Goal: Task Accomplishment & Management: Manage account settings

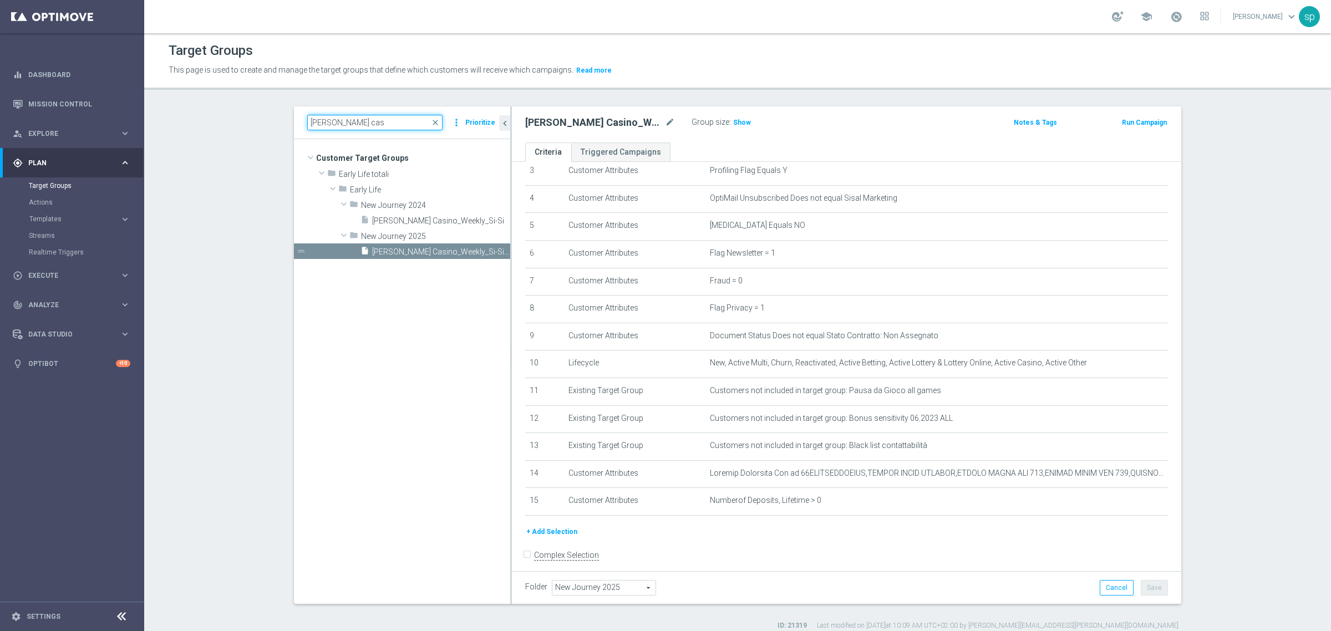
click at [336, 124] on input "j. cas" at bounding box center [374, 123] width 135 height 16
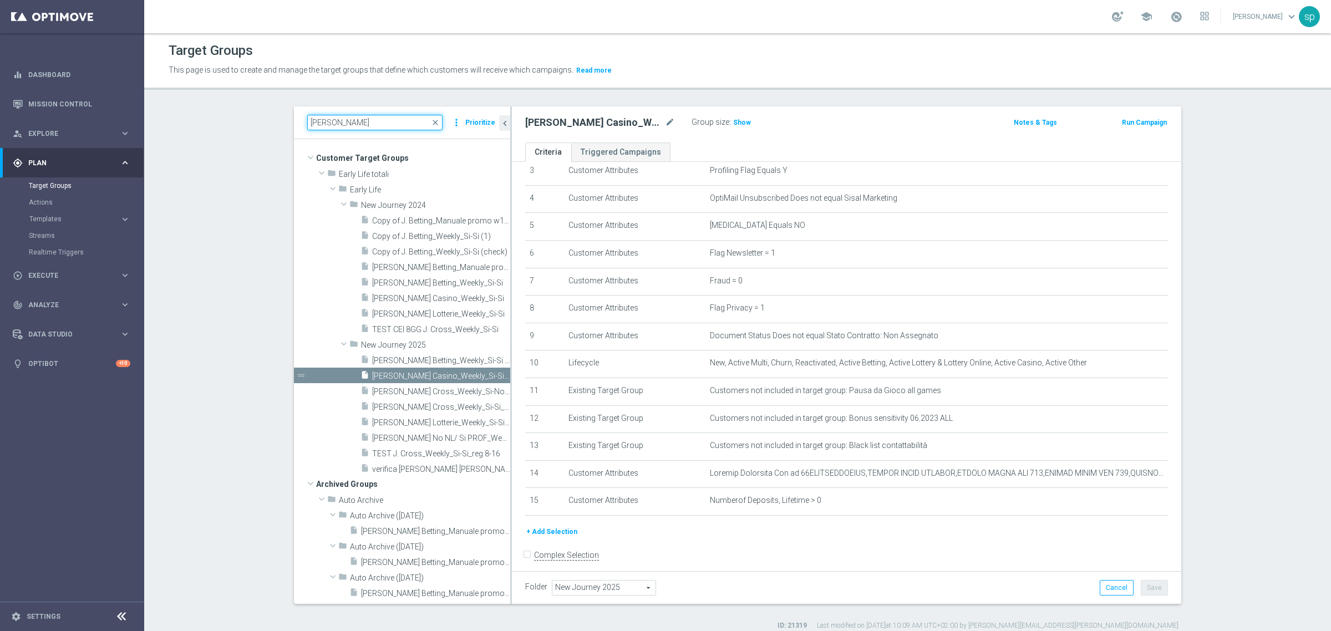
type input "j"
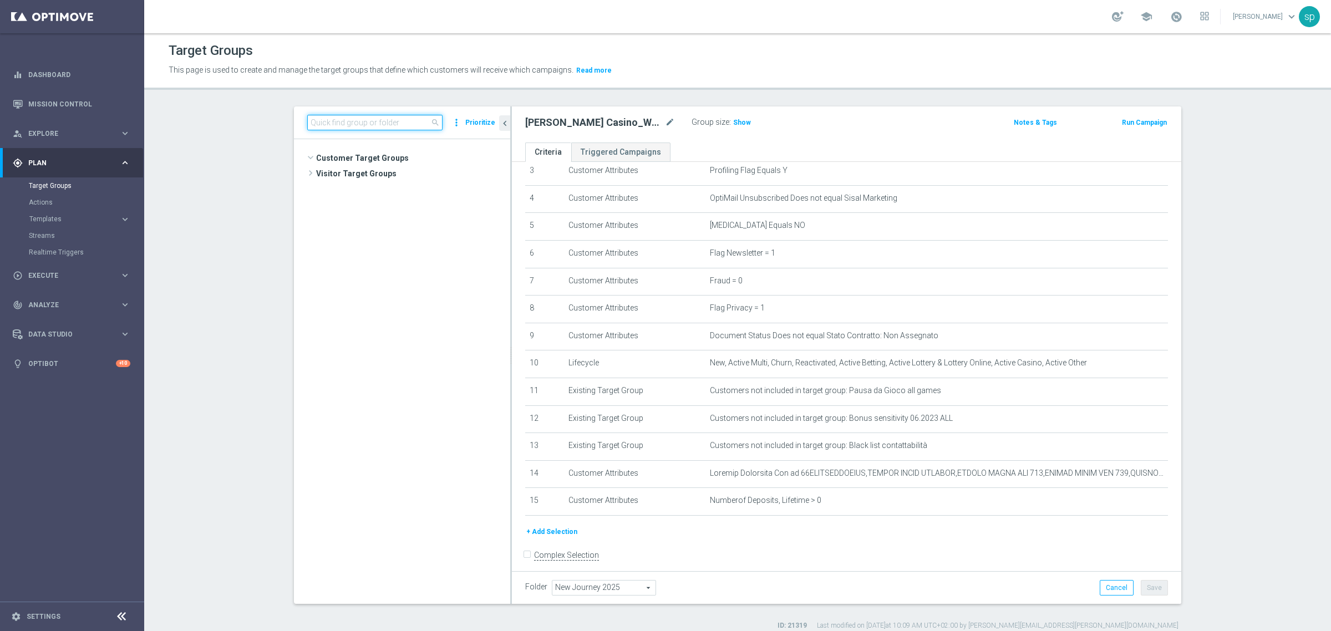
scroll to position [229, 0]
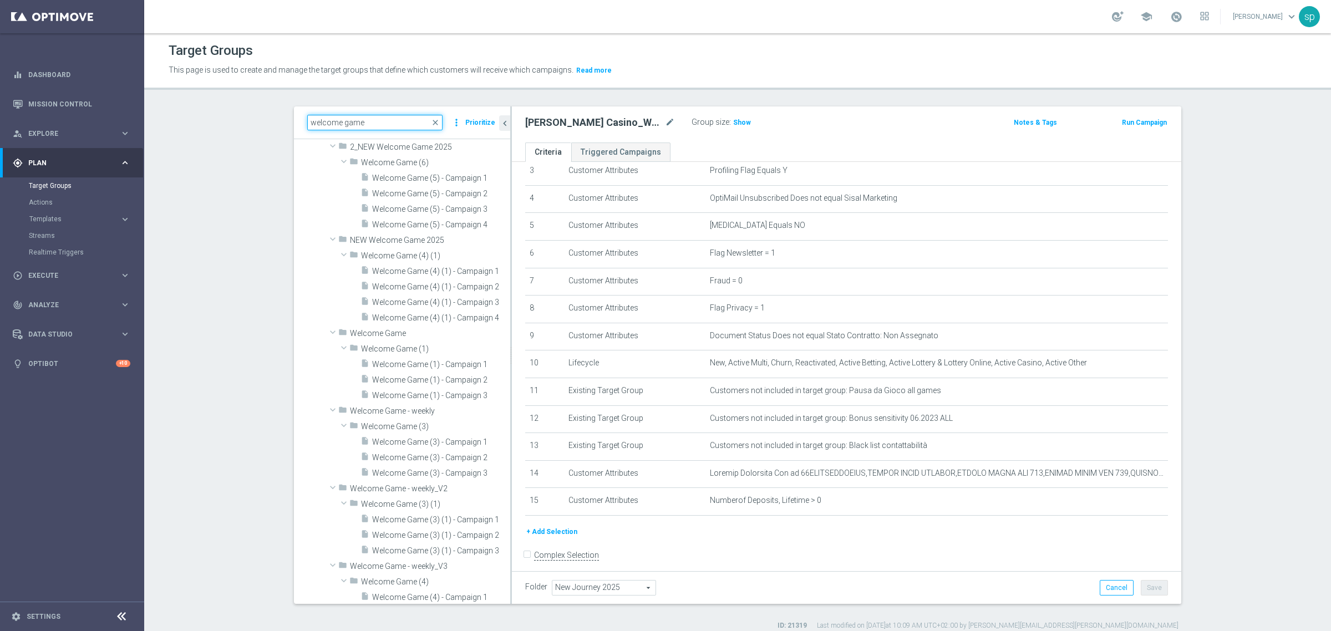
type input "welcome game"
click at [424, 12] on span "NEW(si)_Welcome game settimanale 2025" at bounding box center [428, 7] width 113 height 9
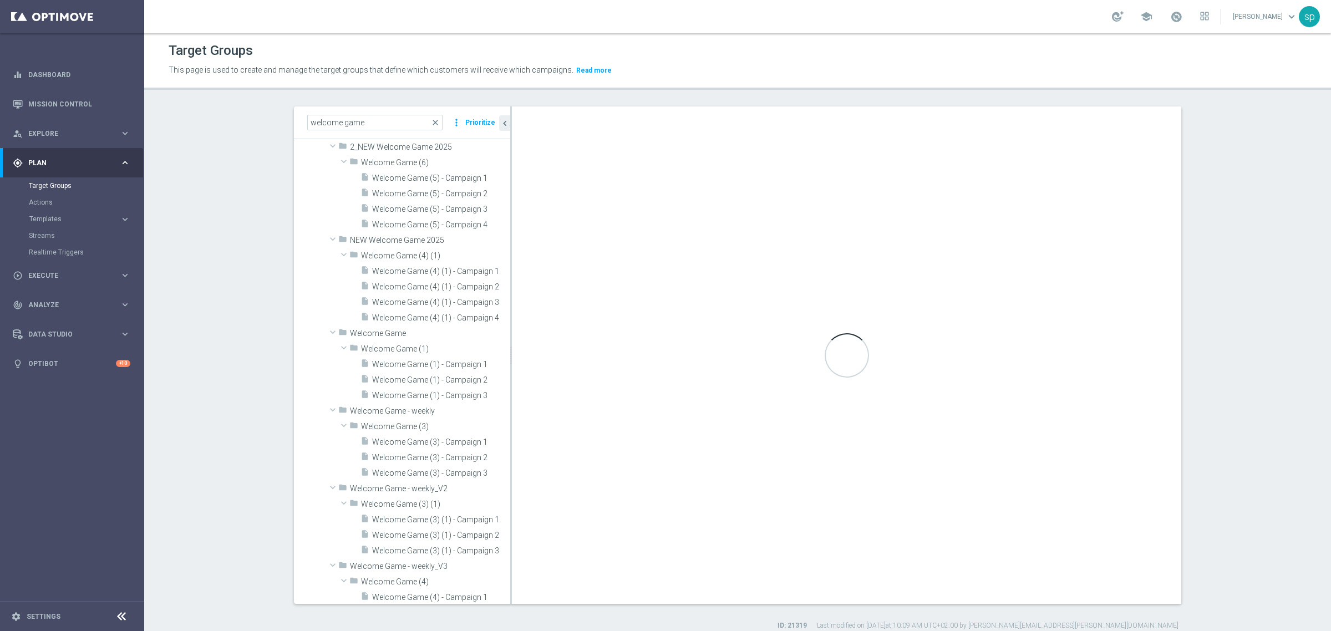
checkbox input "true"
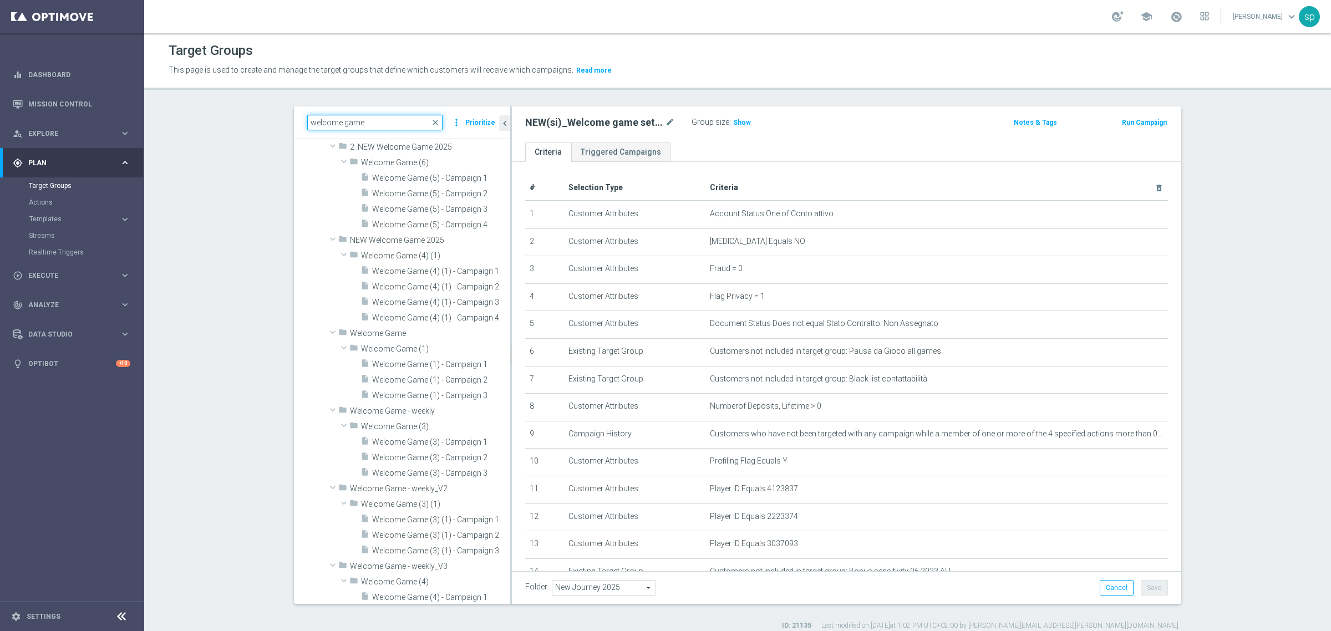
drag, startPoint x: 367, startPoint y: 129, endPoint x: 165, endPoint y: 73, distance: 209.9
click at [165, 73] on div "Target Groups This page is used to create and manage the target groups that def…" at bounding box center [737, 332] width 1187 height 598
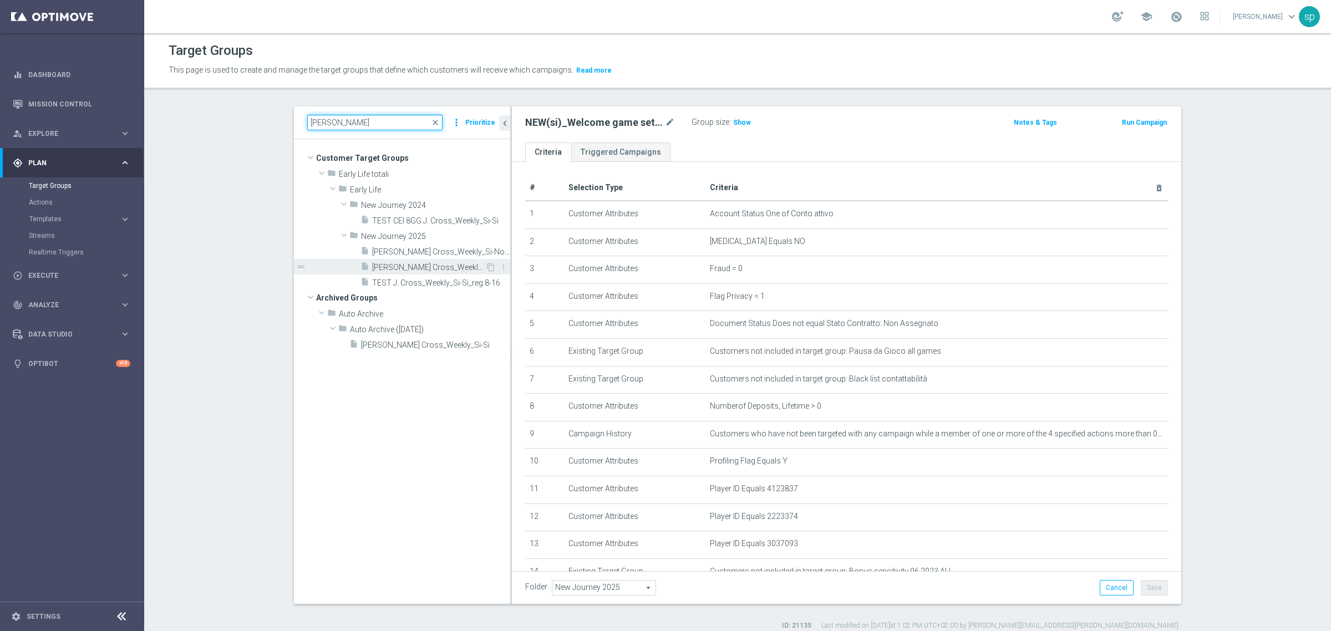
type input "j. cross"
click at [446, 271] on span "[PERSON_NAME] Cross_Weekly_Si-Si_reg 8-16" at bounding box center [428, 267] width 113 height 9
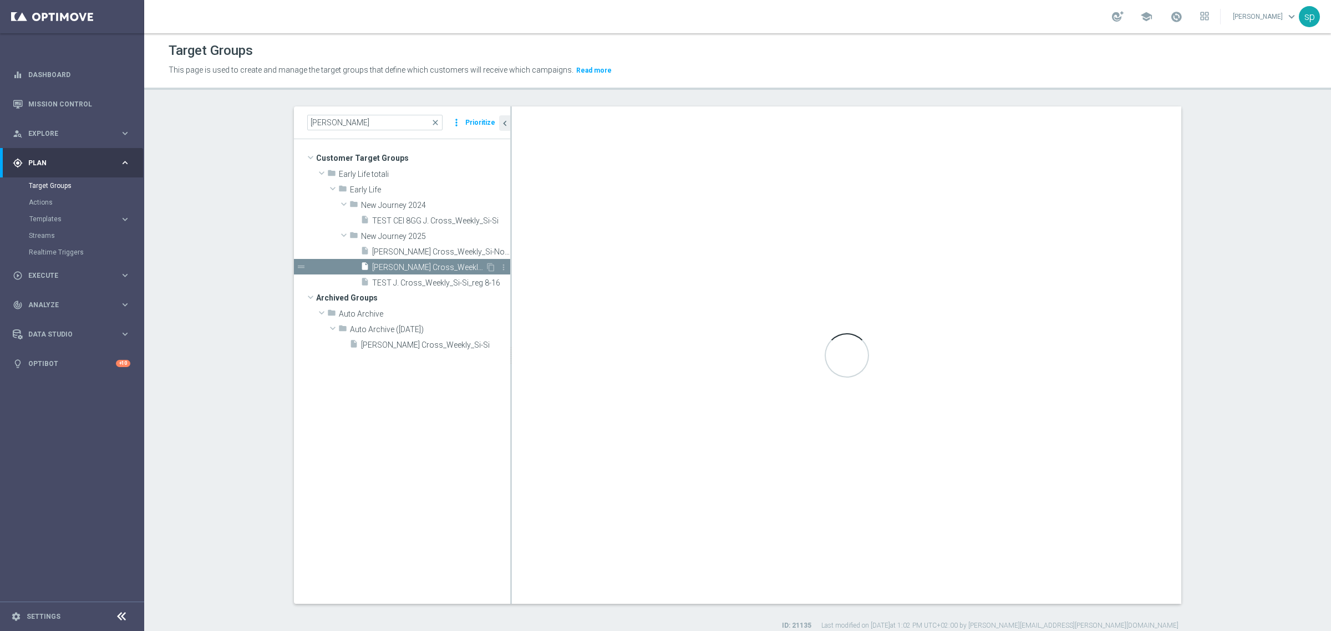
checkbox input "false"
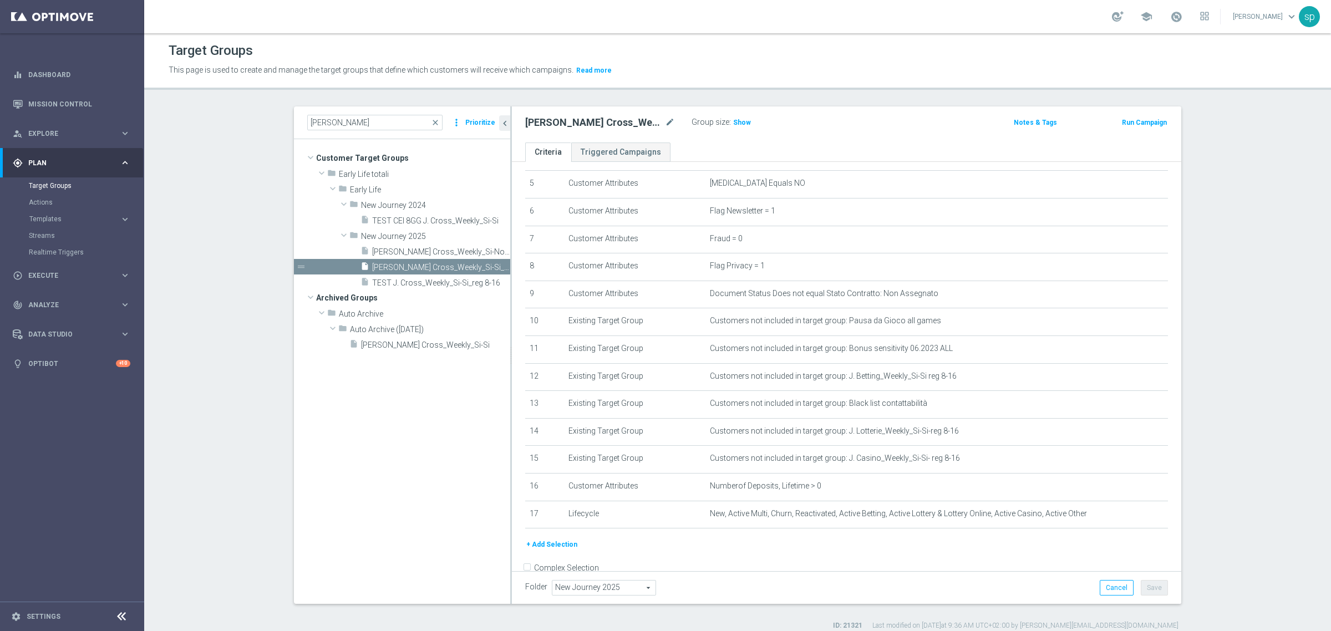
scroll to position [166, 0]
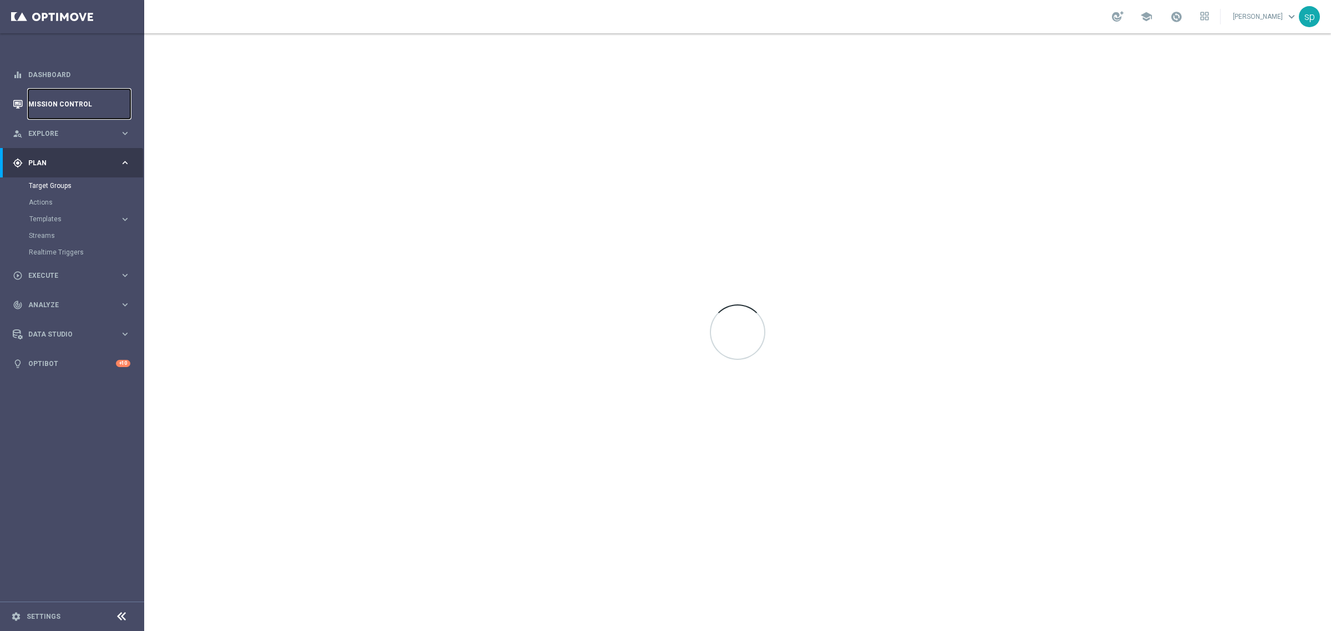
click at [50, 102] on link "Mission Control" at bounding box center [79, 103] width 102 height 29
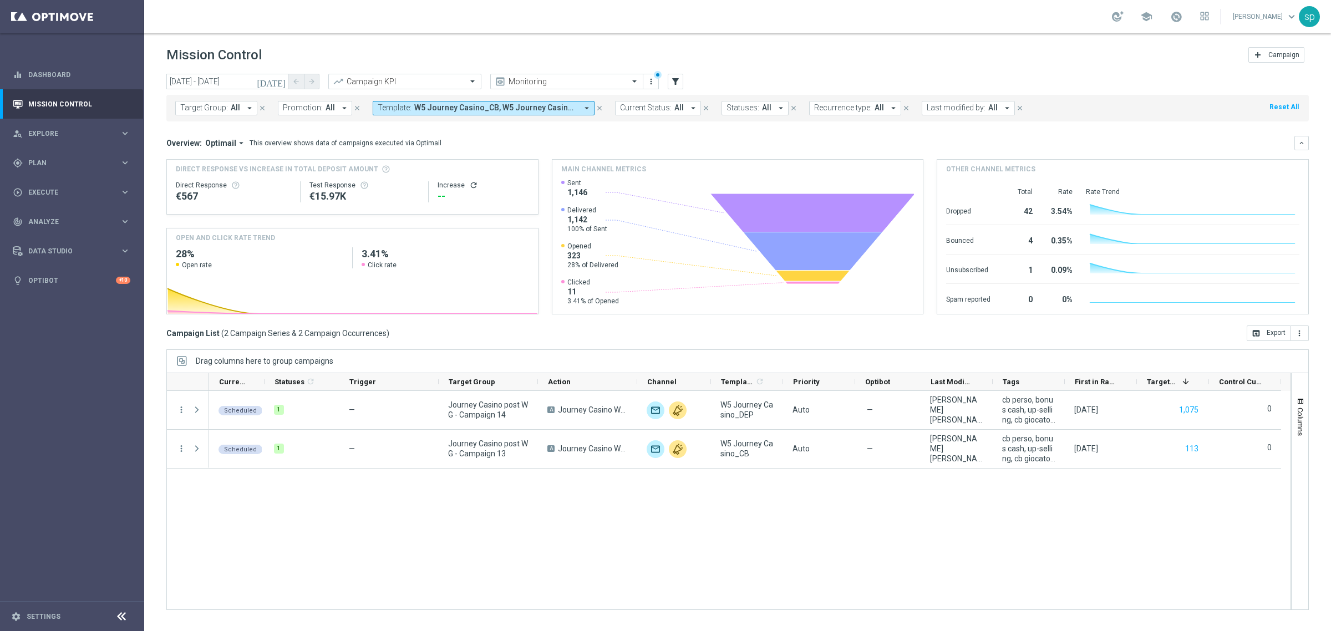
click at [566, 105] on span "W5 Journey Casino_CB, W5 Journey Casino_DEP" at bounding box center [495, 107] width 163 height 9
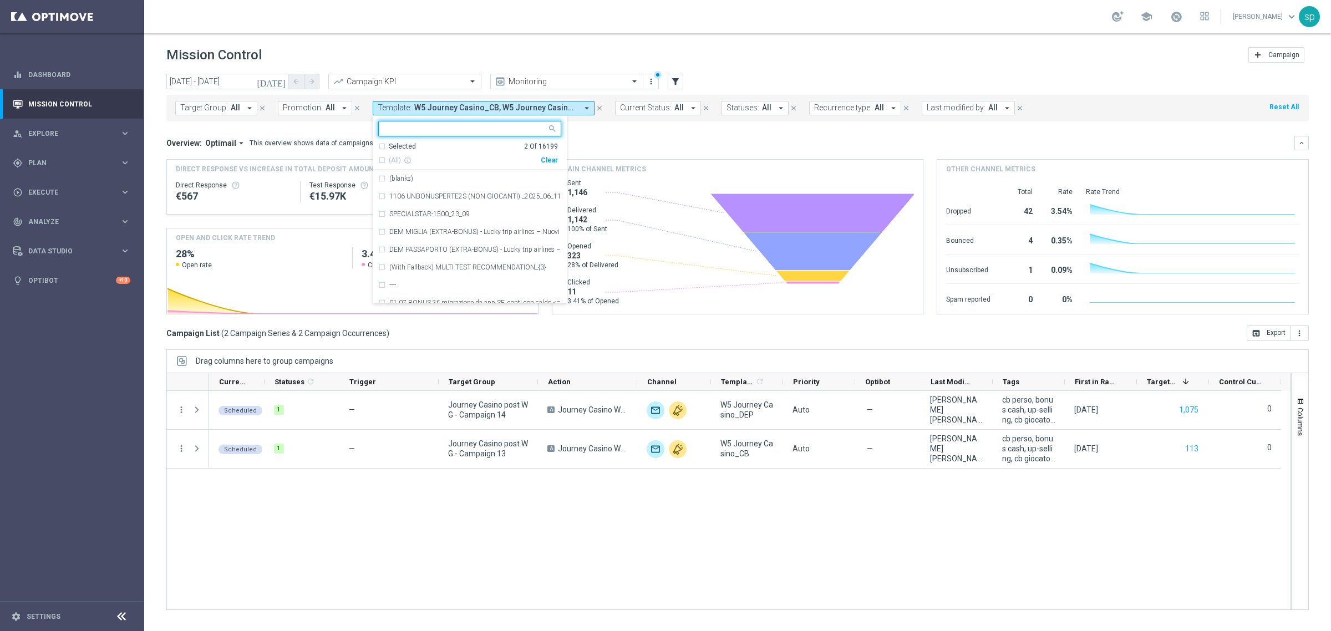
click at [0, 0] on div "Clear" at bounding box center [0, 0] width 0 height 0
click at [586, 131] on mini-dashboard "Overview: Optimail arrow_drop_down This overview shows data of campaigns execut…" at bounding box center [737, 223] width 1143 height 204
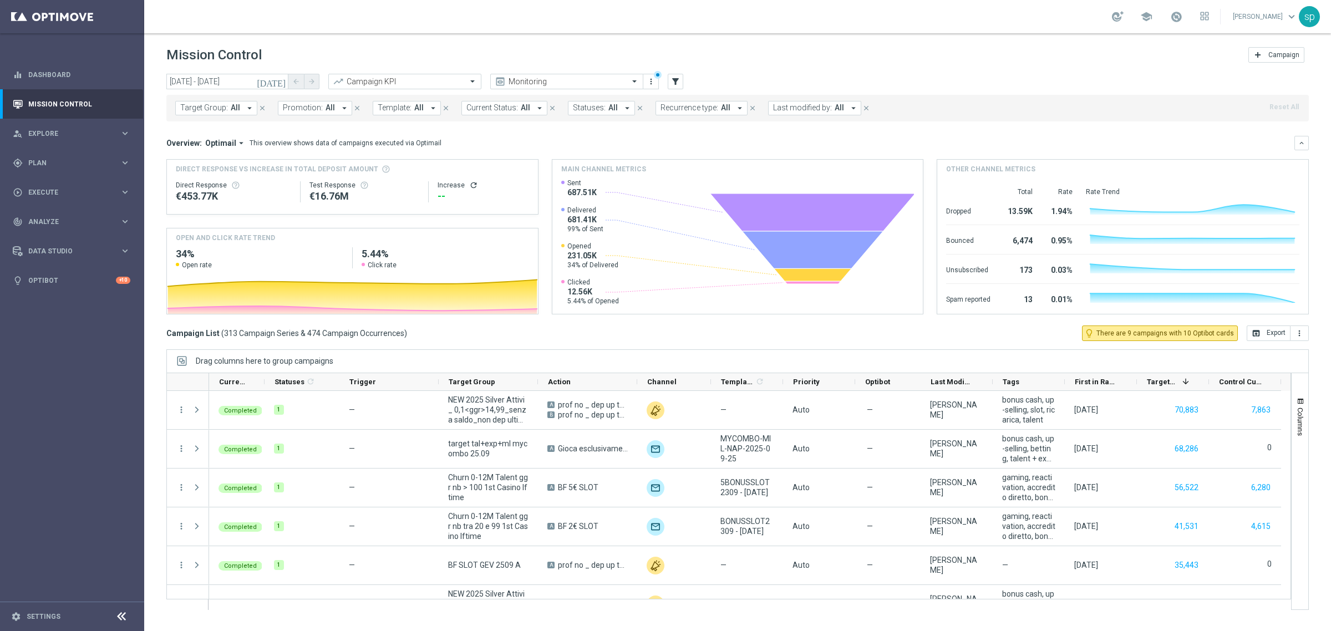
click at [292, 106] on span "Promotion:" at bounding box center [303, 107] width 40 height 9
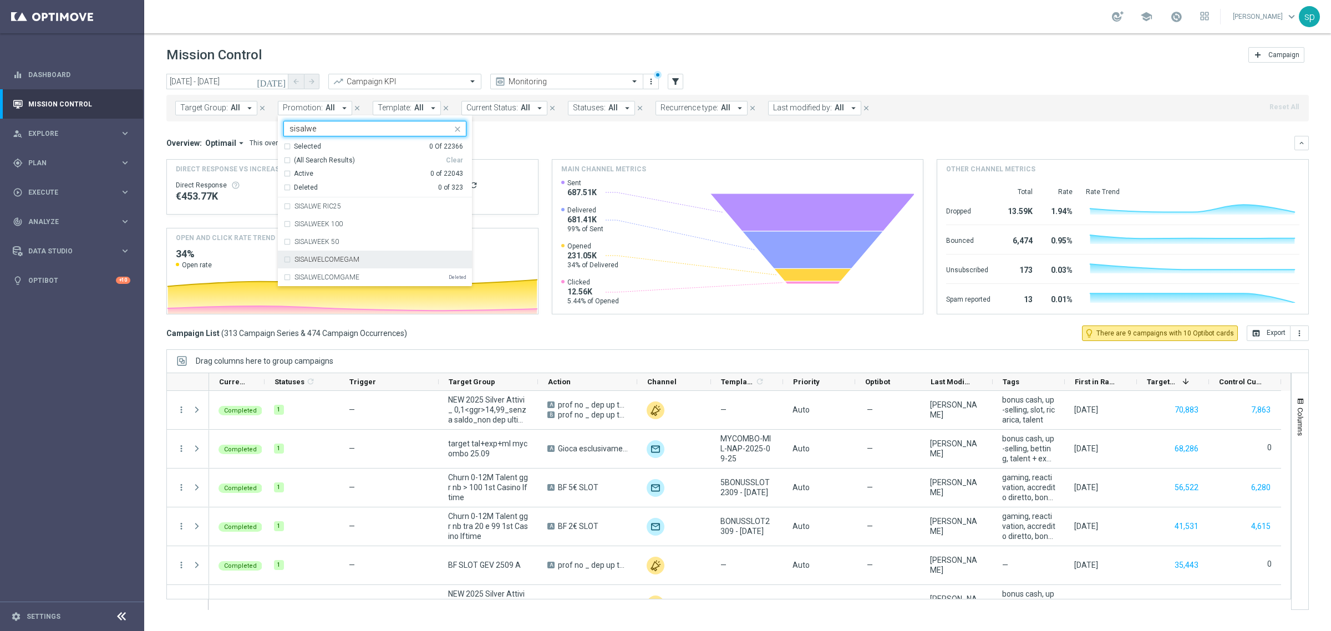
click at [376, 254] on div "SISALWELCOMEGAM" at bounding box center [374, 260] width 183 height 18
type input "sisalwe"
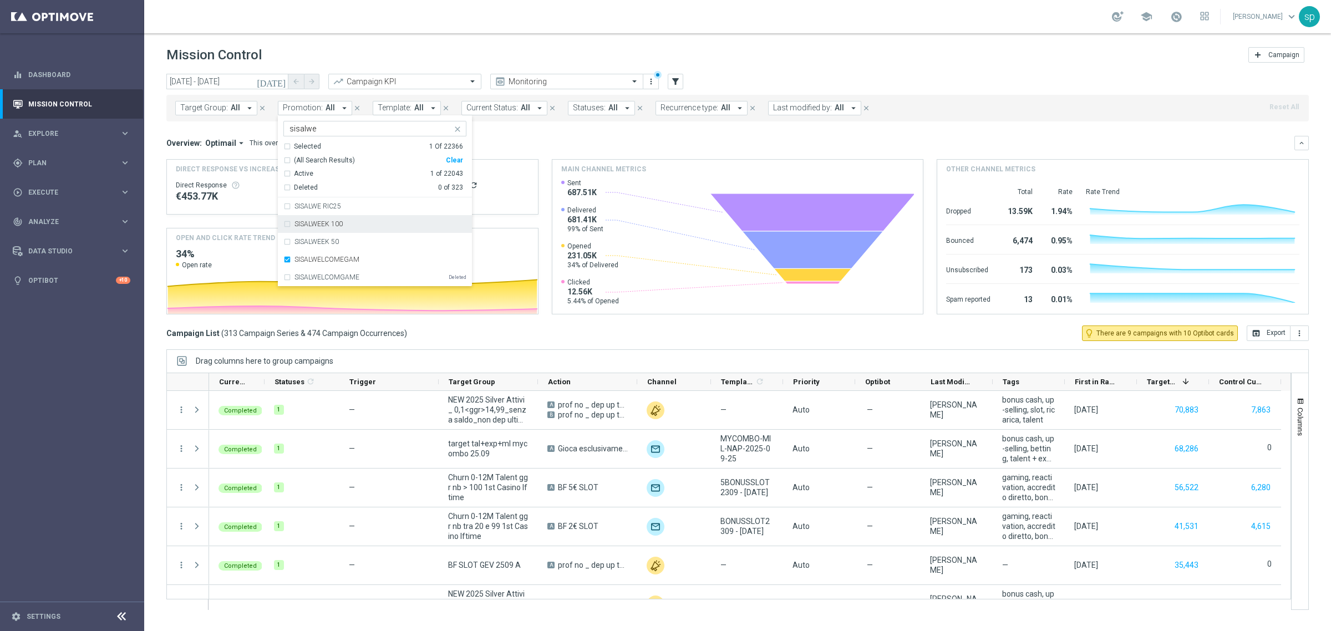
click at [522, 131] on mini-dashboard "Overview: Optimail arrow_drop_down This overview shows data of campaigns execut…" at bounding box center [737, 223] width 1143 height 204
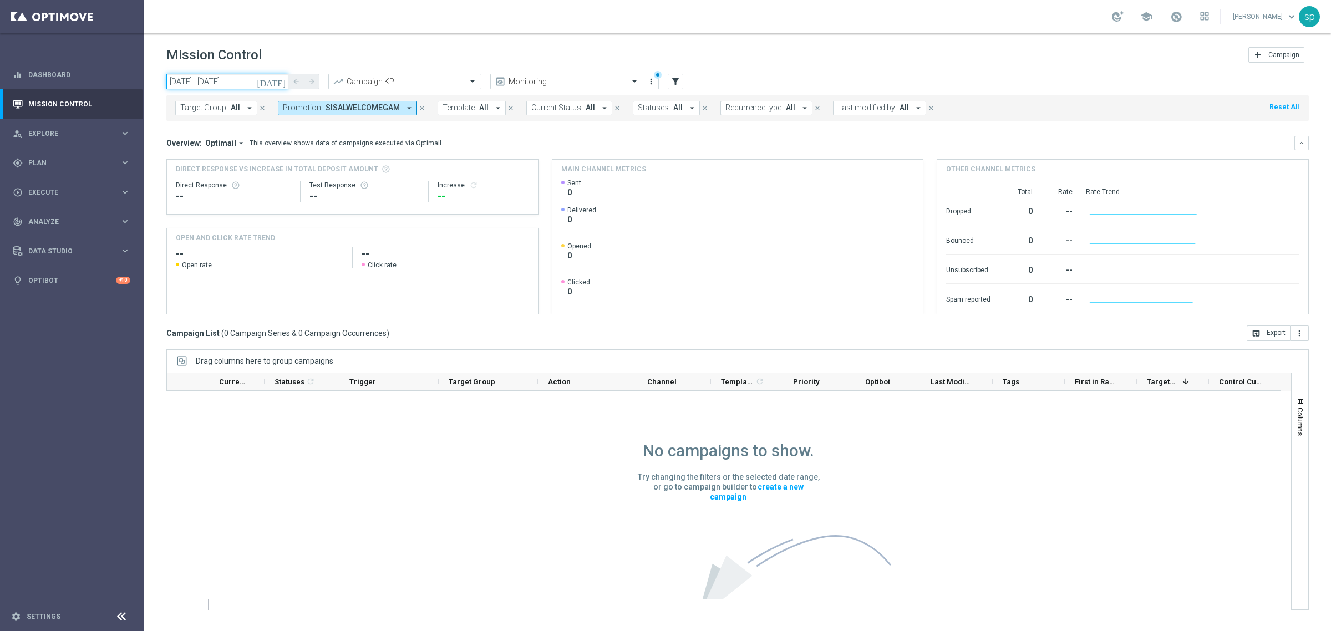
click at [226, 77] on input "[DATE] - [DATE]" at bounding box center [227, 82] width 122 height 16
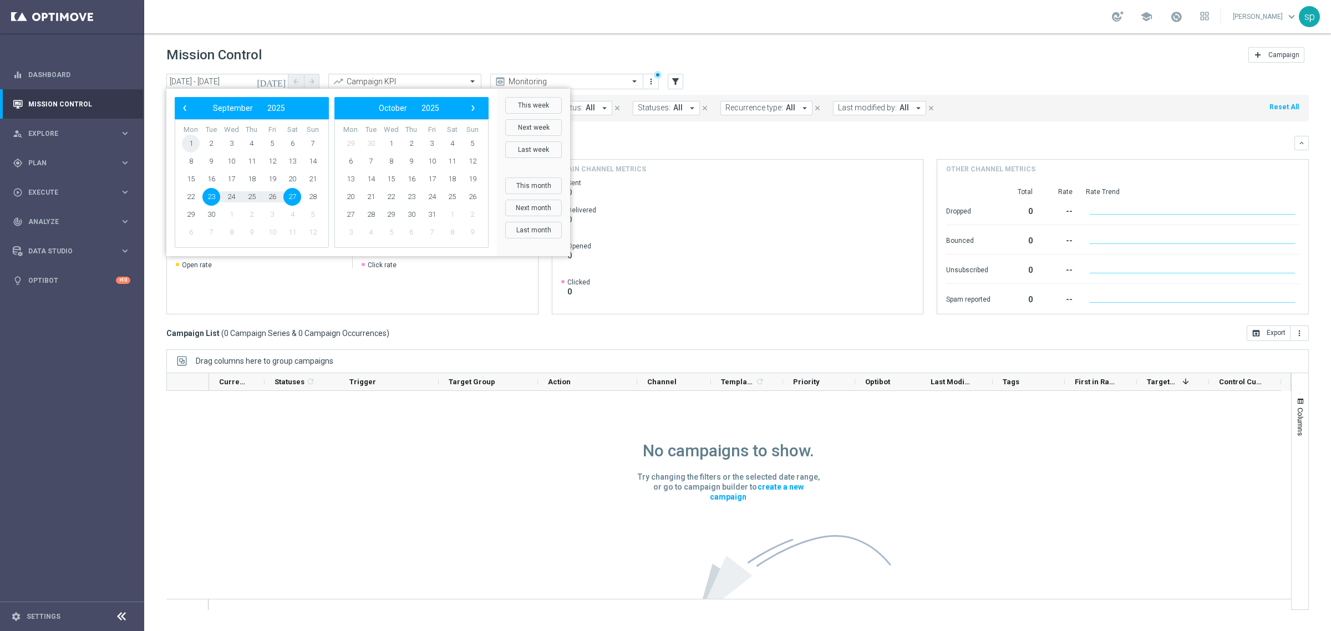
click at [186, 140] on span "1" at bounding box center [191, 144] width 18 height 18
click at [347, 161] on span "6" at bounding box center [351, 162] width 18 height 18
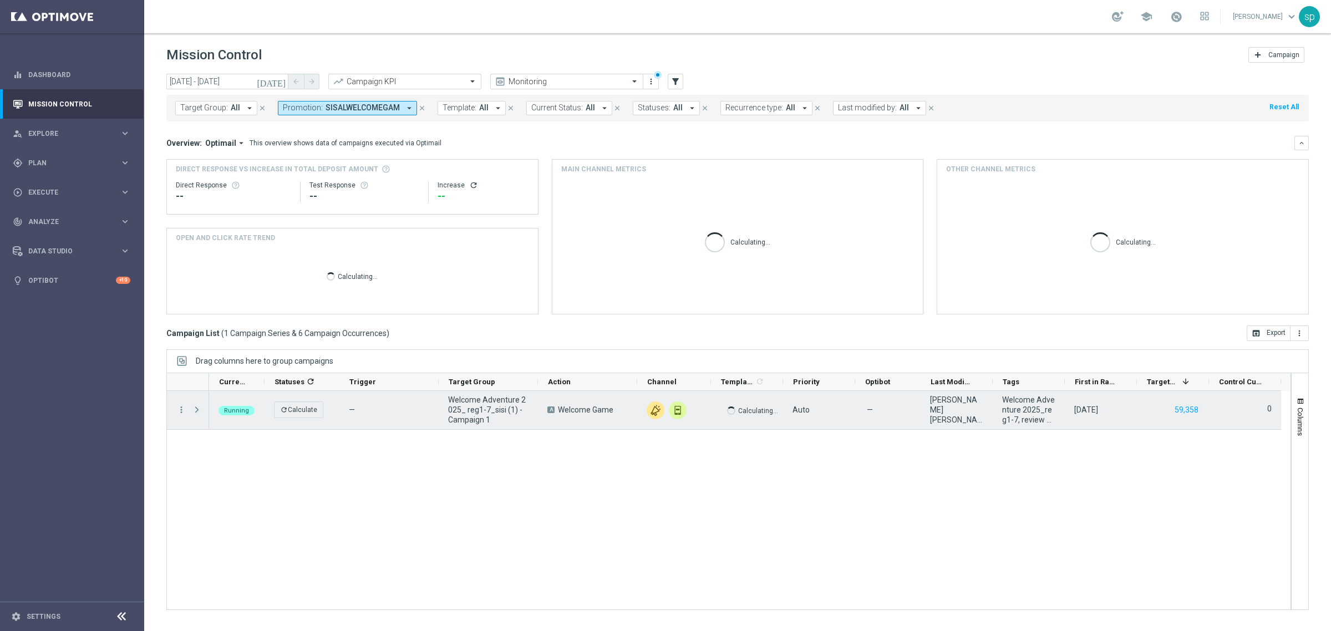
click at [195, 409] on span "Press SPACE to select this row." at bounding box center [197, 409] width 10 height 9
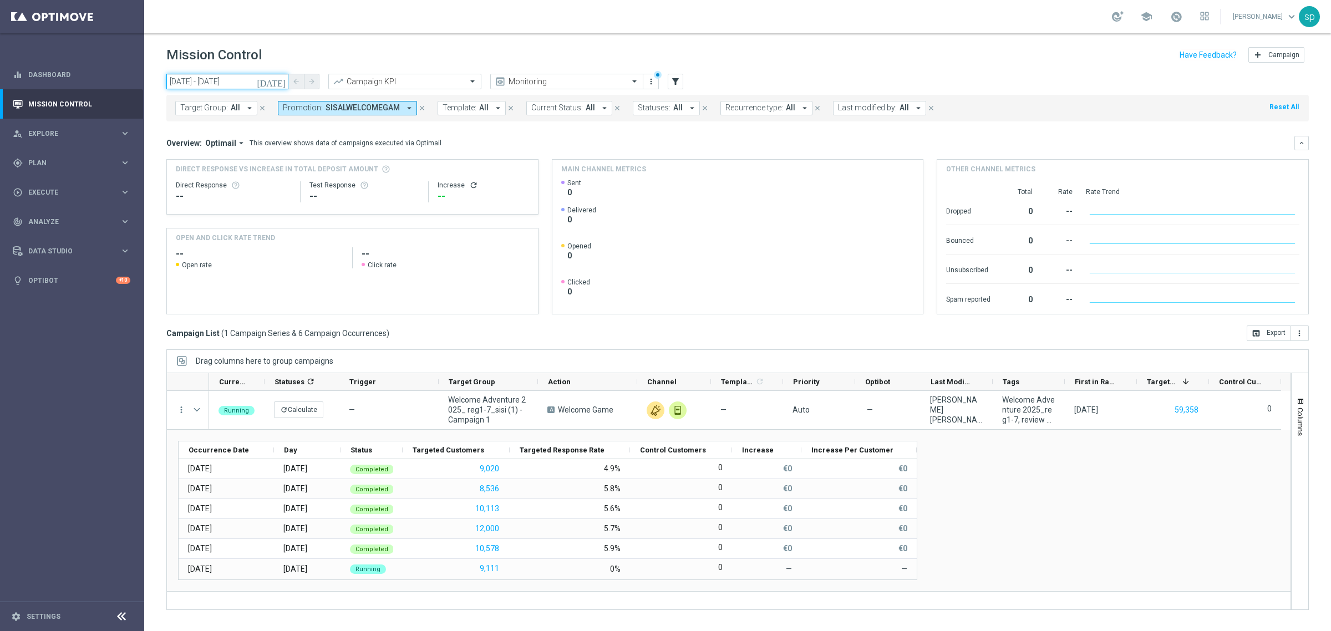
click at [197, 82] on input "01 Sep 2025 - 06 Oct 2025" at bounding box center [227, 82] width 122 height 16
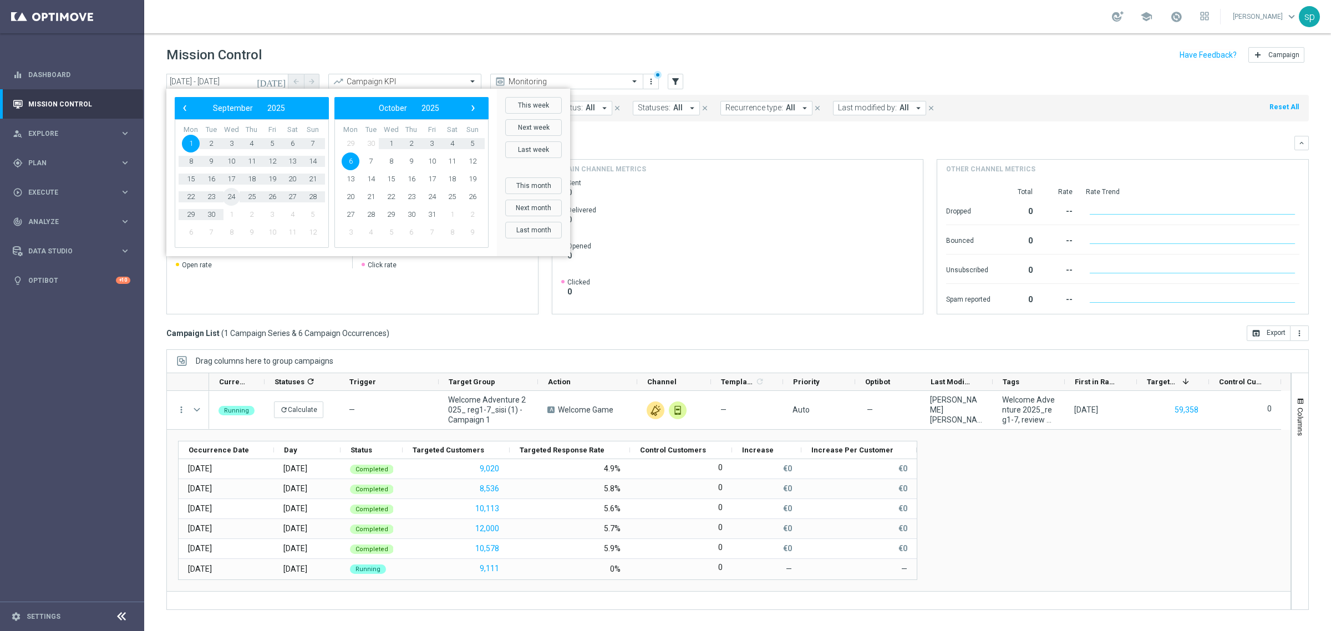
click at [233, 197] on span "24" at bounding box center [231, 197] width 18 height 18
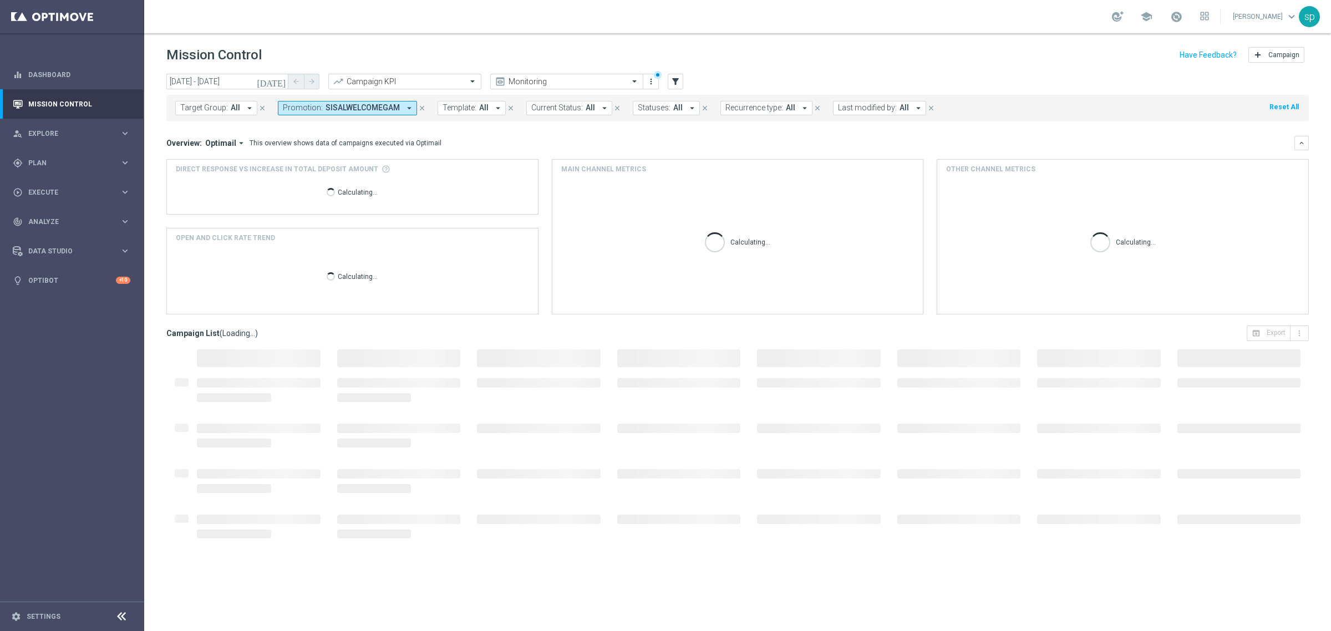
type input "24 Sep 2025 - 24 Sep 2025"
click at [233, 197] on div "Calculating..." at bounding box center [352, 191] width 353 height 35
click at [351, 104] on span "SISALWELCOMEGAM" at bounding box center [363, 107] width 74 height 9
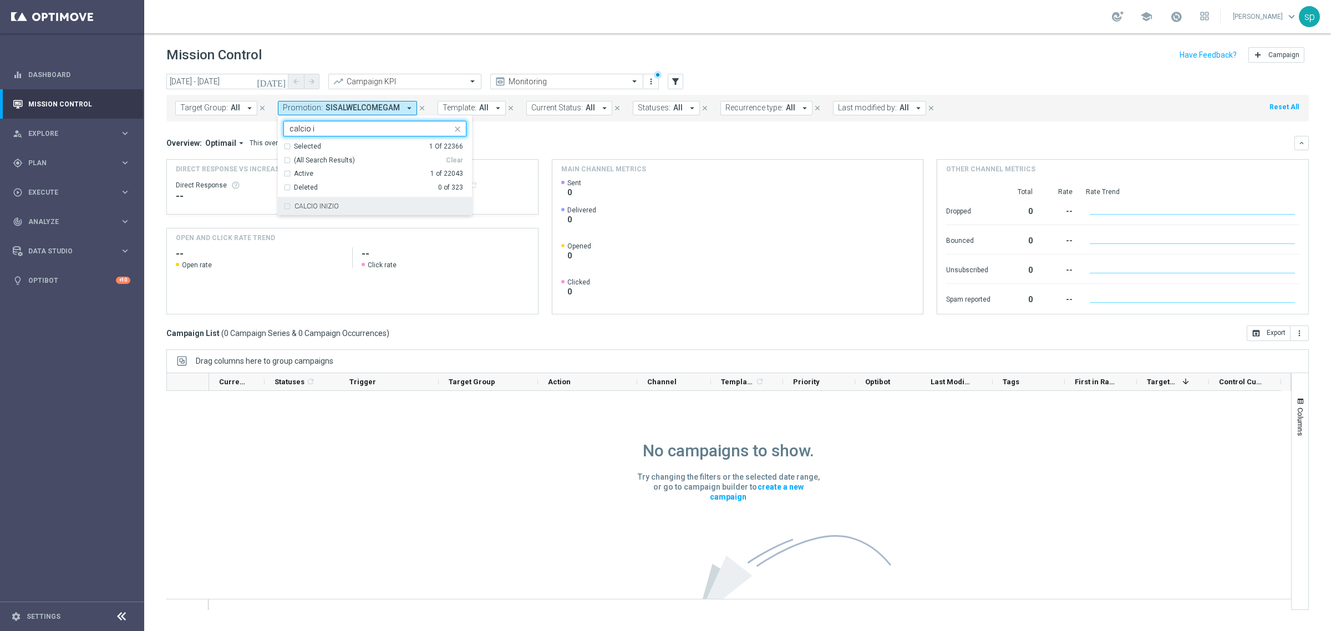
click at [378, 203] on div "CALCIO INIZIO" at bounding box center [381, 206] width 172 height 7
type input "calcio i"
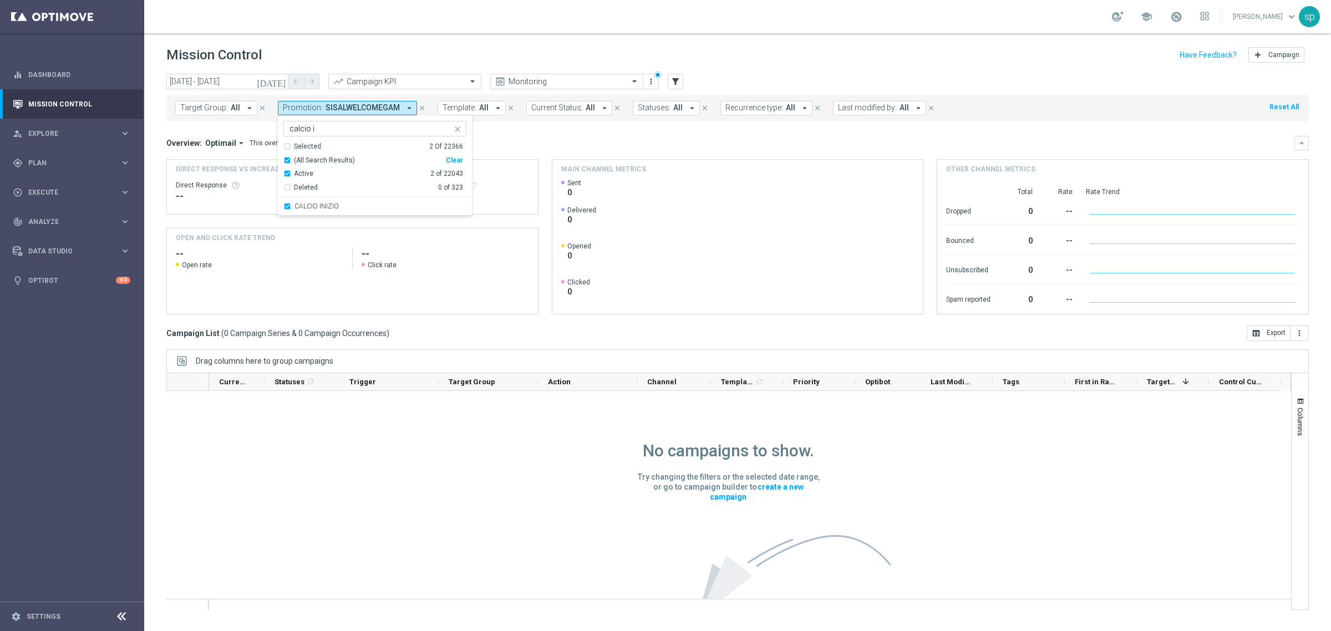
click at [536, 128] on mini-dashboard "Overview: Optimail arrow_drop_down This overview shows data of campaigns execut…" at bounding box center [737, 223] width 1143 height 204
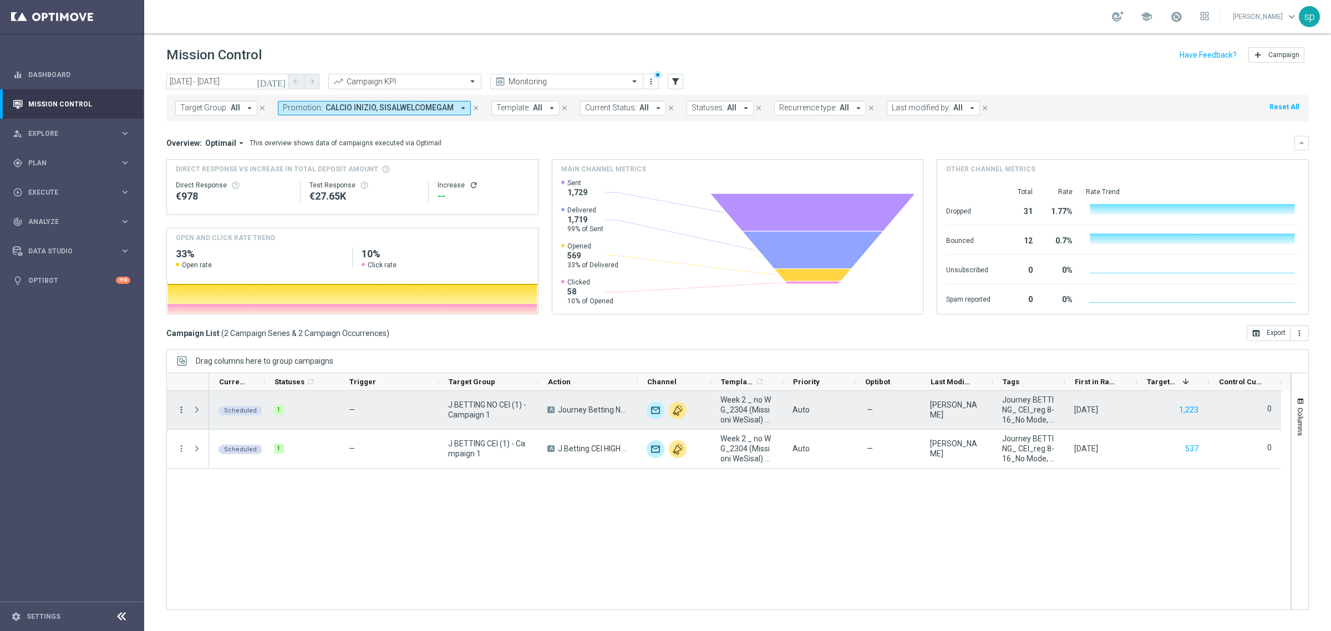
click at [183, 406] on icon "more_vert" at bounding box center [181, 410] width 10 height 10
click at [195, 394] on div "Press SPACE to deselect this row." at bounding box center [198, 410] width 22 height 38
click at [196, 408] on span "Press SPACE to select this row." at bounding box center [197, 409] width 10 height 9
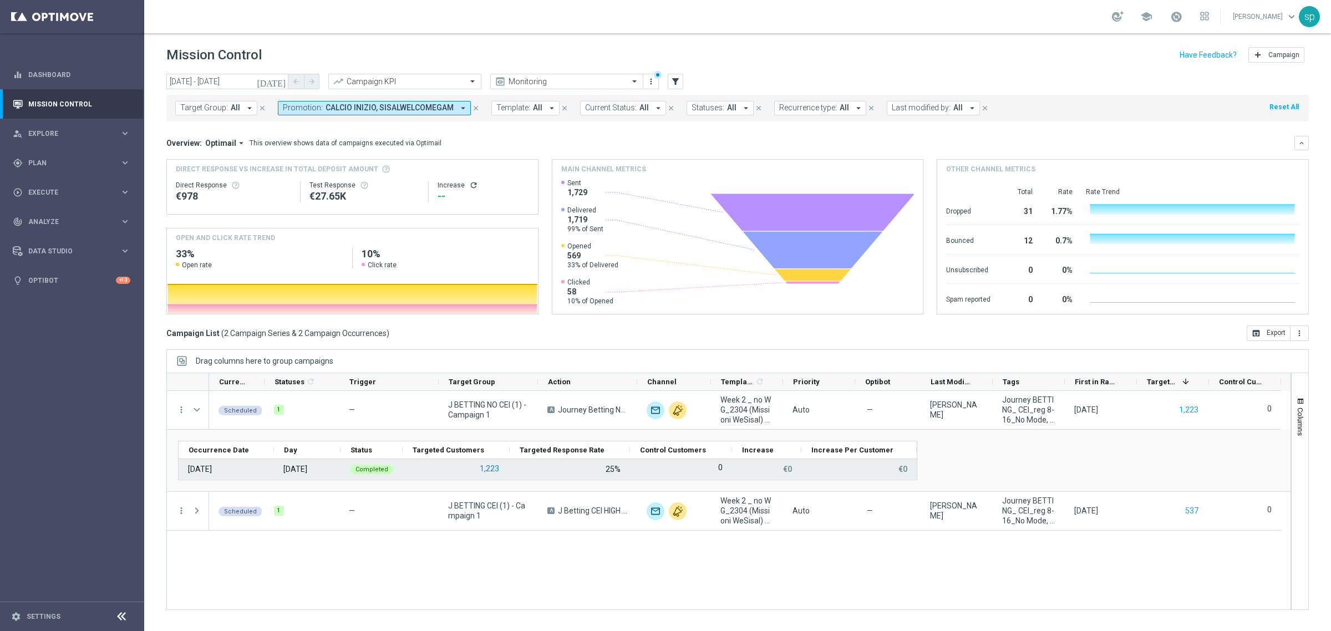
click at [493, 469] on button "1,223" at bounding box center [490, 469] width 22 height 14
click at [489, 469] on button "1,223" at bounding box center [490, 469] width 22 height 14
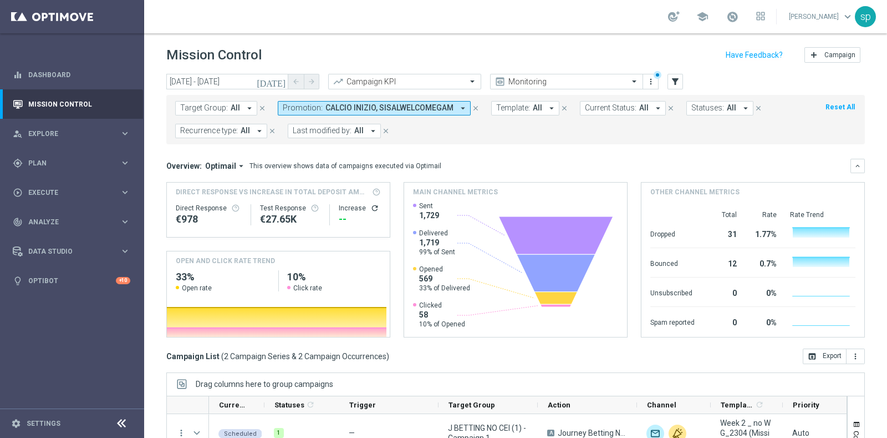
click at [430, 109] on span "CALCIO INIZIO, SISALWELCOMEGAM" at bounding box center [390, 107] width 128 height 9
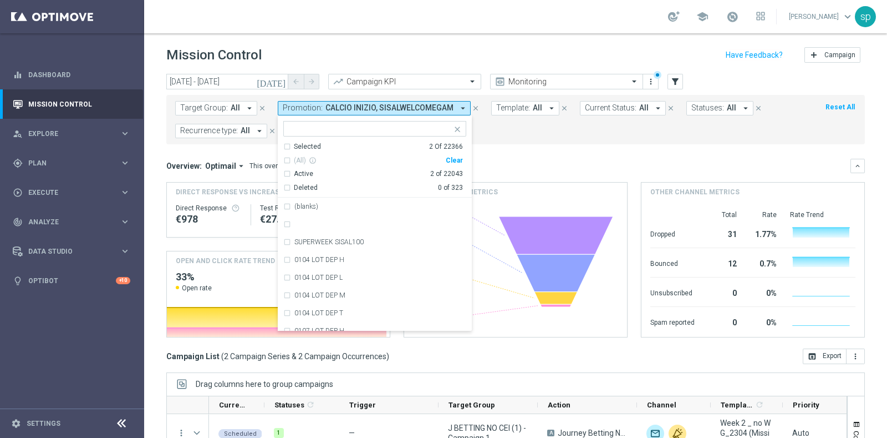
click at [582, 128] on form "Target Group: All arrow_drop_down close Promotion: CALCIO INIZIO, SISALWELCOMEG…" at bounding box center [491, 119] width 632 height 37
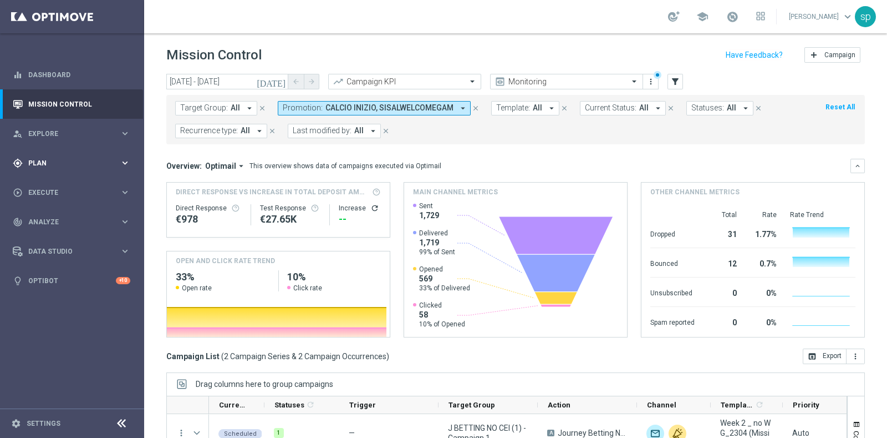
click at [29, 161] on span "Plan" at bounding box center [74, 163] width 92 height 7
click at [45, 240] on link "Streams" at bounding box center [72, 235] width 87 height 9
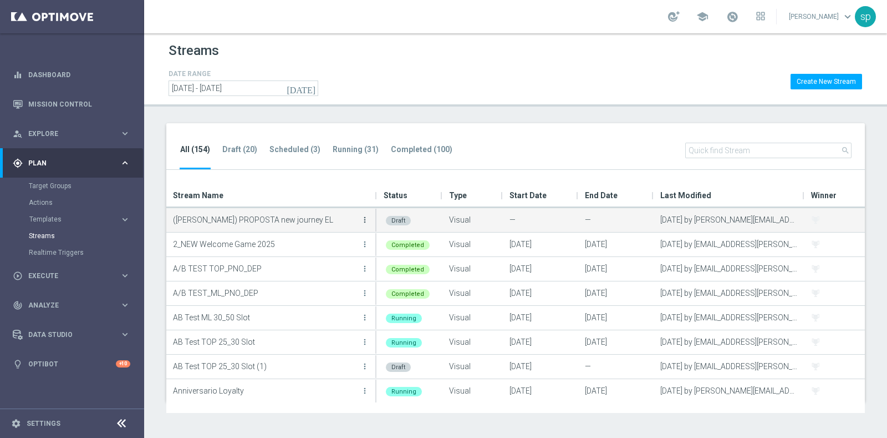
click at [367, 217] on icon "more_vert" at bounding box center [365, 219] width 9 height 9
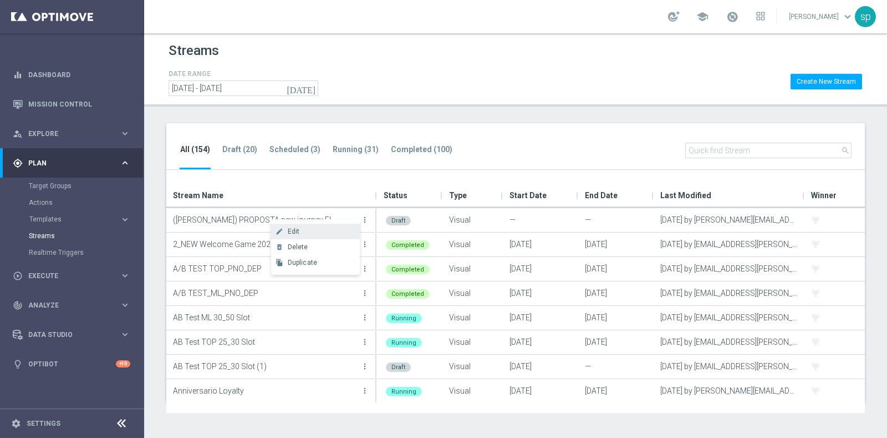
click at [313, 229] on div "Edit" at bounding box center [321, 231] width 67 height 8
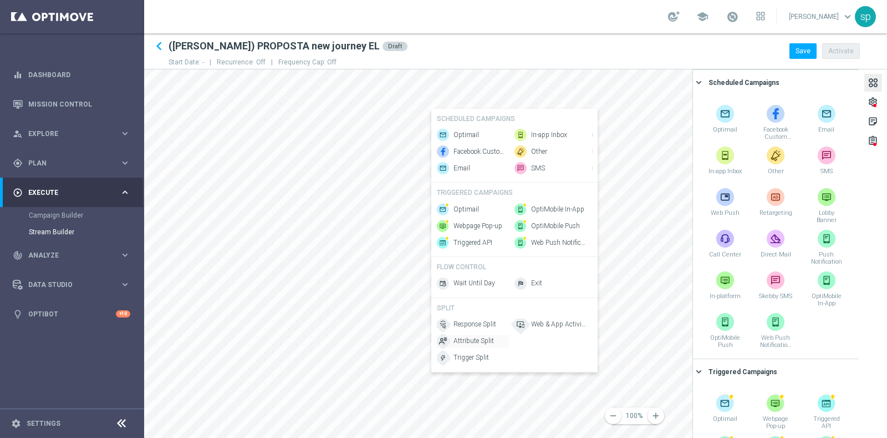
click at [486, 346] on span "Attribute Split" at bounding box center [474, 340] width 40 height 9
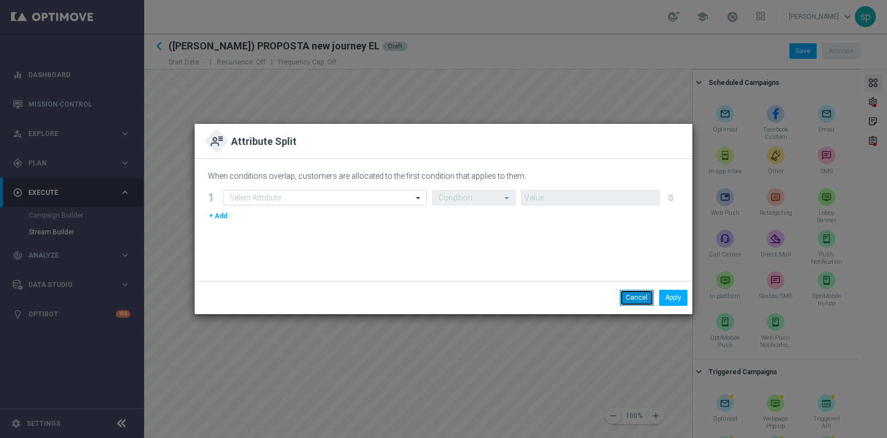
click at [636, 295] on button "Cancel" at bounding box center [637, 298] width 34 height 16
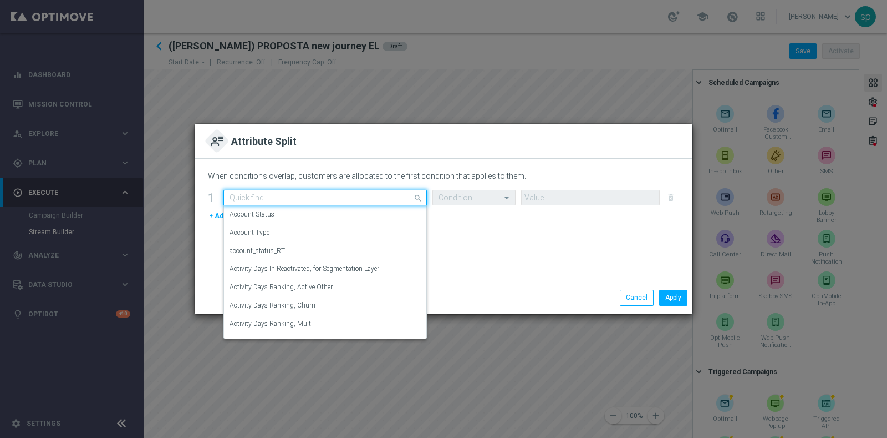
click at [353, 193] on input "text" at bounding box center [314, 197] width 169 height 9
type input "TOTAL WA"
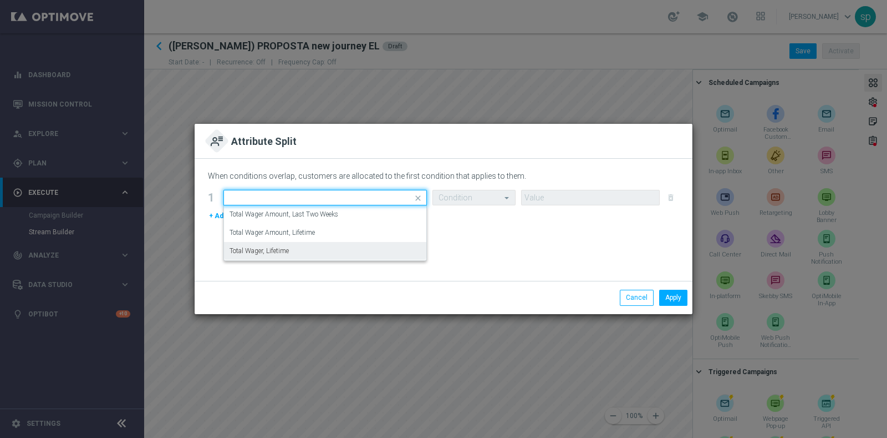
click at [352, 364] on modal-container "Attribute Split When conditions overlap, customers are allocated to the first c…" at bounding box center [443, 219] width 887 height 438
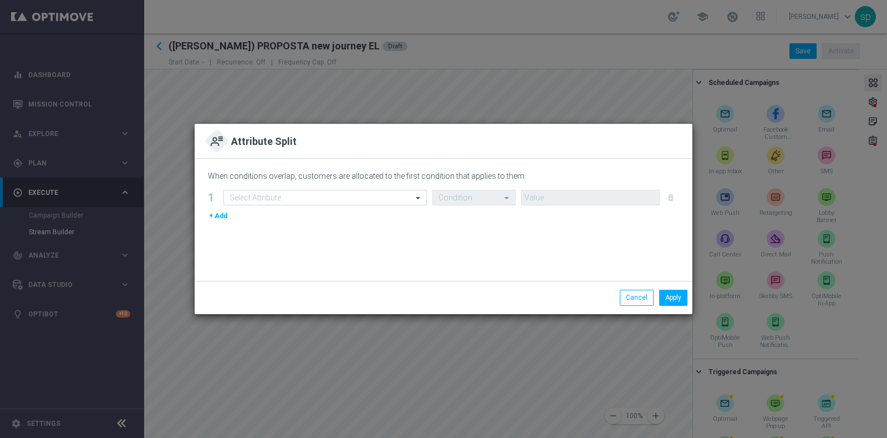
click at [352, 364] on modal-container "Attribute Split When conditions overlap, customers are allocated to the first c…" at bounding box center [443, 219] width 887 height 438
click at [646, 300] on button "Cancel" at bounding box center [637, 298] width 34 height 16
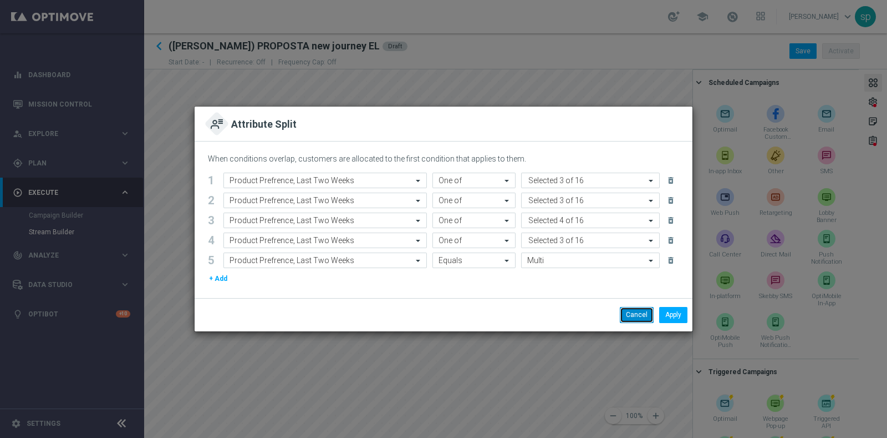
click at [629, 317] on button "Cancel" at bounding box center [637, 315] width 34 height 16
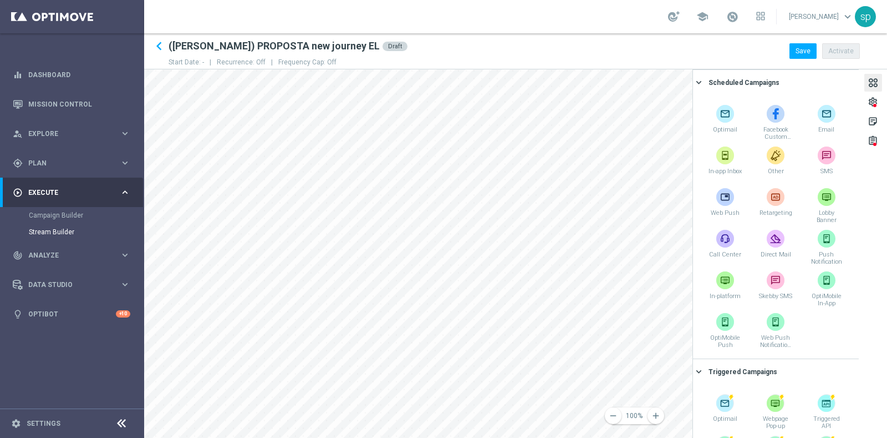
click at [732, 351] on div "remove 100% add settings sticky_note_2 assignment Scheduled Campaigns keyboard_…" at bounding box center [515, 253] width 743 height 368
click at [825, 19] on link "sara parisi keyboard_arrow_down" at bounding box center [821, 16] width 67 height 17
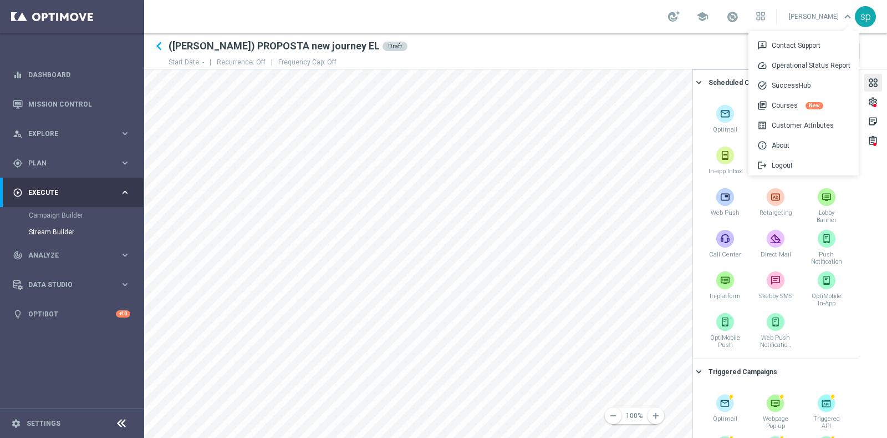
click at [661, 48] on div "keyboard_arrow_left (SARA) PROPOSTA new journey EL Draft Start Date: - | Recurr…" at bounding box center [515, 51] width 743 height 27
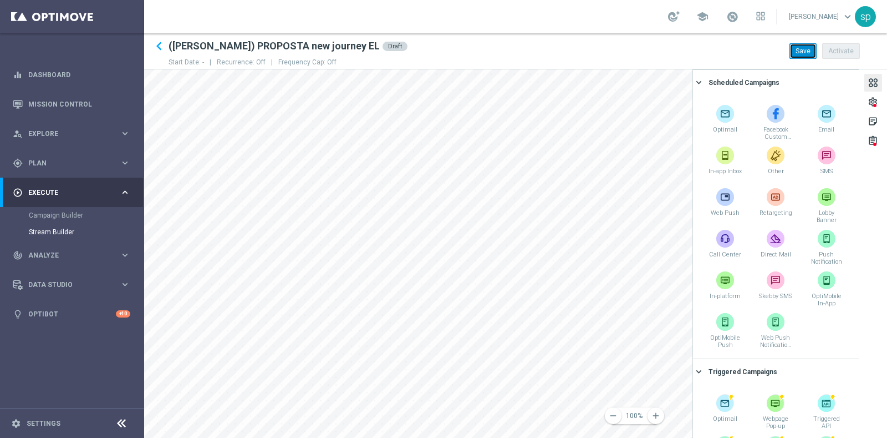
click at [805, 43] on button "Save" at bounding box center [803, 51] width 27 height 16
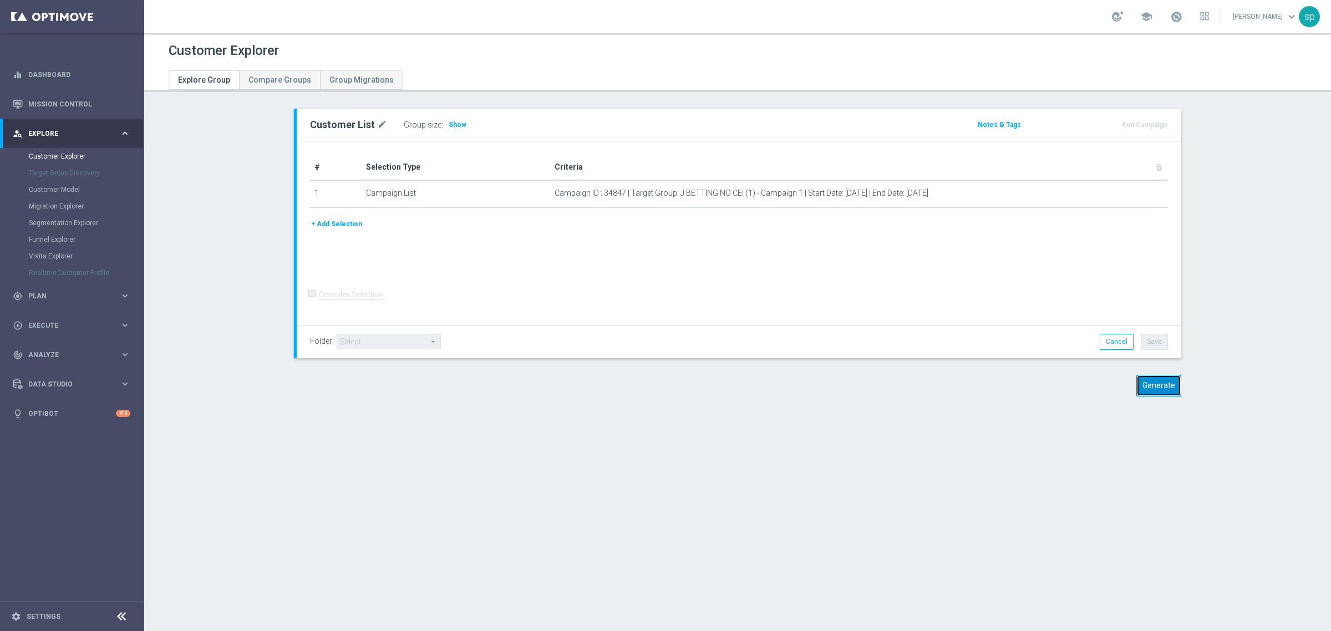
click at [1161, 380] on button "Generate" at bounding box center [1158, 386] width 45 height 22
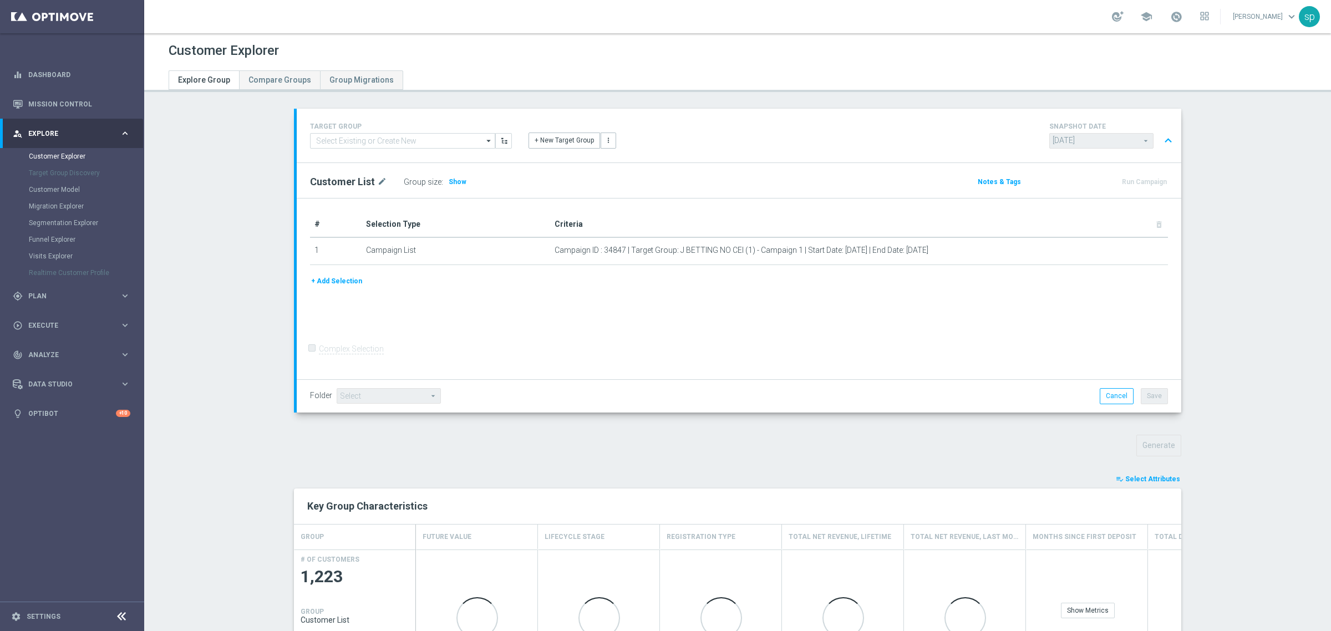
click at [1169, 478] on span "Select Attributes" at bounding box center [1152, 479] width 55 height 8
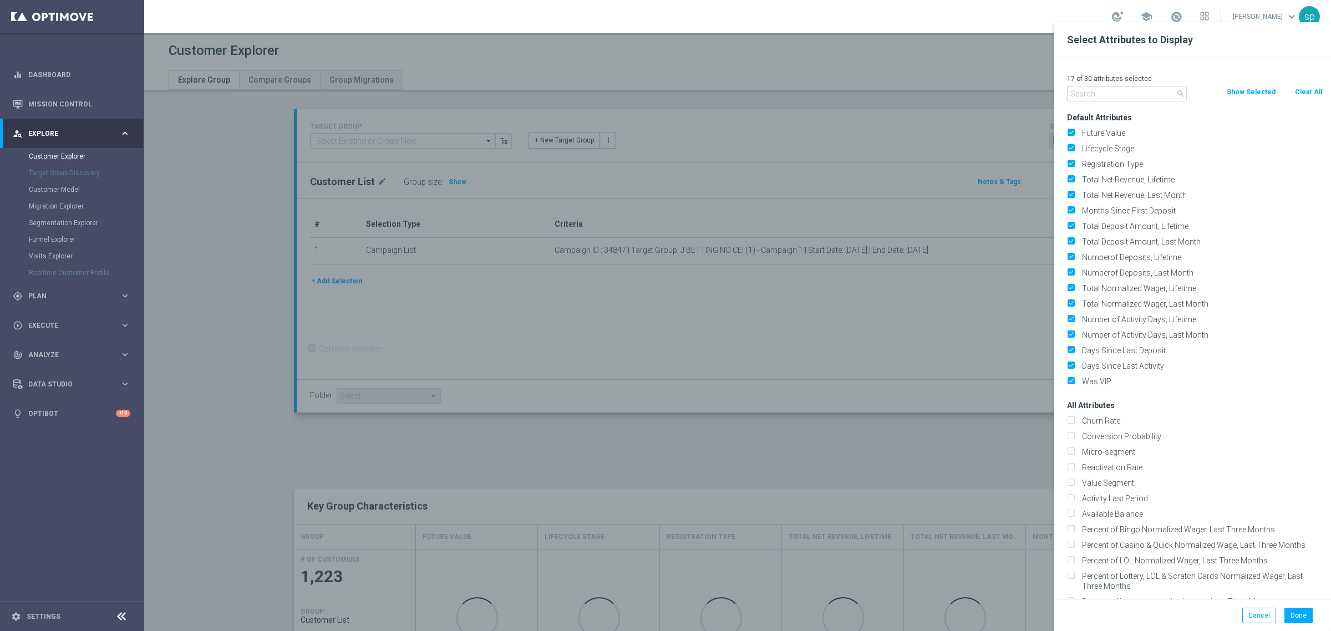
click at [1307, 94] on button "Clear All" at bounding box center [1308, 92] width 29 height 12
checkbox input "false"
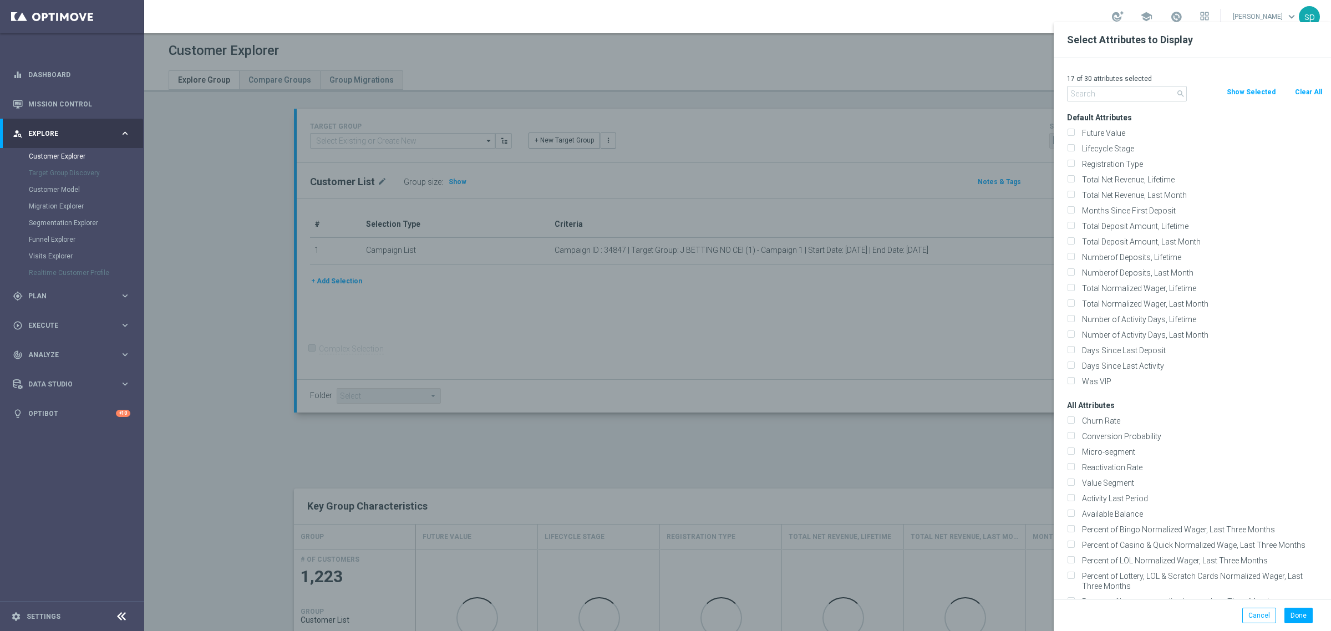
checkbox input "false"
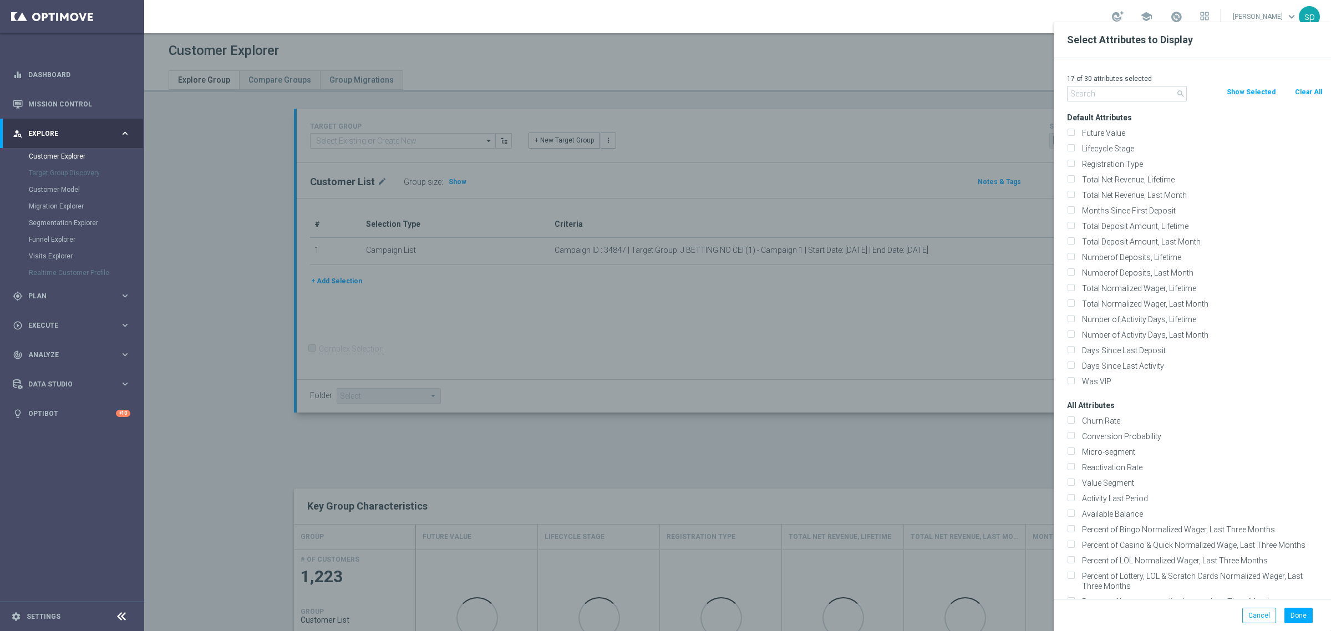
checkbox input "false"
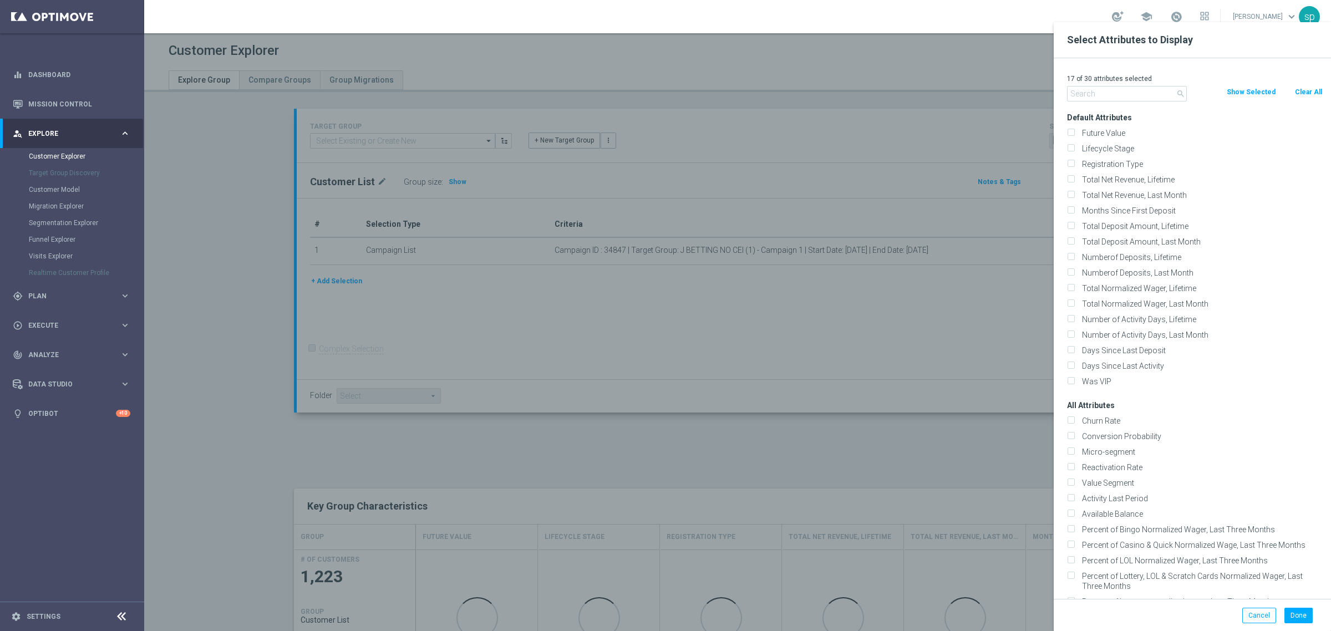
checkbox input "false"
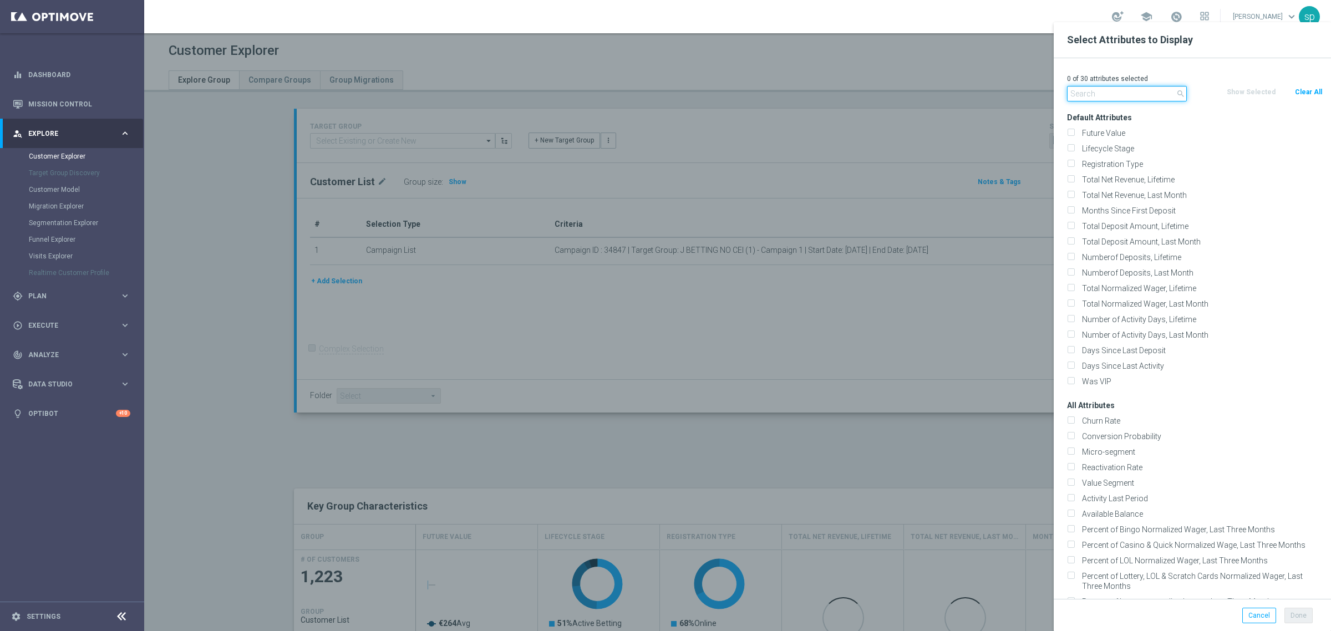
click at [1108, 93] on input "text" at bounding box center [1127, 94] width 120 height 16
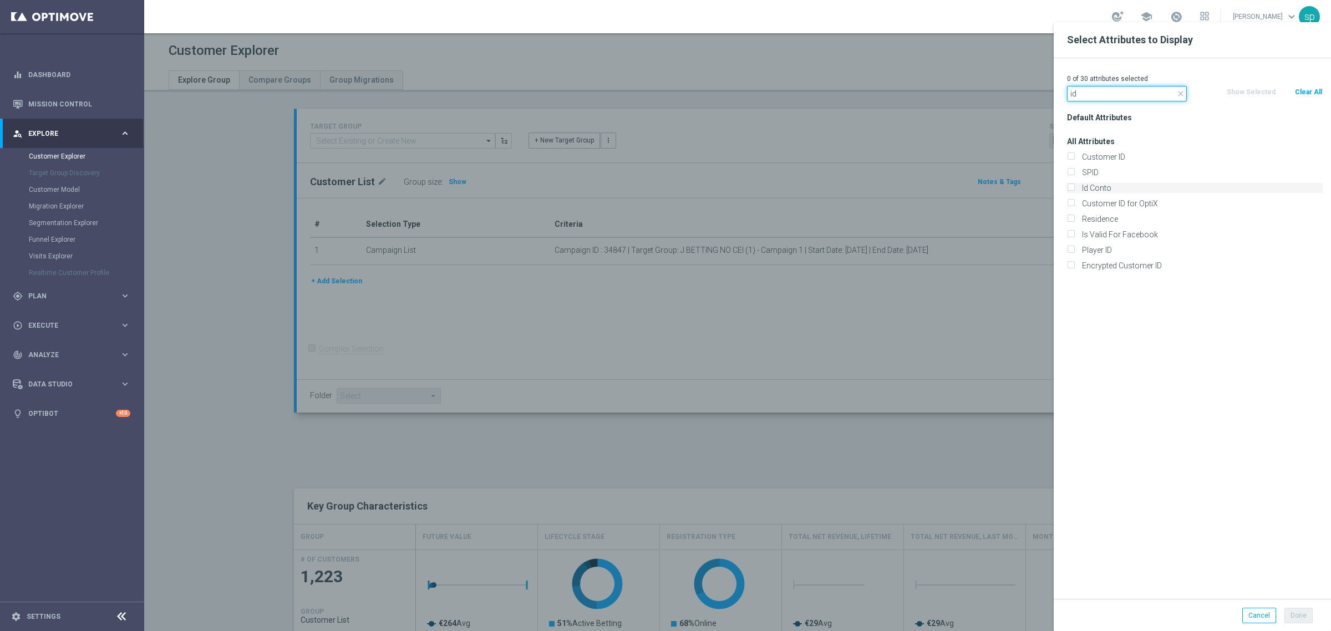
type input "id"
click at [1103, 187] on label "Id Conto" at bounding box center [1200, 188] width 245 height 10
click at [1074, 187] on input "Id Conto" at bounding box center [1070, 189] width 7 height 7
checkbox input "true"
click at [1297, 615] on button "Done" at bounding box center [1299, 616] width 28 height 16
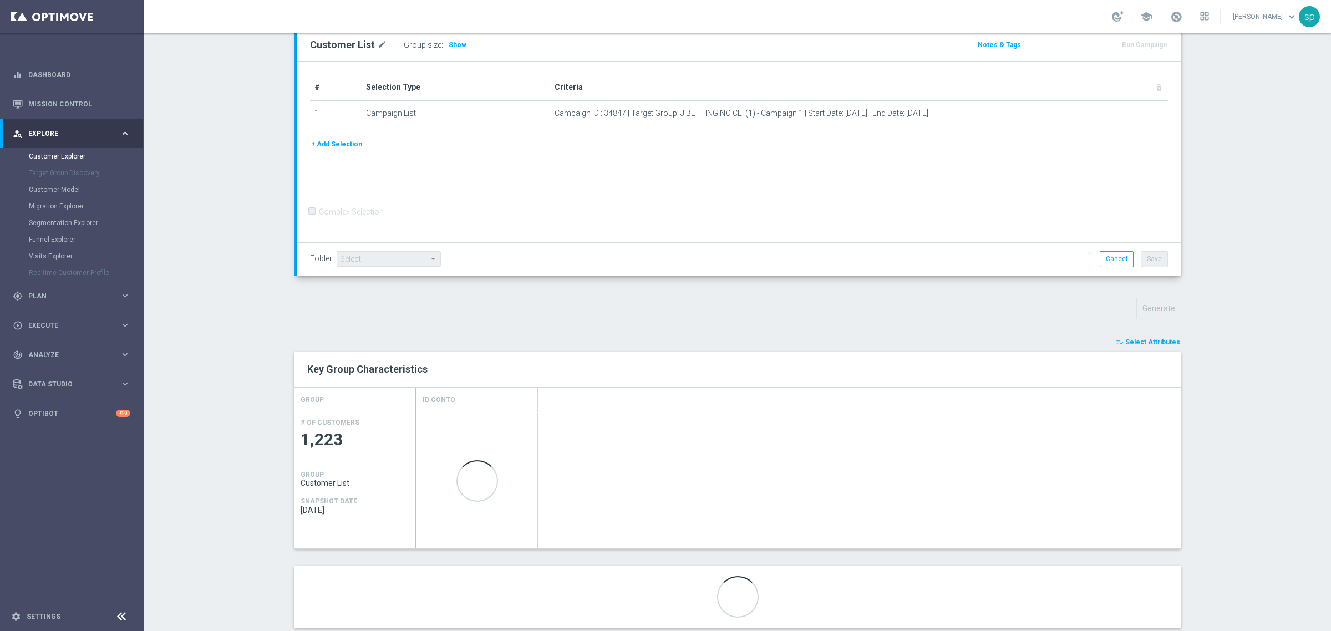
scroll to position [163, 0]
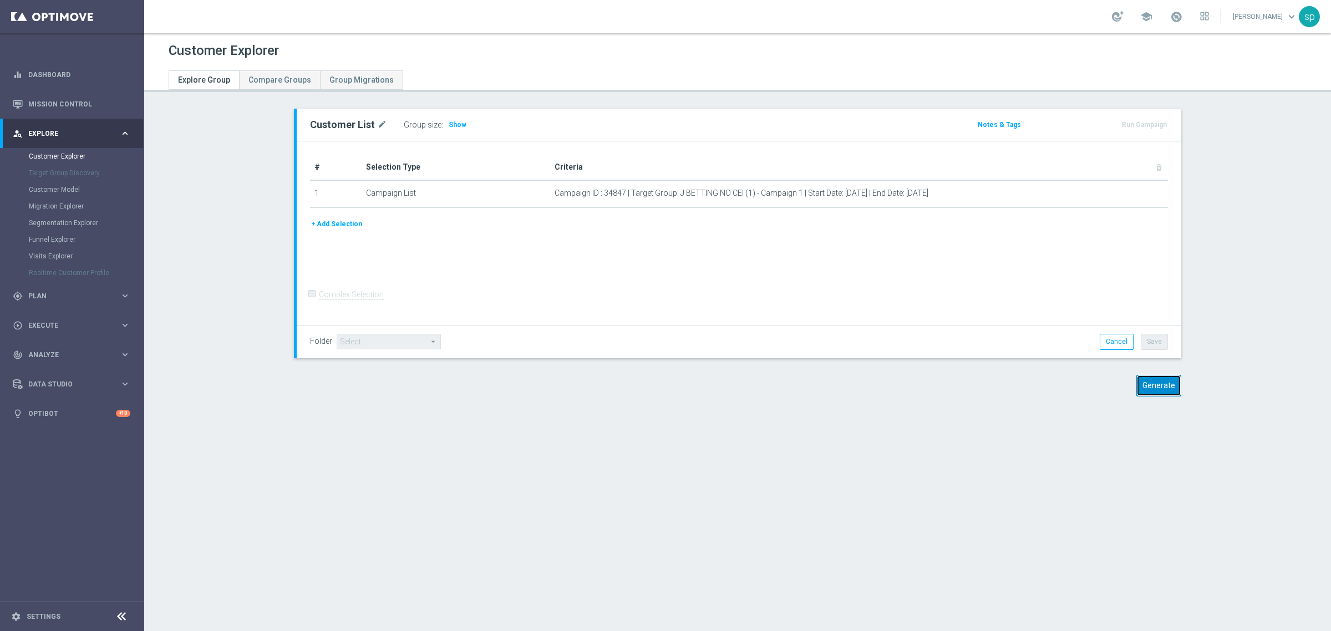
click at [1166, 391] on button "Generate" at bounding box center [1158, 386] width 45 height 22
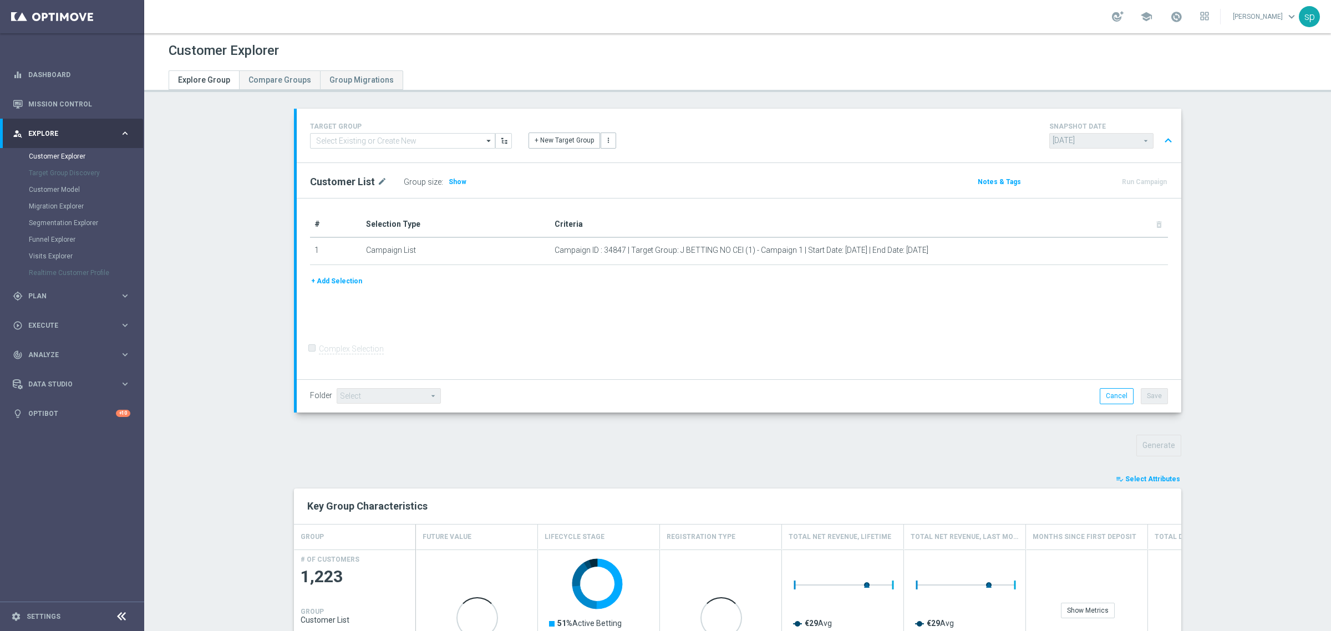
click at [1163, 478] on span "Select Attributes" at bounding box center [1152, 479] width 55 height 8
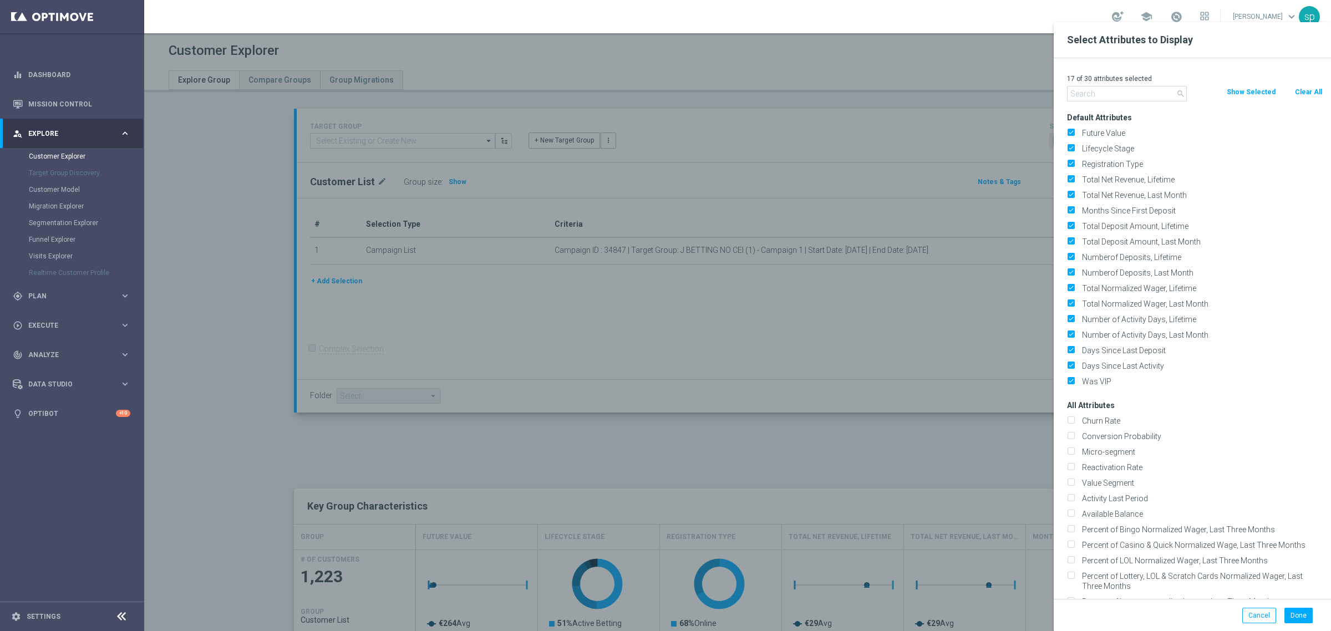
click at [1302, 92] on button "Clear All" at bounding box center [1308, 92] width 29 height 12
checkbox input "false"
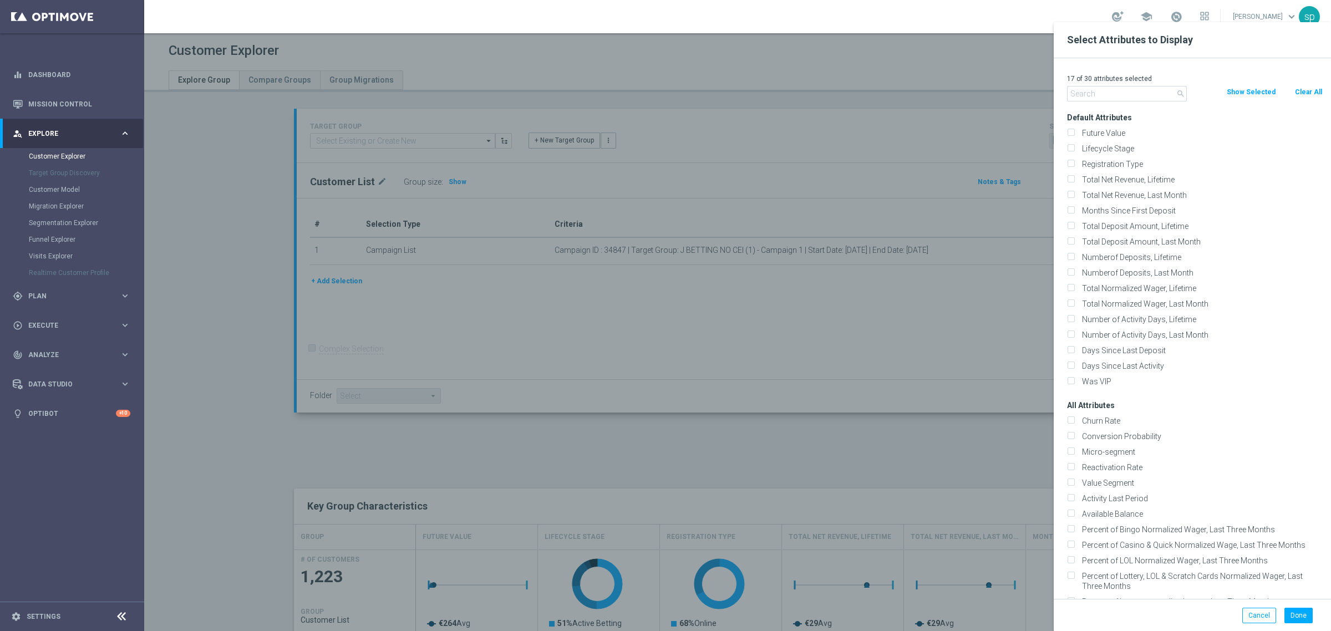
checkbox input "false"
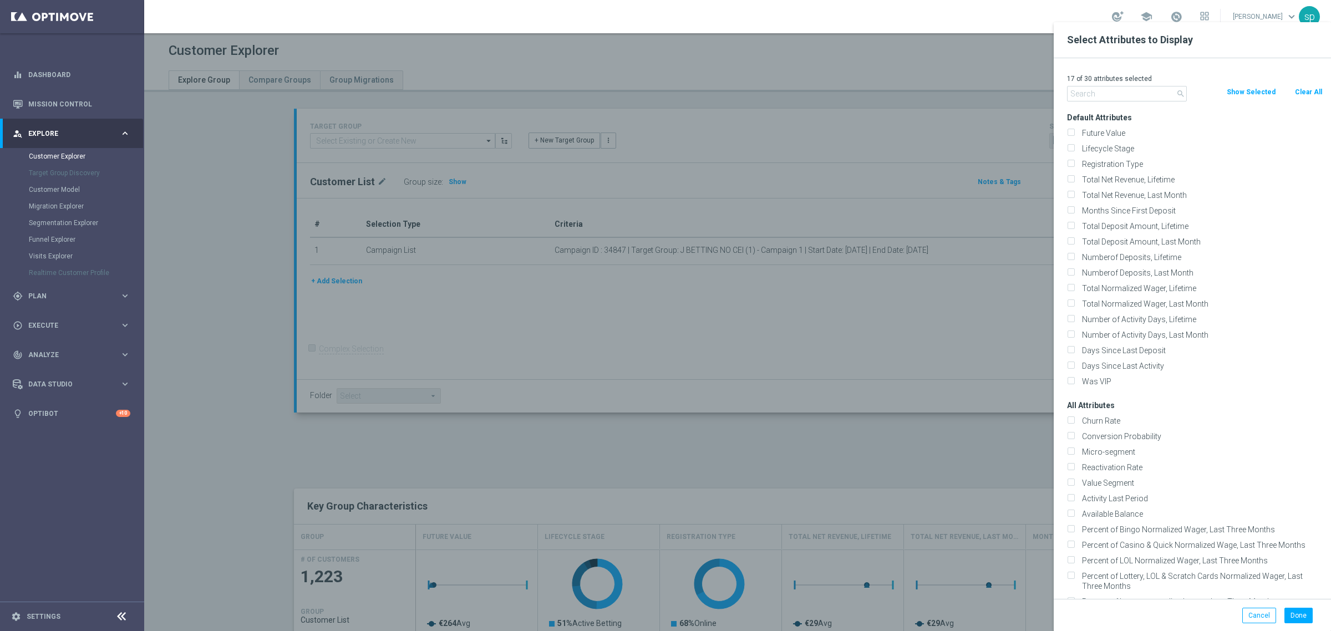
checkbox input "false"
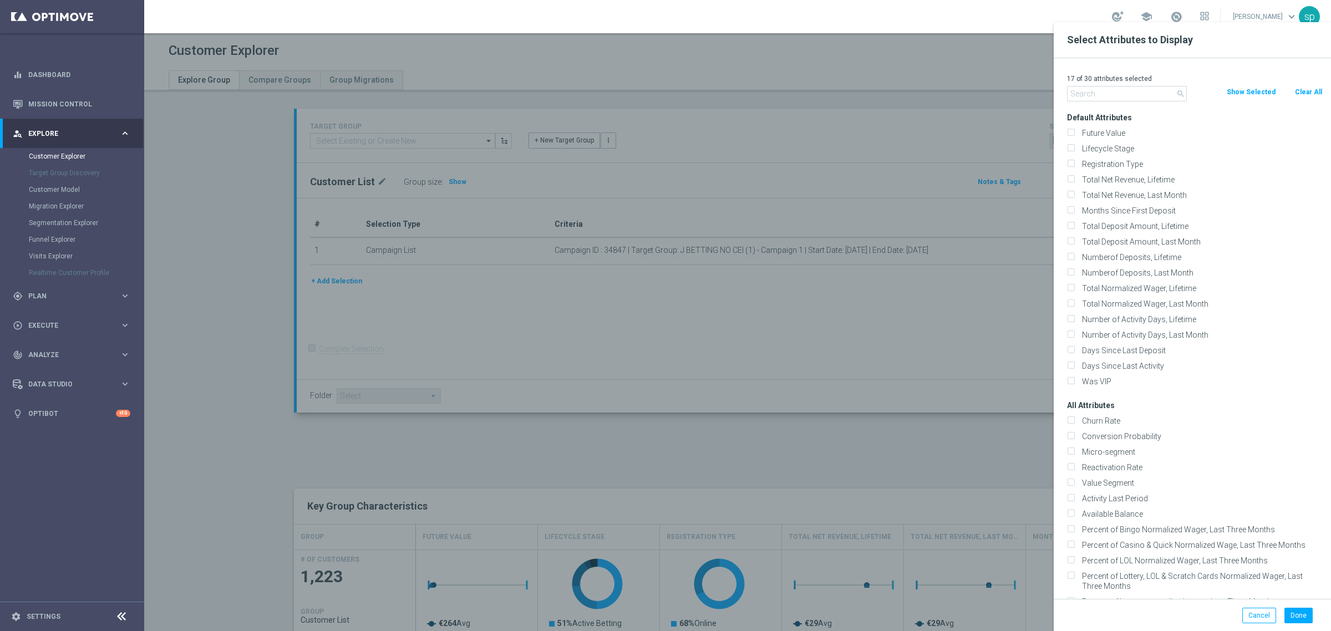
checkbox input "false"
click at [1118, 93] on input "text" at bounding box center [1127, 94] width 120 height 16
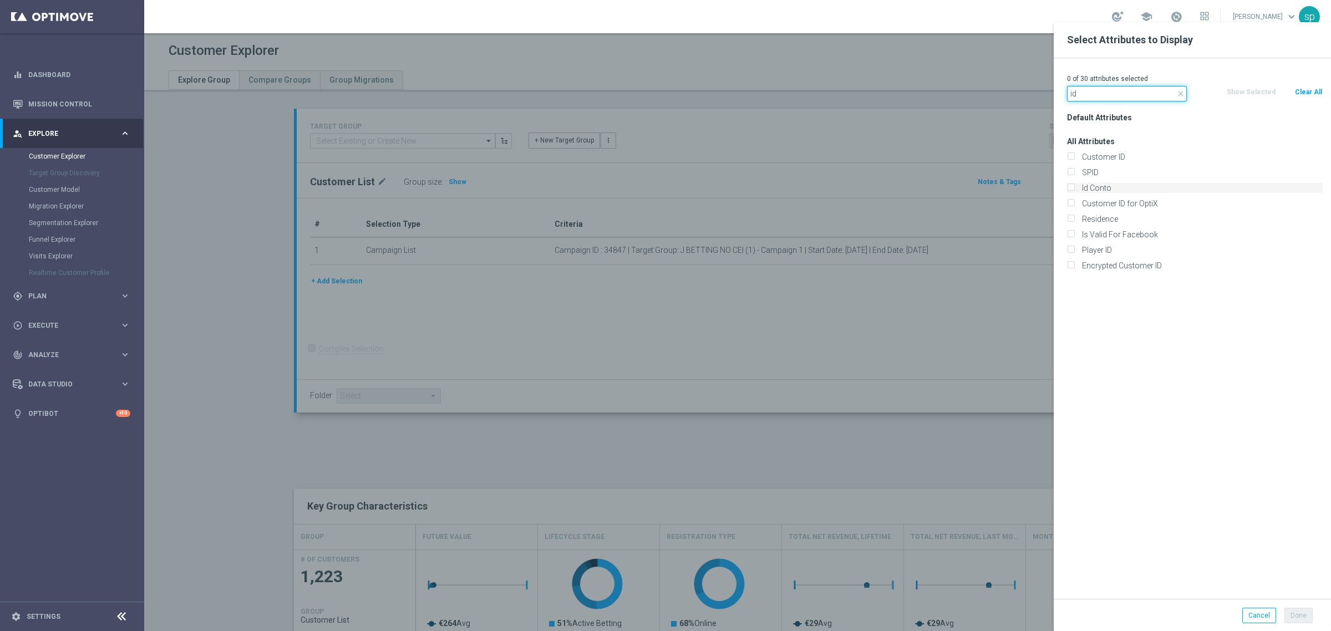
type input "id"
click at [1105, 189] on label "Id Conto" at bounding box center [1200, 188] width 245 height 10
click at [1074, 189] on input "Id Conto" at bounding box center [1070, 189] width 7 height 7
checkbox input "true"
click at [1300, 618] on button "Done" at bounding box center [1299, 616] width 28 height 16
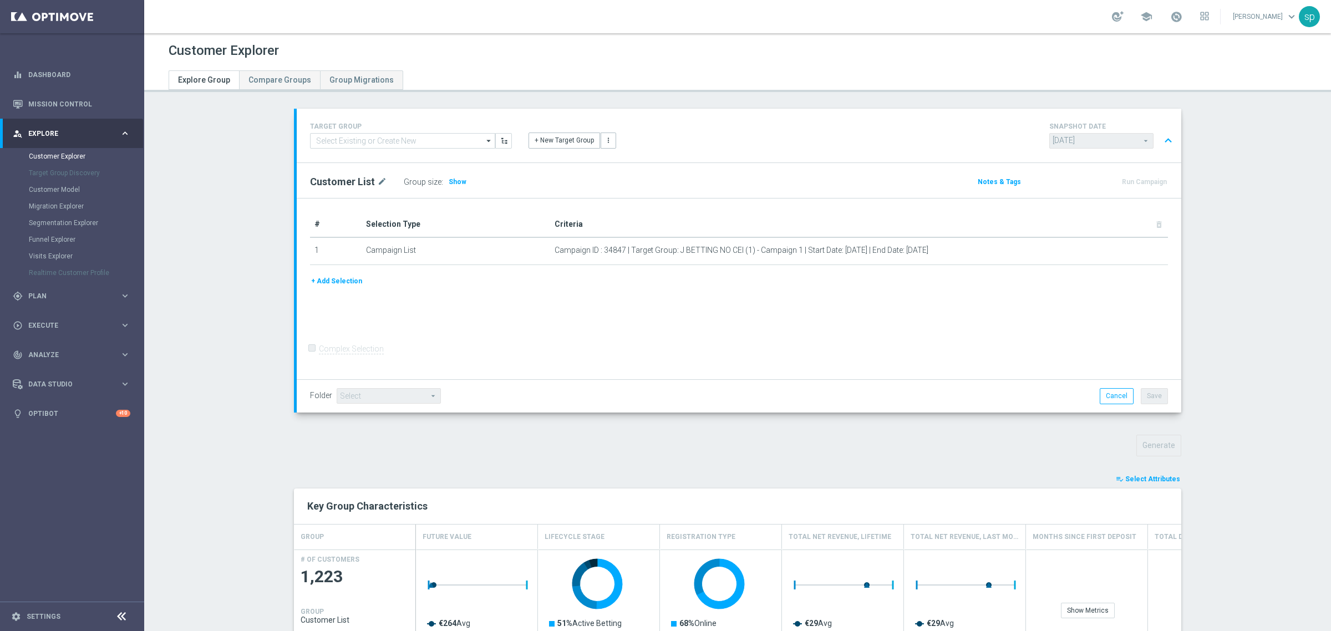
type input "Search"
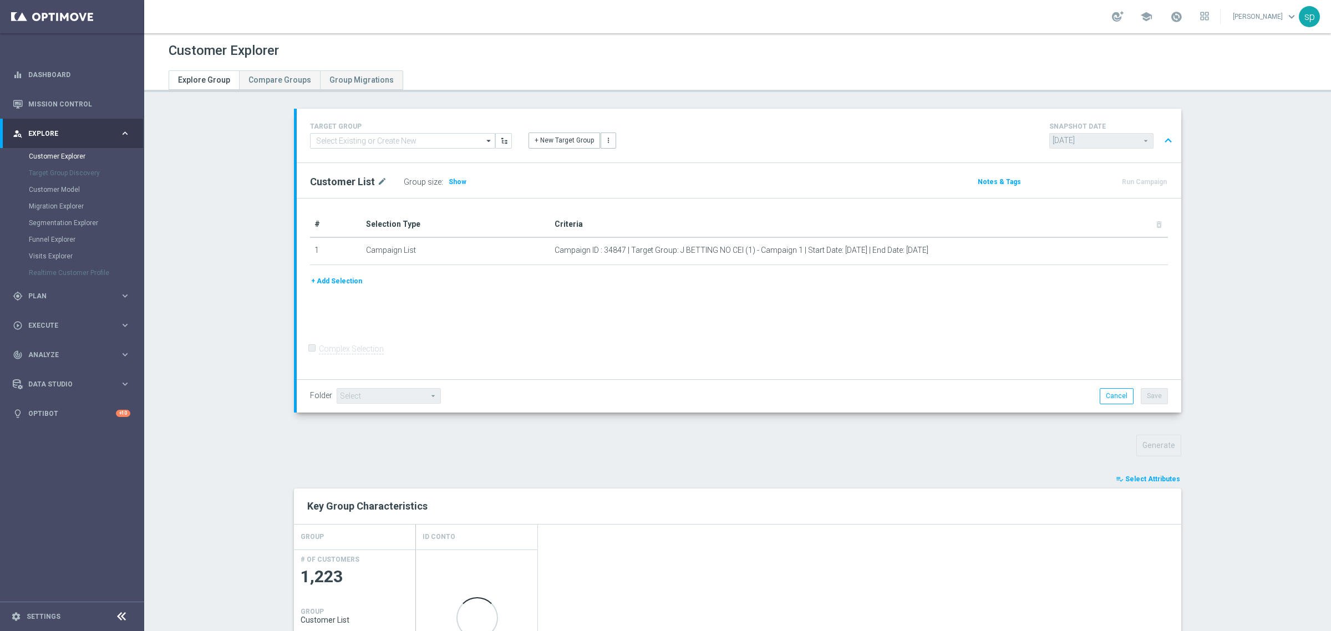
scroll to position [407, 0]
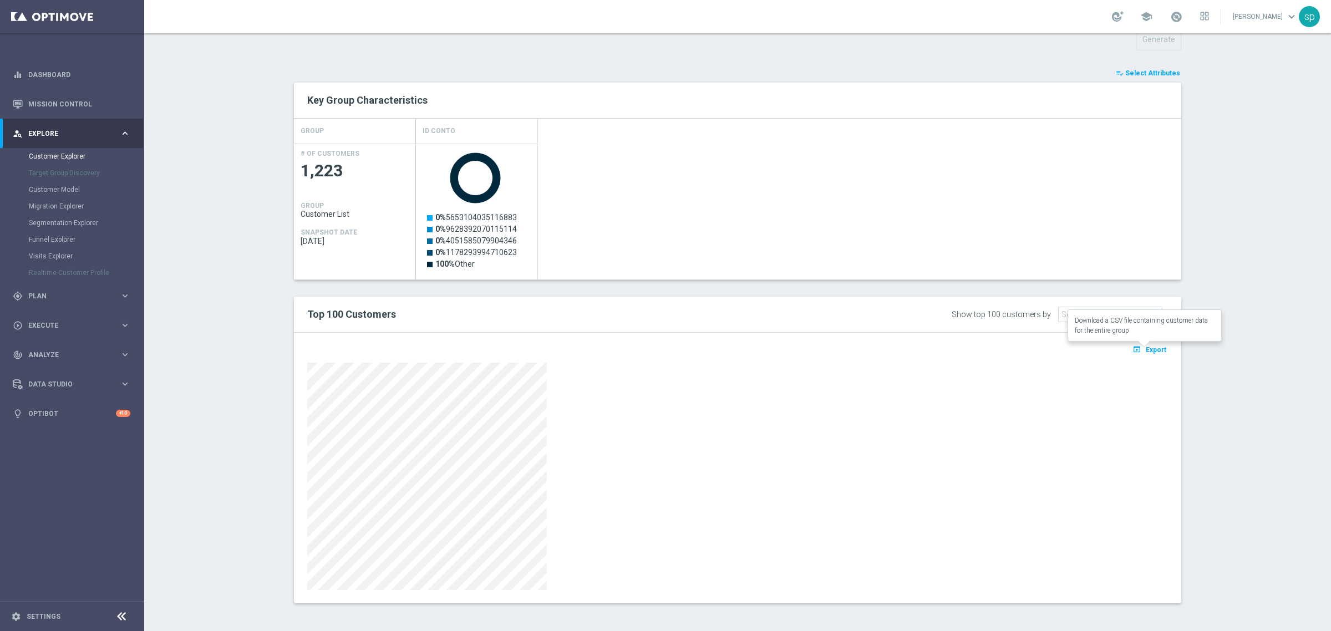
click at [1155, 347] on span "Export" at bounding box center [1156, 350] width 21 height 8
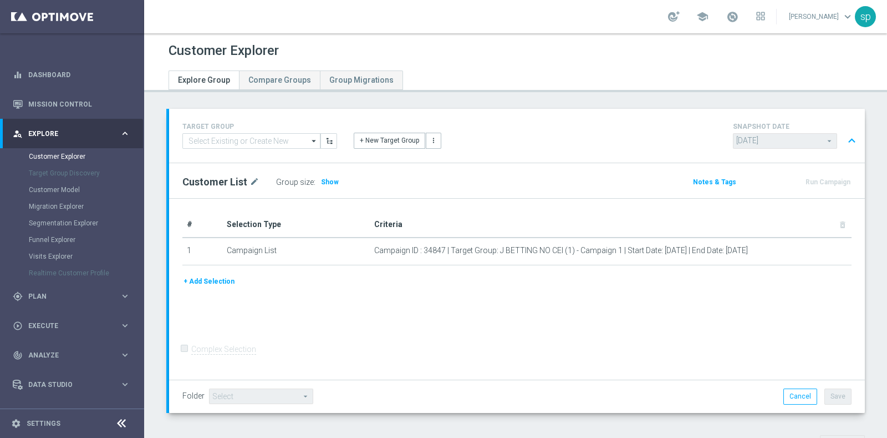
scroll to position [404, 0]
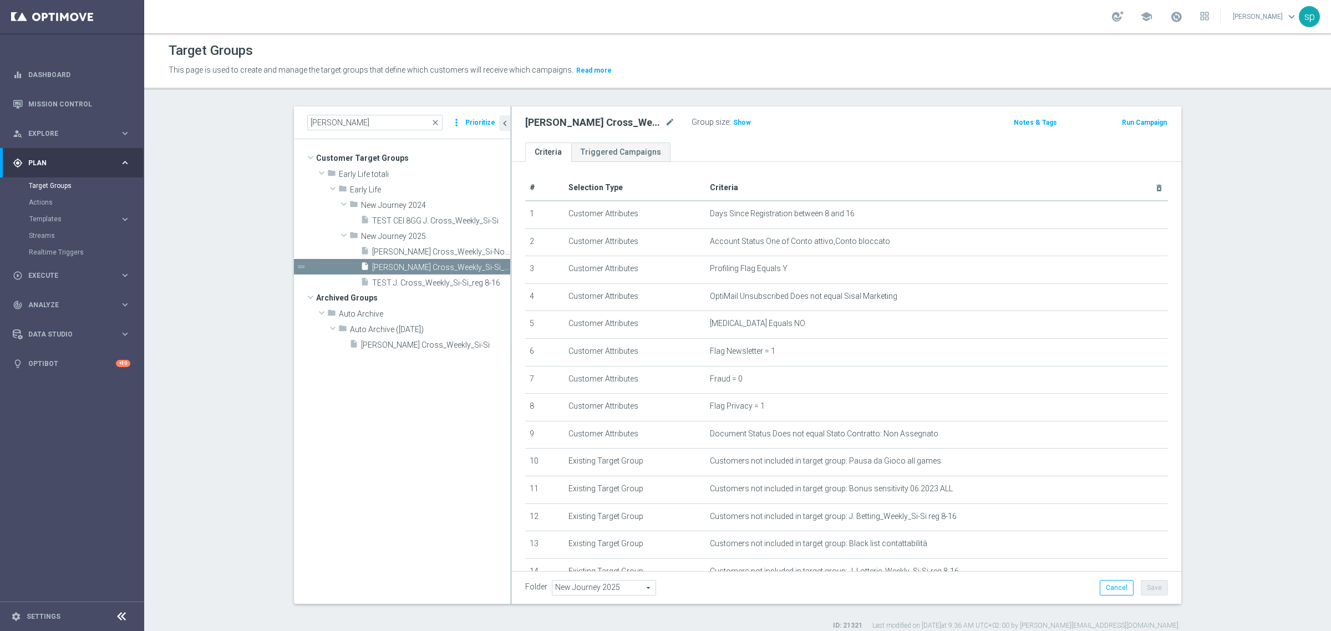
scroll to position [154, 0]
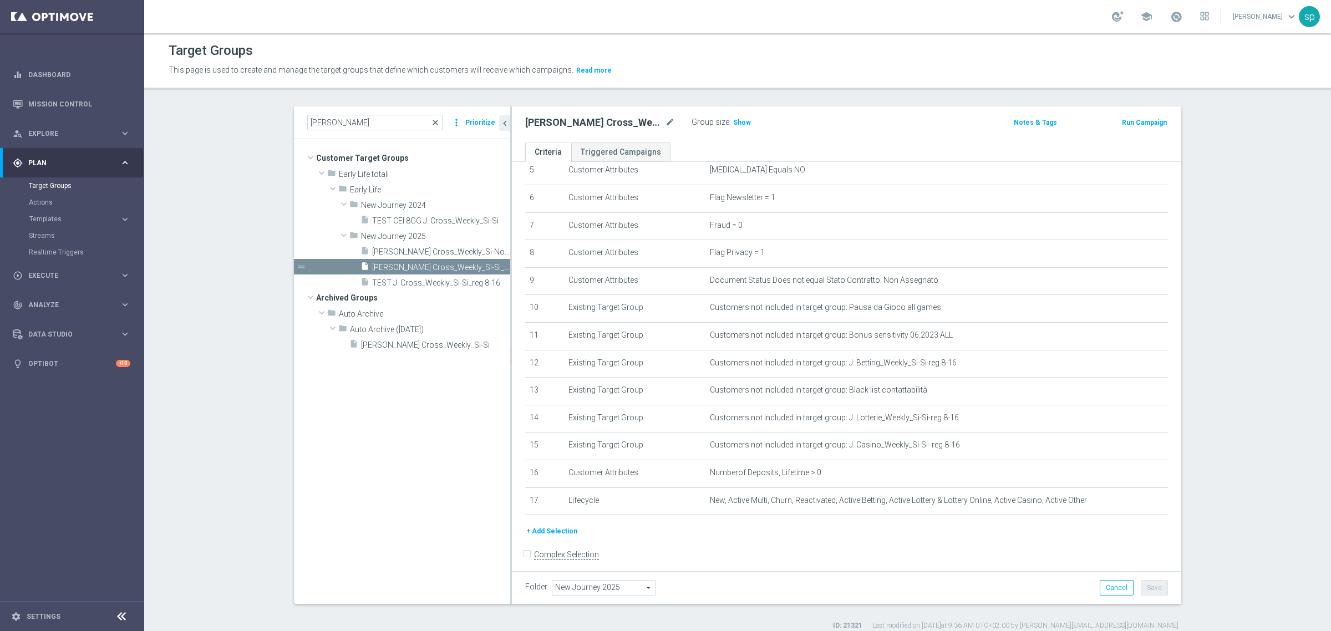
click at [433, 120] on span "close" at bounding box center [435, 122] width 9 height 9
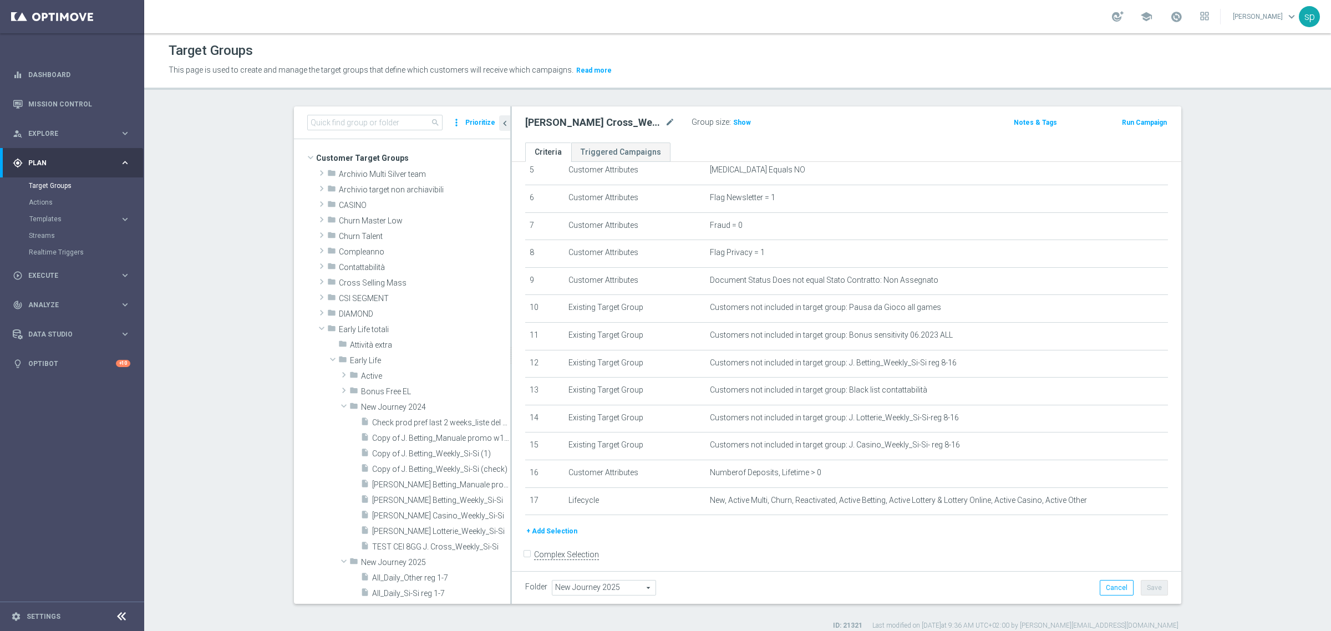
scroll to position [258, 0]
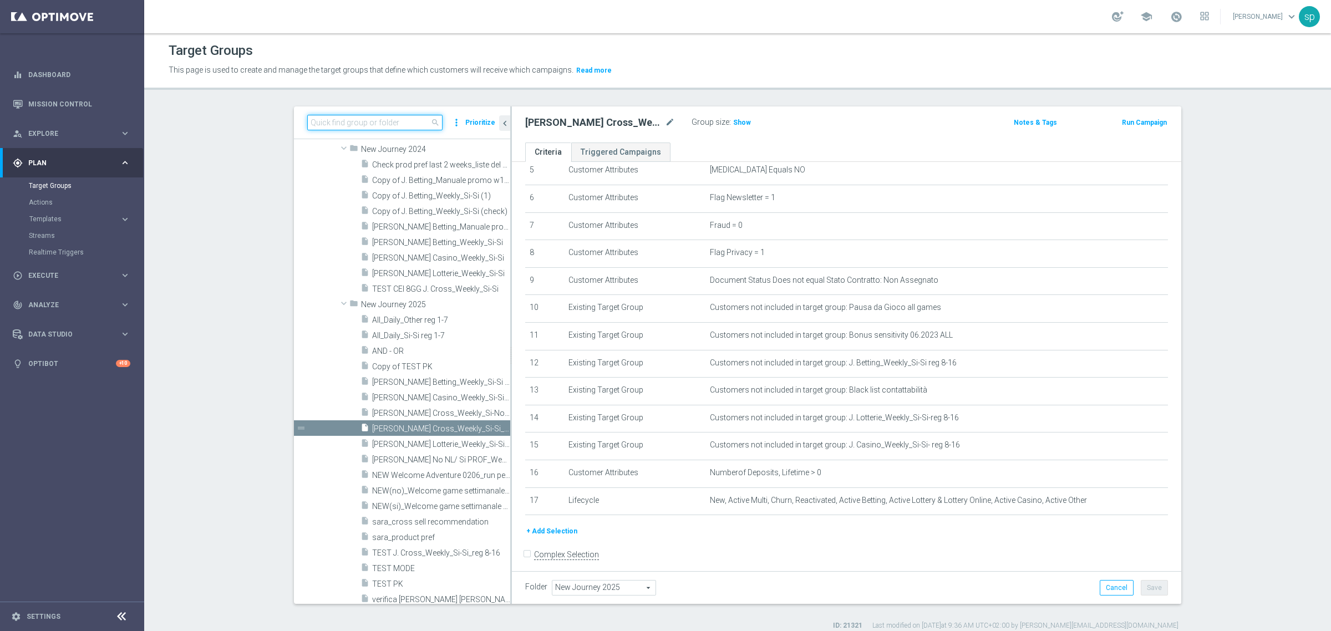
click at [344, 129] on input at bounding box center [374, 123] width 135 height 16
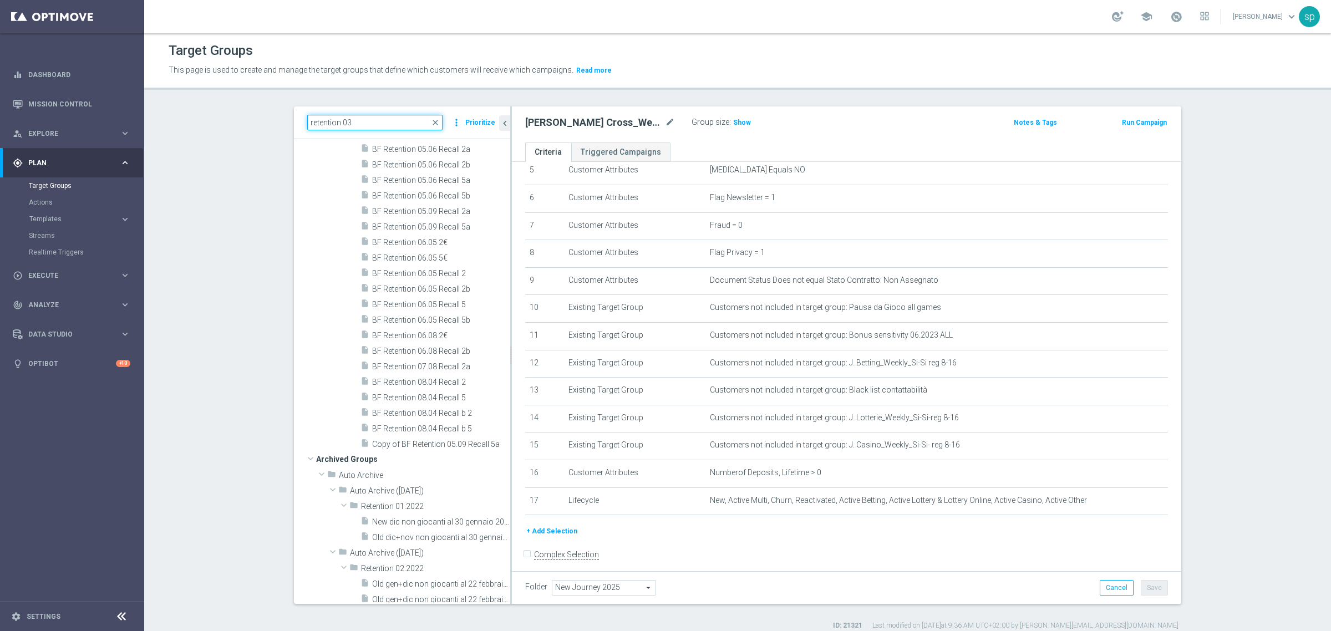
scroll to position [0, 0]
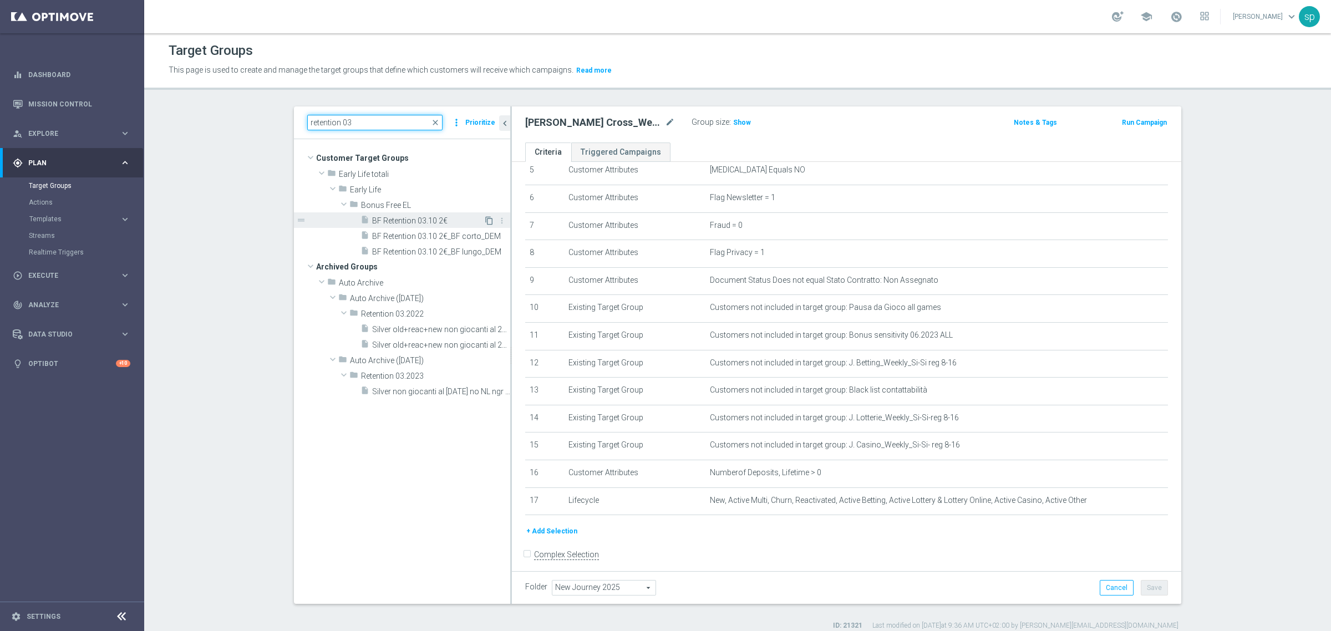
type input "retention 03"
click at [485, 222] on icon "content_copy" at bounding box center [489, 220] width 9 height 9
type input "Bonus Free EL"
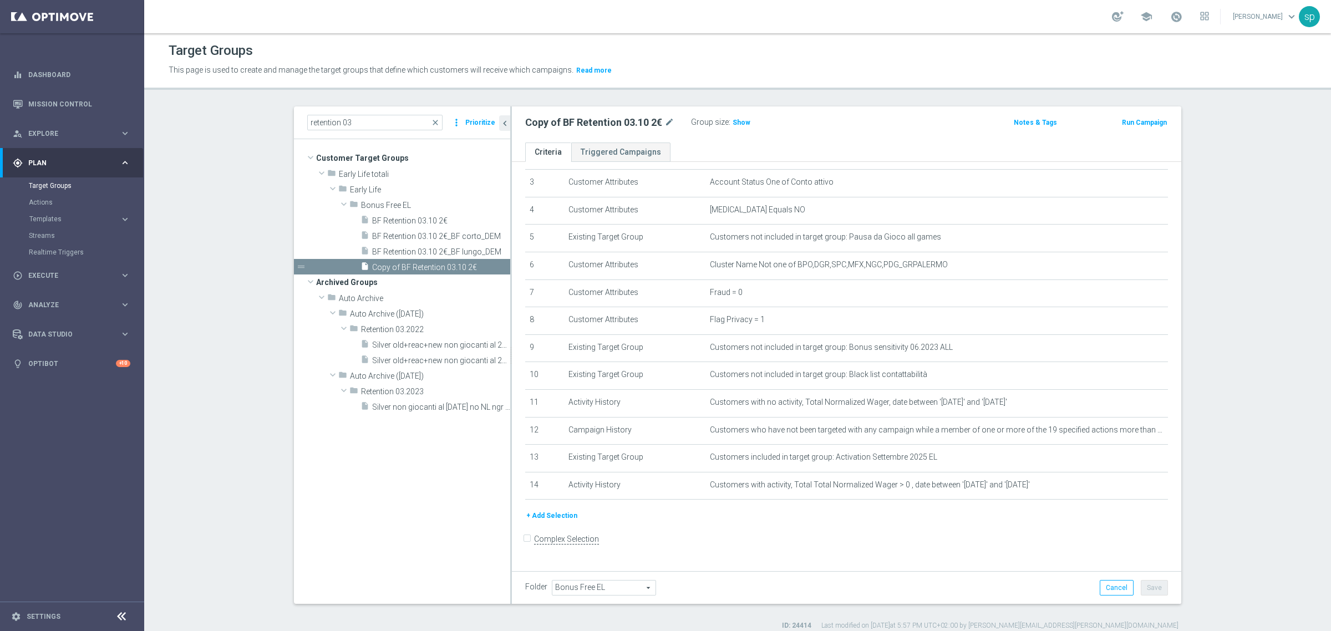
scroll to position [83, 0]
click at [664, 120] on icon "mode_edit" at bounding box center [669, 122] width 10 height 13
click at [628, 128] on input "Copy of BF Retention 03.10 2€" at bounding box center [600, 124] width 150 height 16
click at [552, 123] on input "Copy of BF Retention 03.10 2€ recall" at bounding box center [600, 124] width 150 height 16
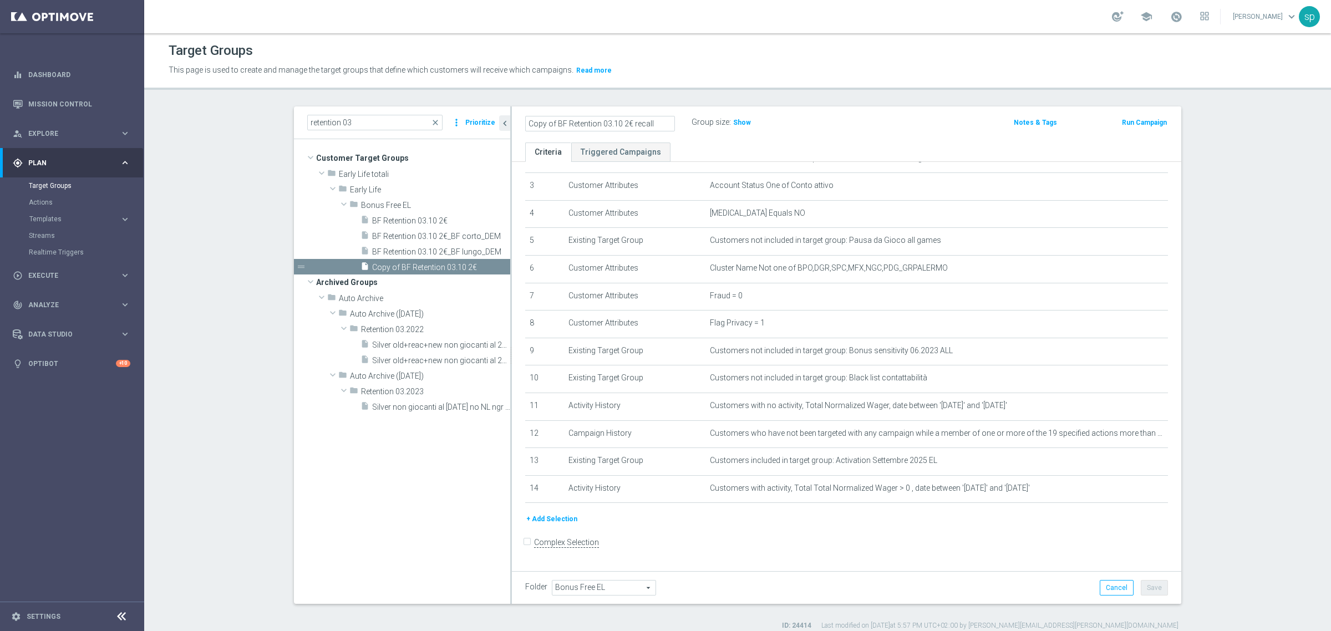
click at [552, 123] on input "Copy of BF Retention 03.10 2€ recall" at bounding box center [600, 124] width 150 height 16
click at [577, 123] on input "BF Retention 03.10 2€ recall" at bounding box center [600, 124] width 150 height 16
drag, startPoint x: 600, startPoint y: 125, endPoint x: 635, endPoint y: 121, distance: 35.2
click at [635, 121] on input "BF Retention 06.10 2€ recall" at bounding box center [600, 124] width 150 height 16
type input "BF Retention 06.10 2€ BF corto 2"
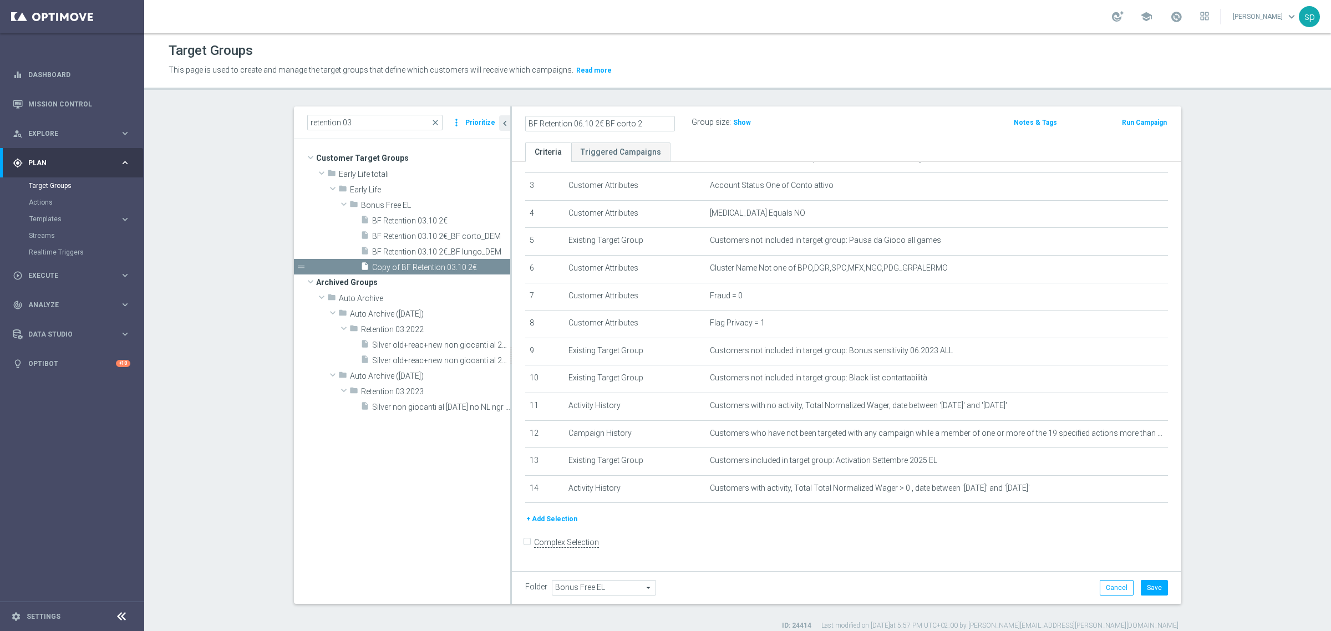
click at [800, 139] on div "BF Retention 06.10 2€ BF corto 2 Group size : Show Notes & Tags Run Campaign" at bounding box center [846, 124] width 669 height 36
click at [559, 520] on button "+ Add Selection" at bounding box center [551, 519] width 53 height 12
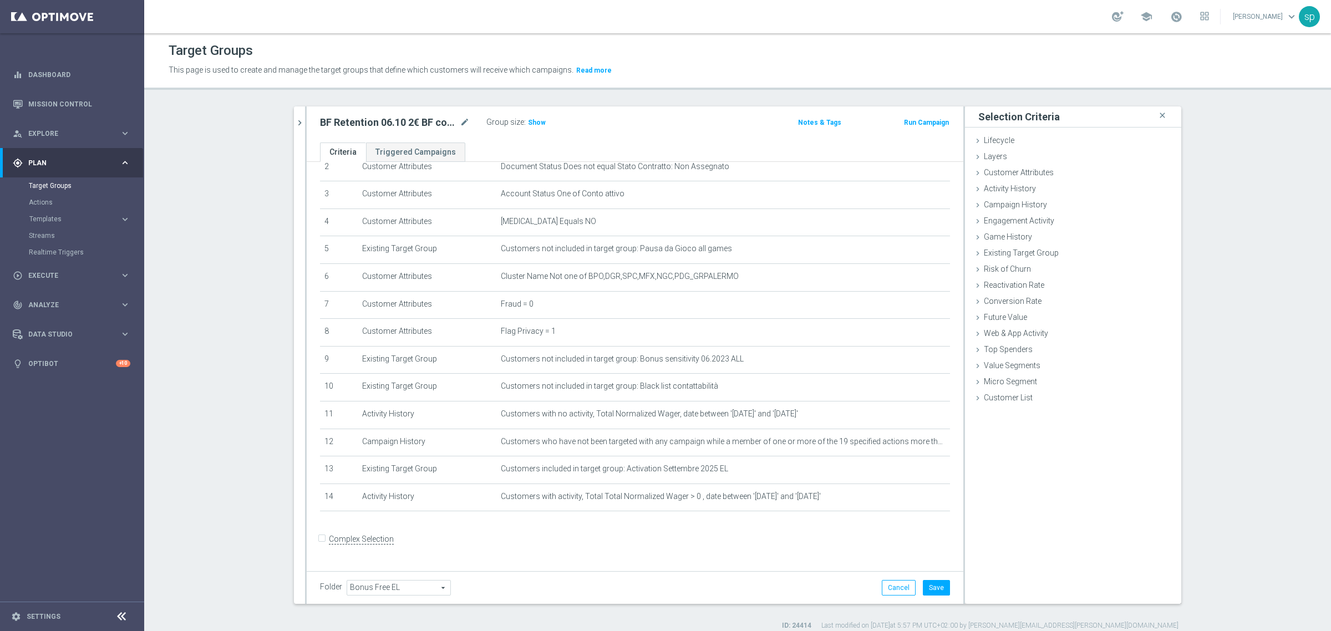
scroll to position [70, 0]
click at [996, 400] on span "Customer List" at bounding box center [1008, 397] width 49 height 9
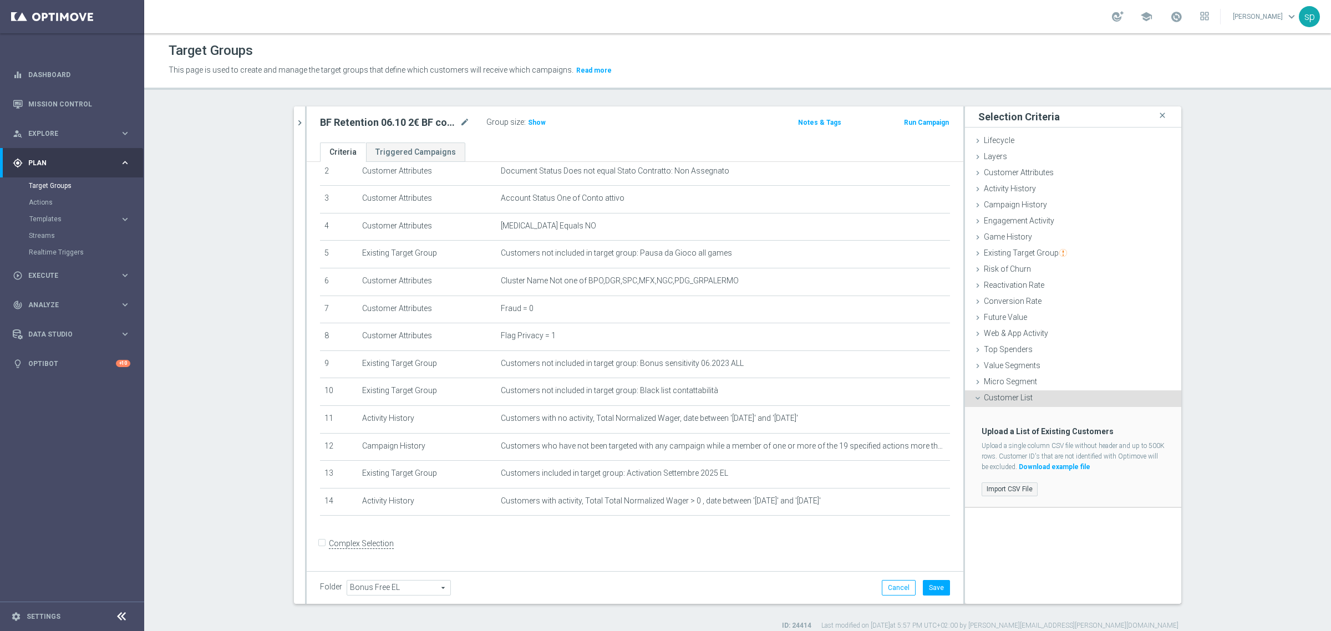
click at [1007, 488] on label "Import CSV File" at bounding box center [1010, 490] width 56 height 14
click at [0, 0] on input "Import CSV File" at bounding box center [0, 0] width 0 height 0
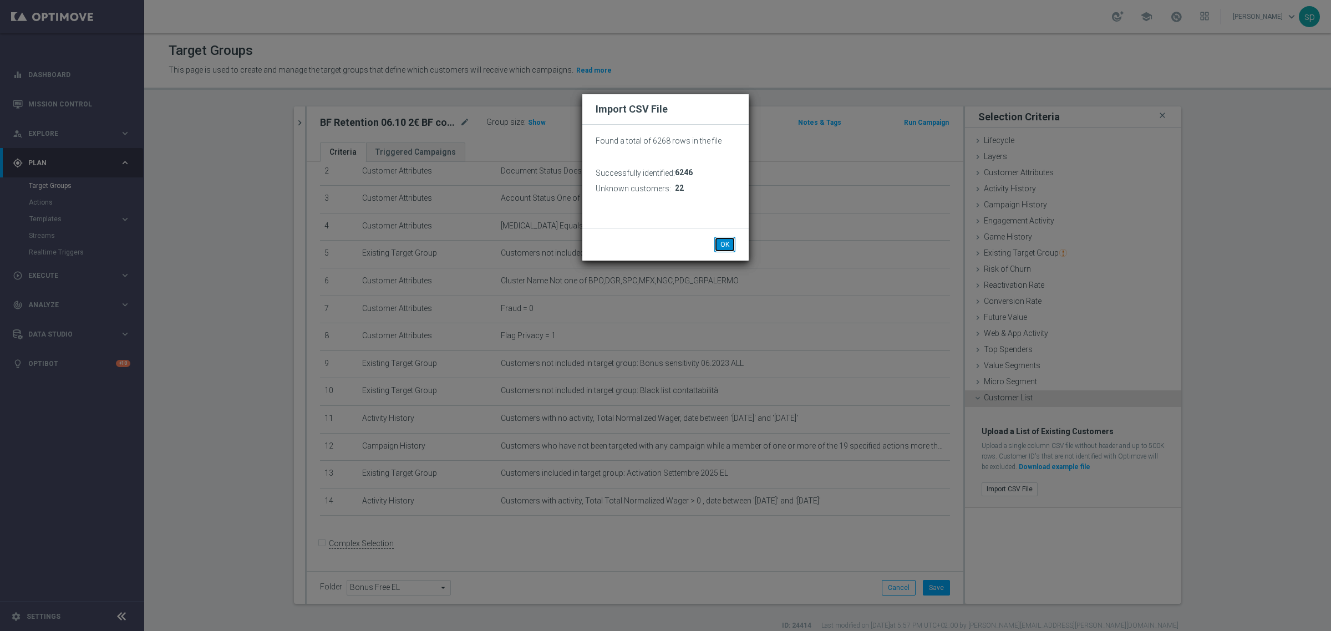
click at [724, 248] on button "OK" at bounding box center [724, 245] width 21 height 16
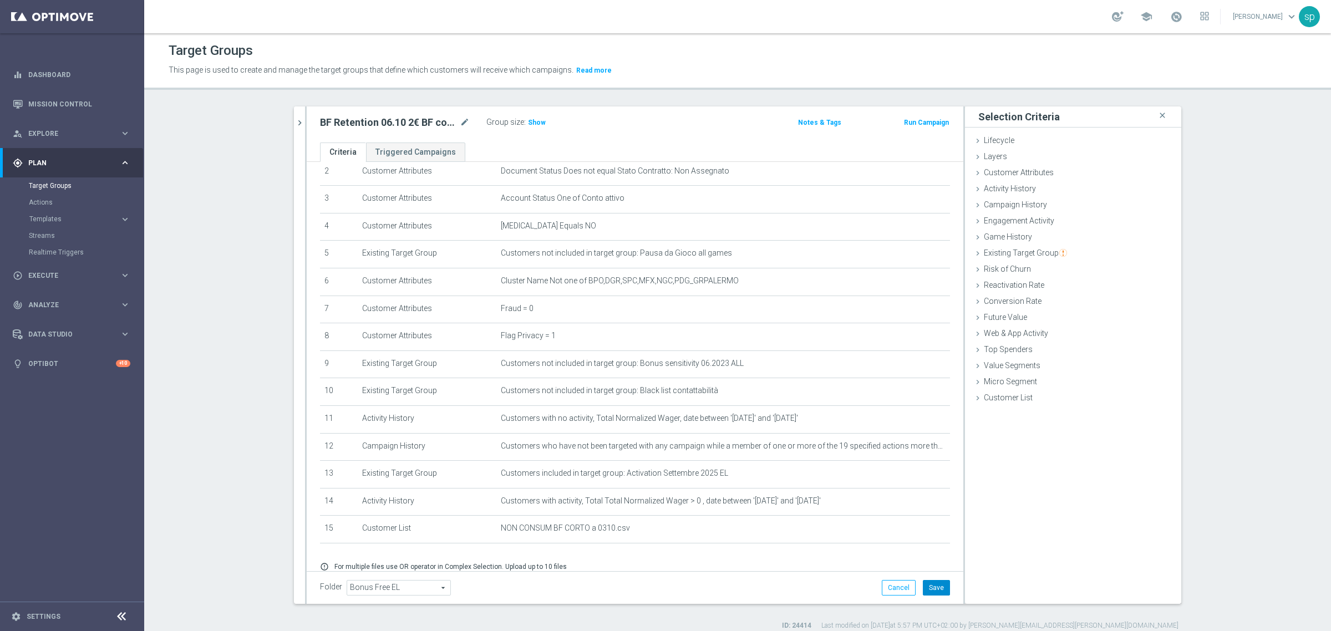
click at [933, 587] on button "Save" at bounding box center [936, 588] width 27 height 16
click at [460, 123] on icon "mode_edit" at bounding box center [465, 122] width 10 height 13
click at [412, 119] on input "BF Retention 06.10 2€ BF corto 2" at bounding box center [395, 124] width 150 height 16
drag, startPoint x: 397, startPoint y: 126, endPoint x: 508, endPoint y: 120, distance: 111.7
click at [508, 120] on div "BF Retention 06.10 2€ BF corto 2 Group size : Show" at bounding box center [527, 123] width 431 height 17
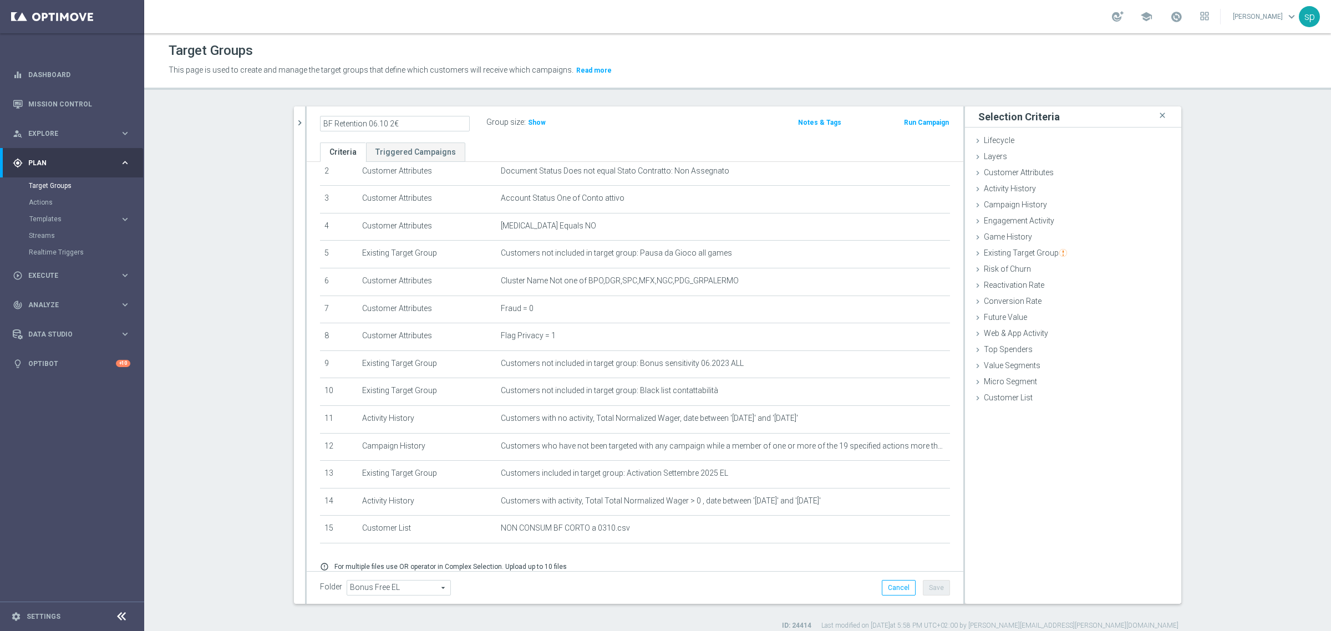
type input "BF Retention 06.10 2€"
click at [657, 139] on div "BF Retention 06.10 2€ Group size : Show Notes & Tags Run Campaign" at bounding box center [635, 124] width 657 height 36
click at [932, 593] on button "Save" at bounding box center [936, 588] width 27 height 16
click at [491, 119] on span "Show" at bounding box center [499, 123] width 18 height 8
click at [1183, 17] on span at bounding box center [1176, 17] width 12 height 12
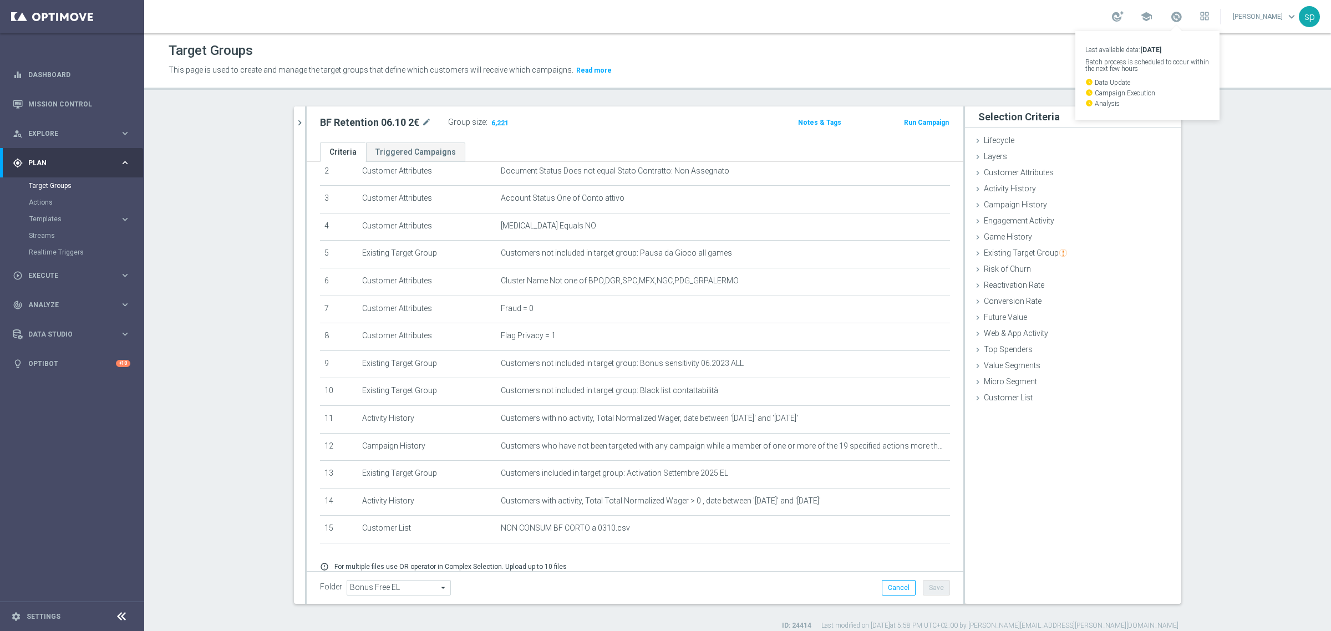
click at [920, 124] on button "Run Campaign" at bounding box center [926, 122] width 47 height 12
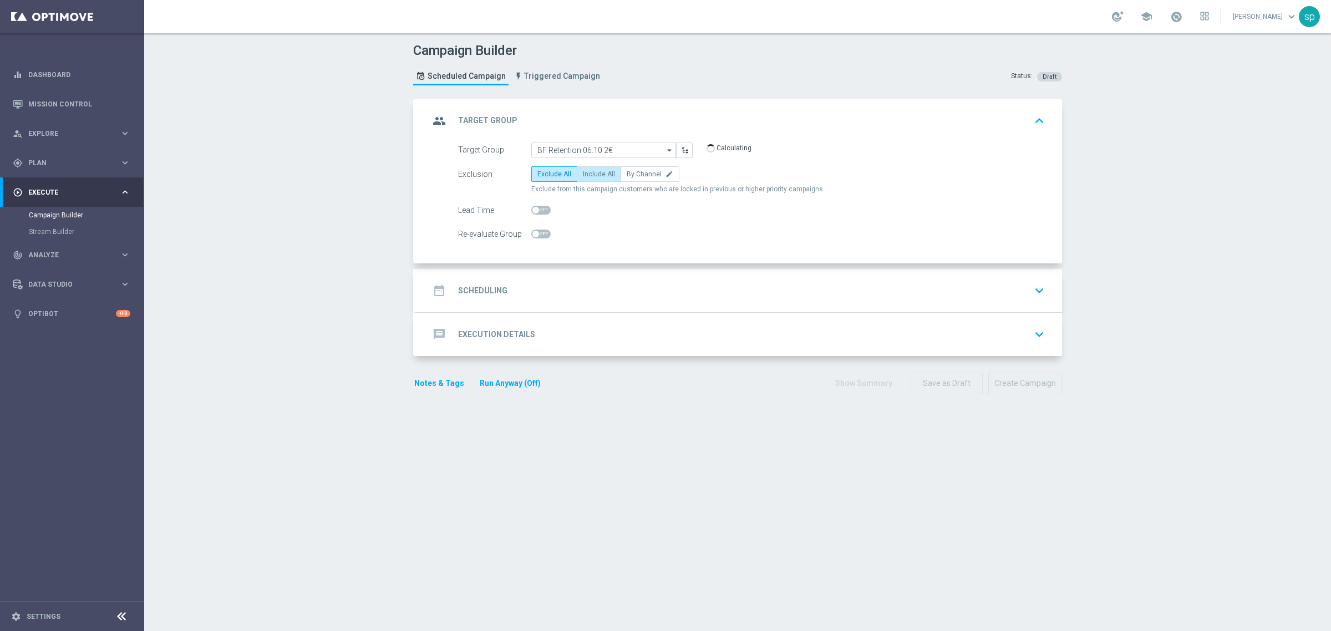
click at [600, 170] on span "Include All" at bounding box center [599, 174] width 32 height 8
click at [590, 172] on input "Include All" at bounding box center [586, 175] width 7 height 7
radio input "true"
click at [483, 291] on h2 "Scheduling" at bounding box center [482, 291] width 49 height 11
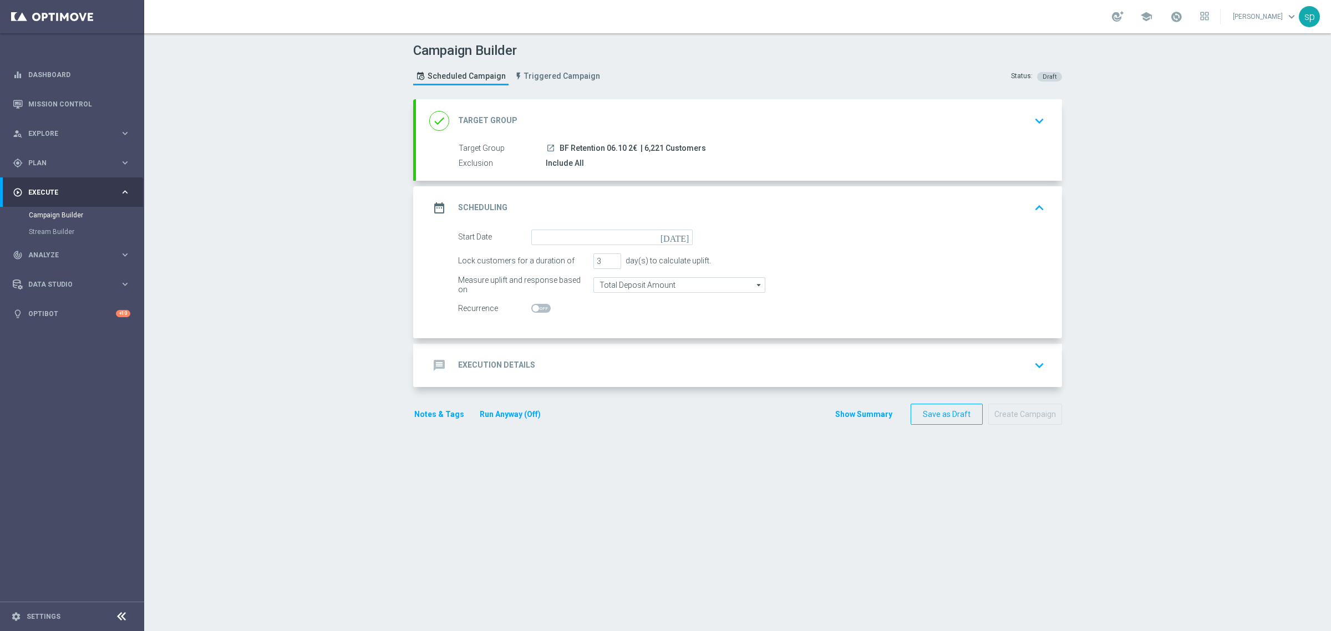
click at [684, 239] on icon "[DATE]" at bounding box center [677, 236] width 33 height 12
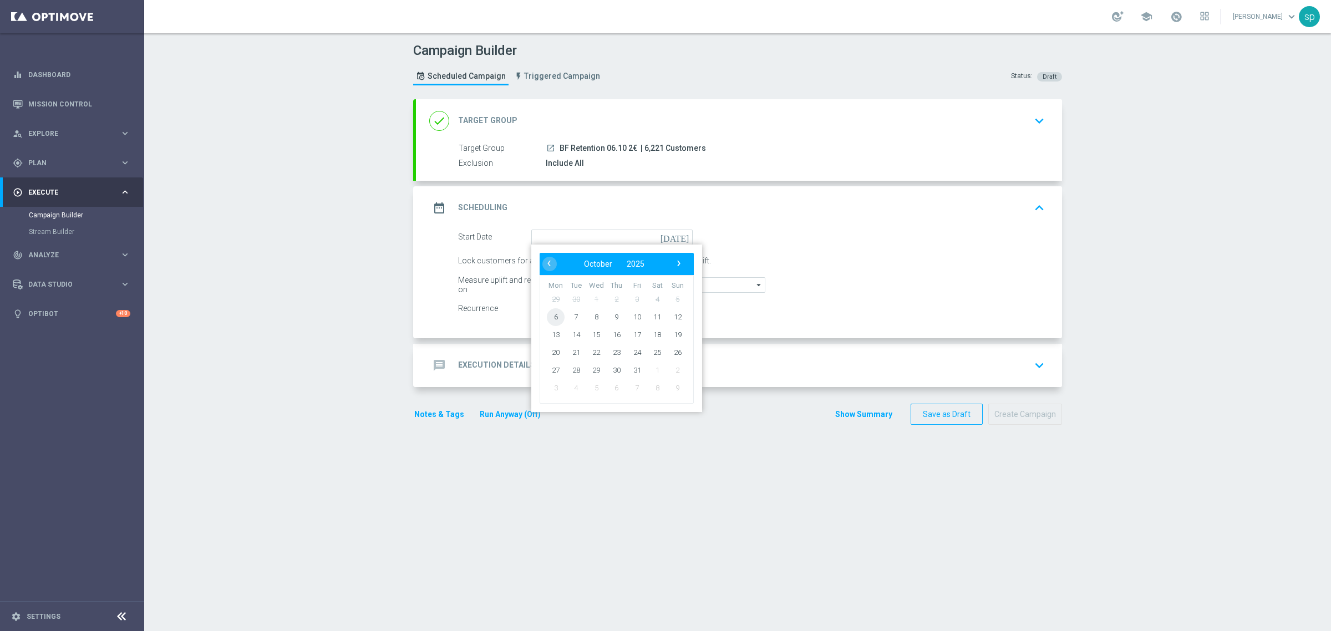
click at [550, 312] on span "6" at bounding box center [556, 317] width 18 height 18
type input "[DATE]"
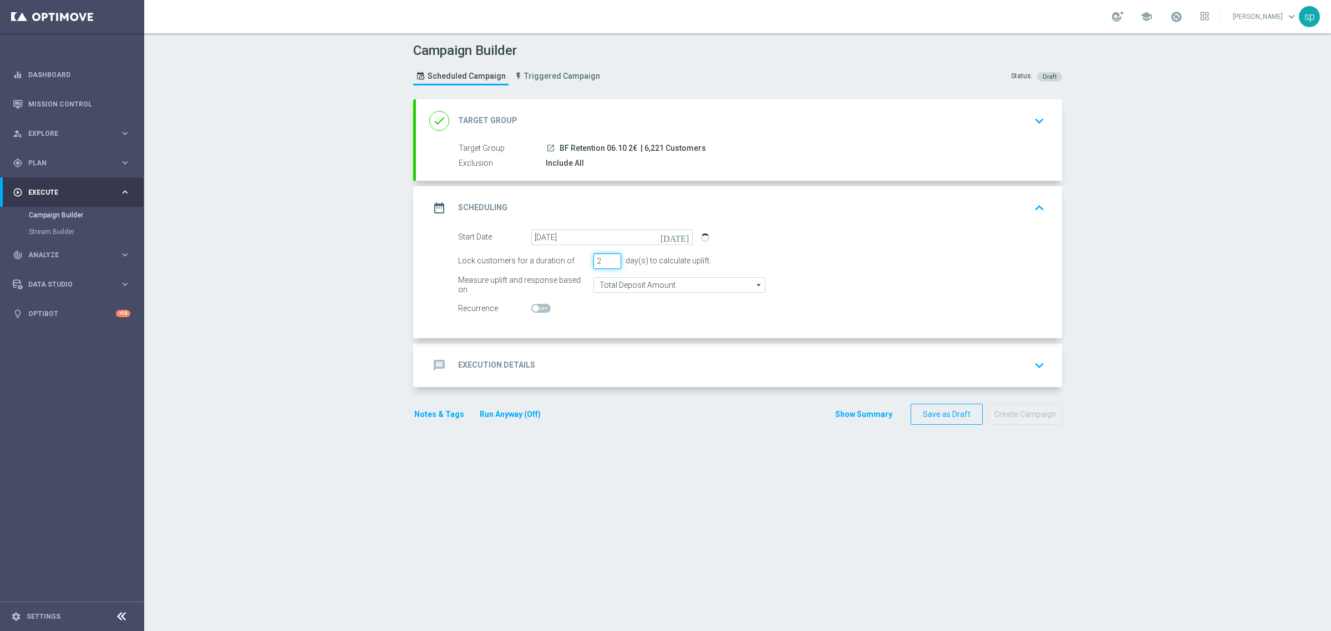
click at [606, 261] on input "2" at bounding box center [607, 261] width 28 height 16
type input "1"
click at [606, 261] on input "1" at bounding box center [607, 261] width 28 height 16
click at [505, 363] on h2 "Execution Details" at bounding box center [496, 365] width 77 height 11
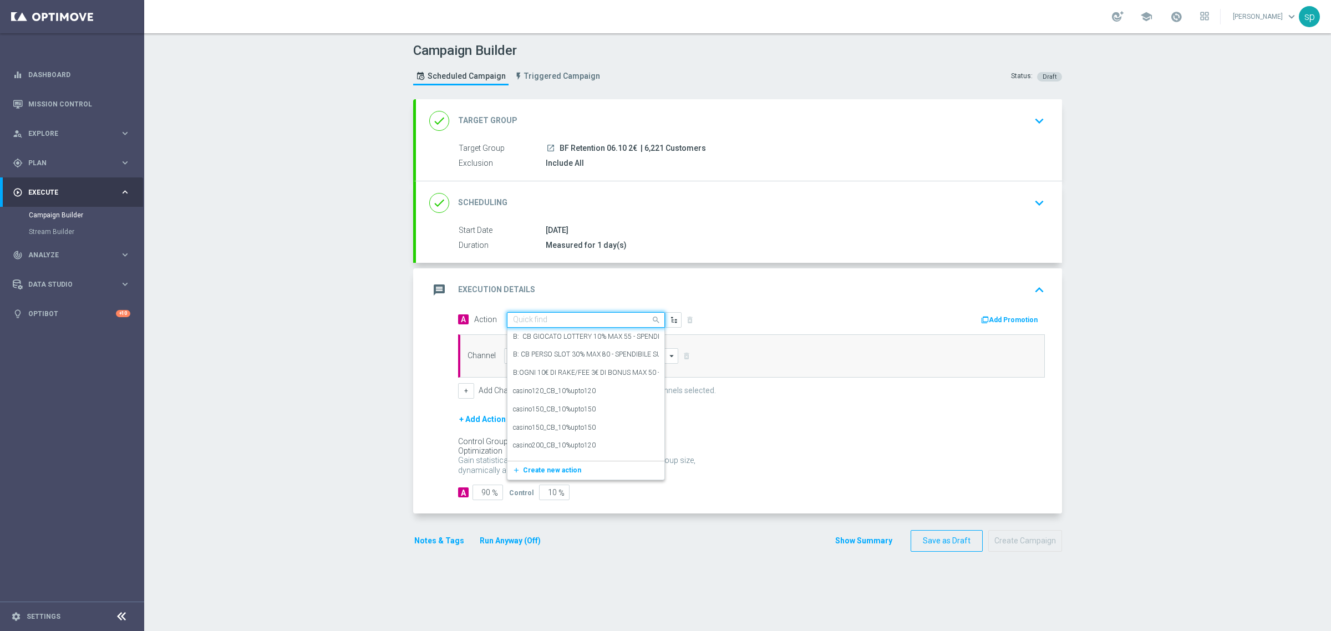
click at [575, 326] on div "Quick find" at bounding box center [586, 320] width 158 height 16
type input "early life"
click at [618, 352] on div "BF Early Life_AB TEST BF corto edit" at bounding box center [586, 357] width 146 height 18
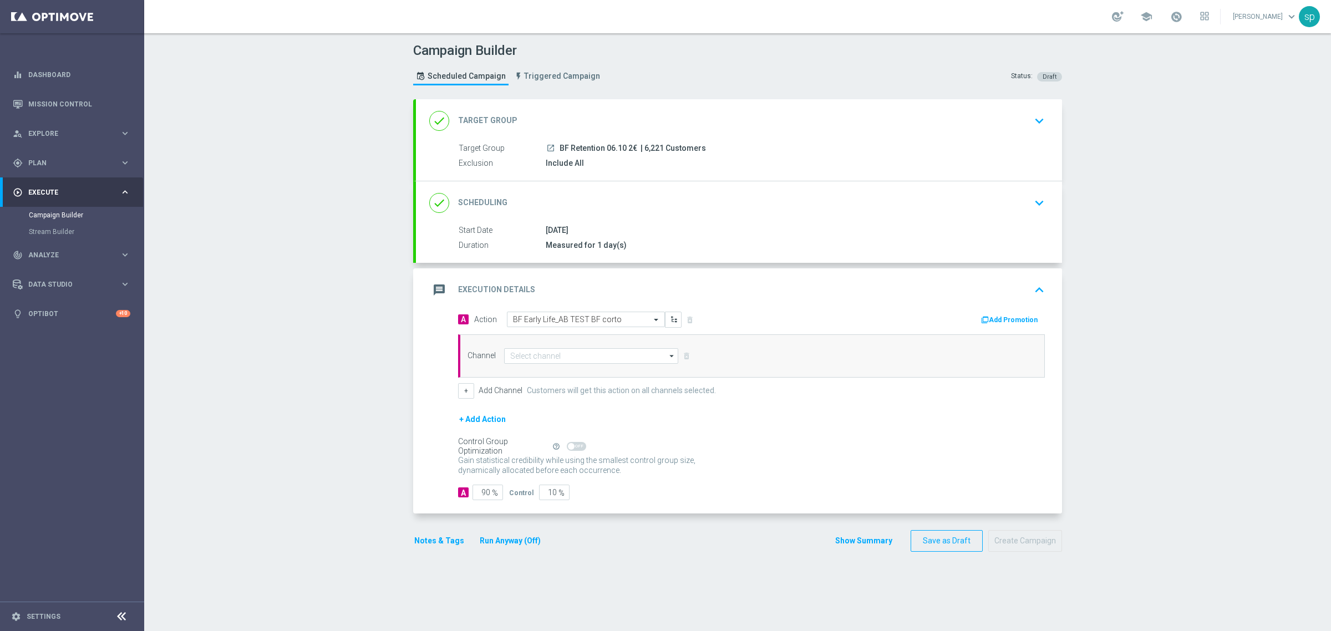
click at [1001, 317] on button "Add Promotion" at bounding box center [1011, 320] width 62 height 12
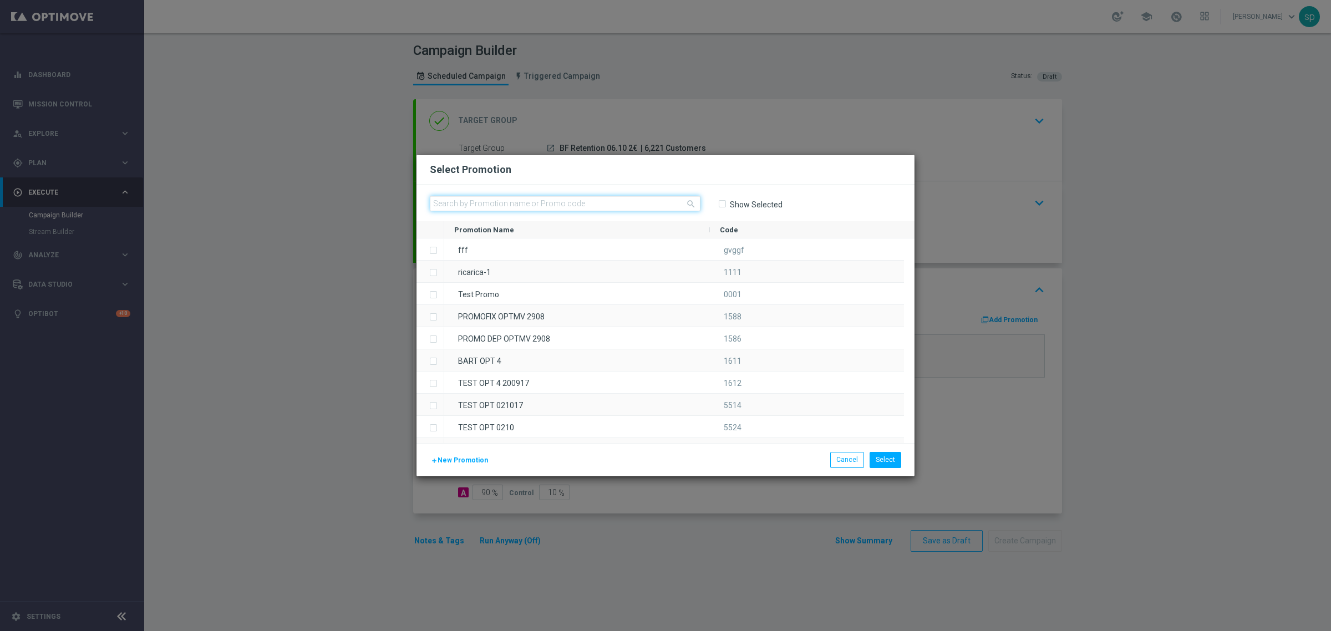
click at [536, 197] on input "text" at bounding box center [565, 204] width 271 height 16
paste input "239950"
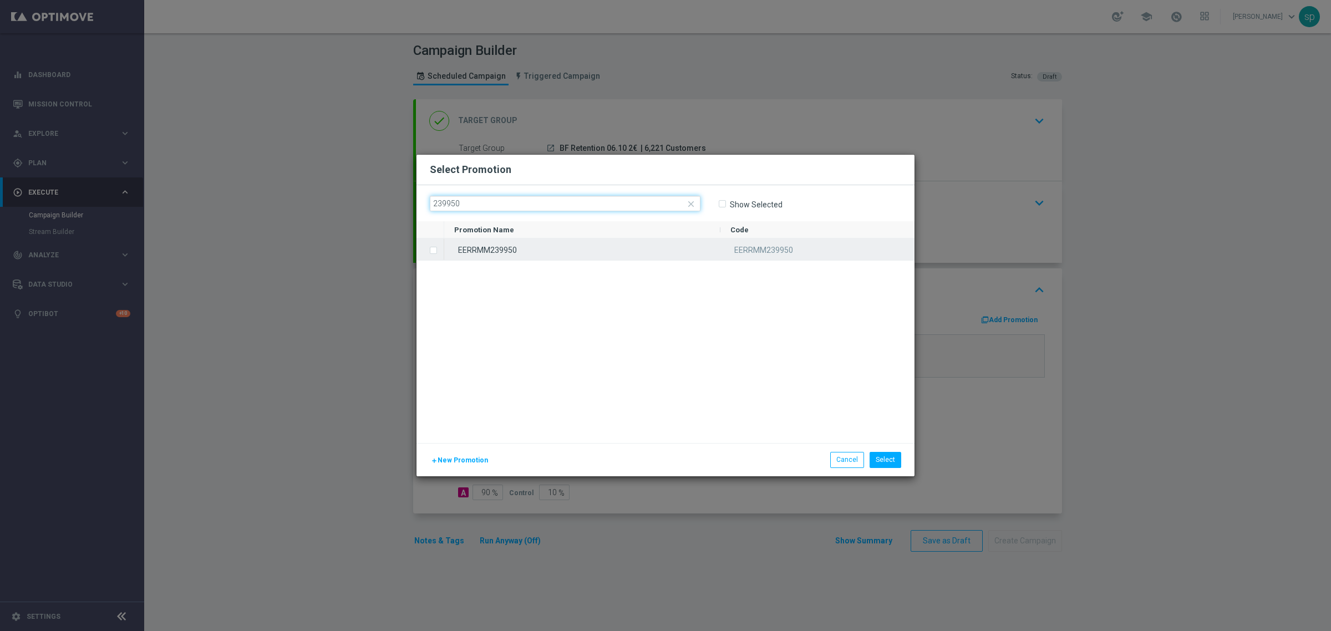
type input "239950"
click at [536, 258] on div "EERRMM239950" at bounding box center [582, 250] width 276 height 22
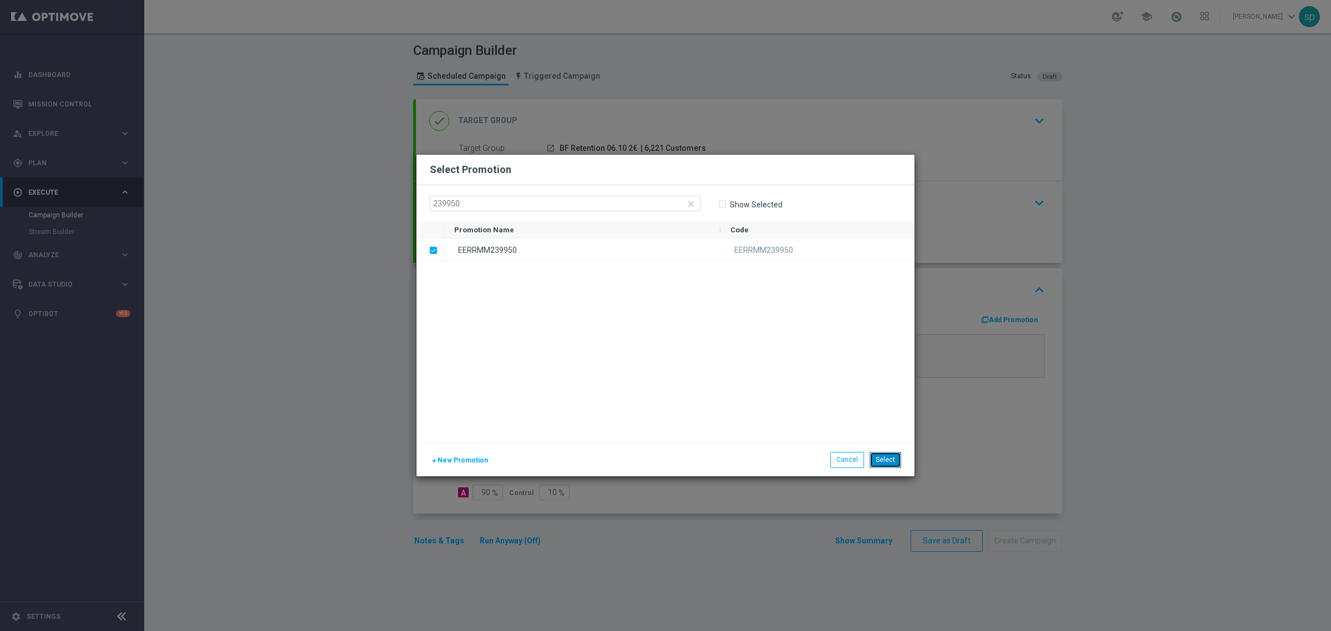
click at [881, 458] on button "Select" at bounding box center [886, 460] width 32 height 16
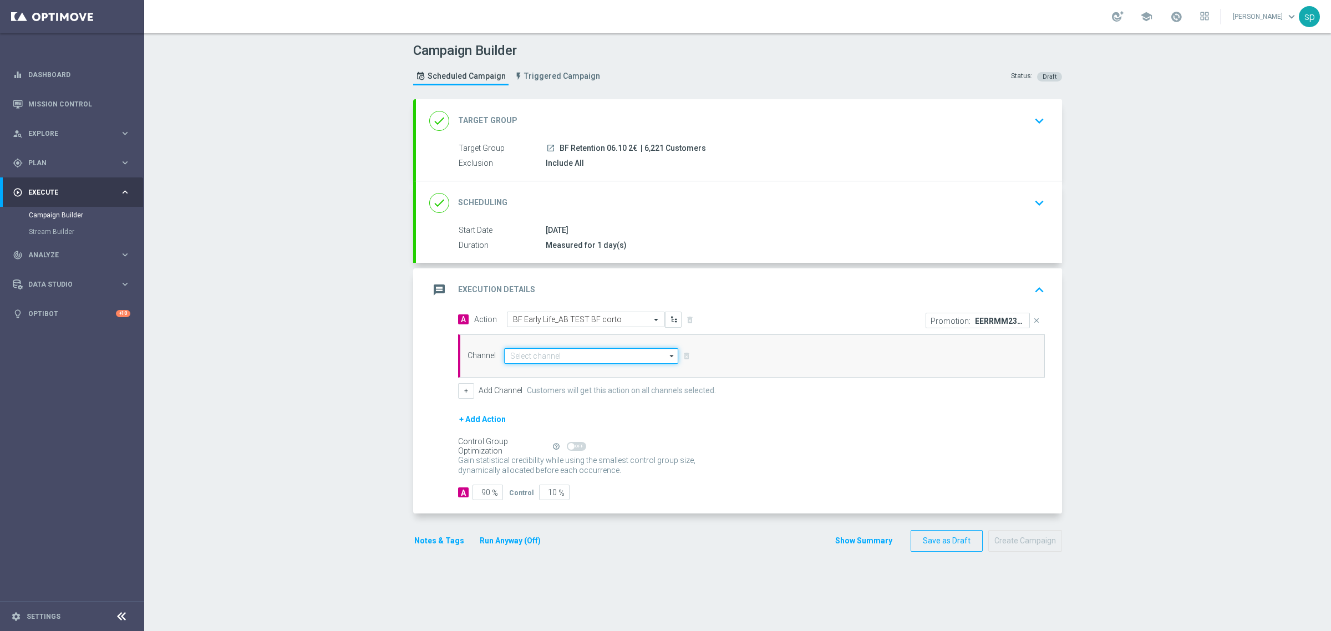
click at [607, 352] on input at bounding box center [591, 356] width 174 height 16
click at [603, 375] on div "Other" at bounding box center [591, 372] width 174 height 16
type input "Other"
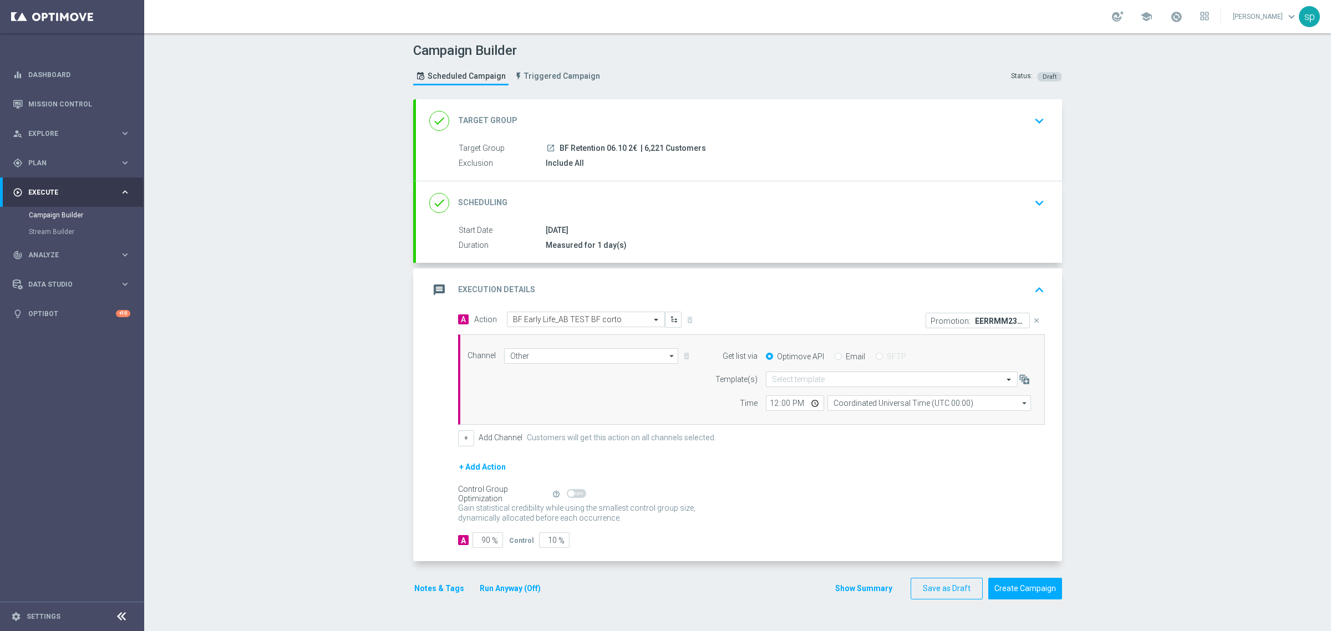
click at [816, 359] on label "Optimove API" at bounding box center [800, 357] width 47 height 10
click at [773, 359] on input "Optimove API" at bounding box center [769, 357] width 7 height 7
click at [835, 357] on input "Email" at bounding box center [838, 357] width 7 height 7
radio input "true"
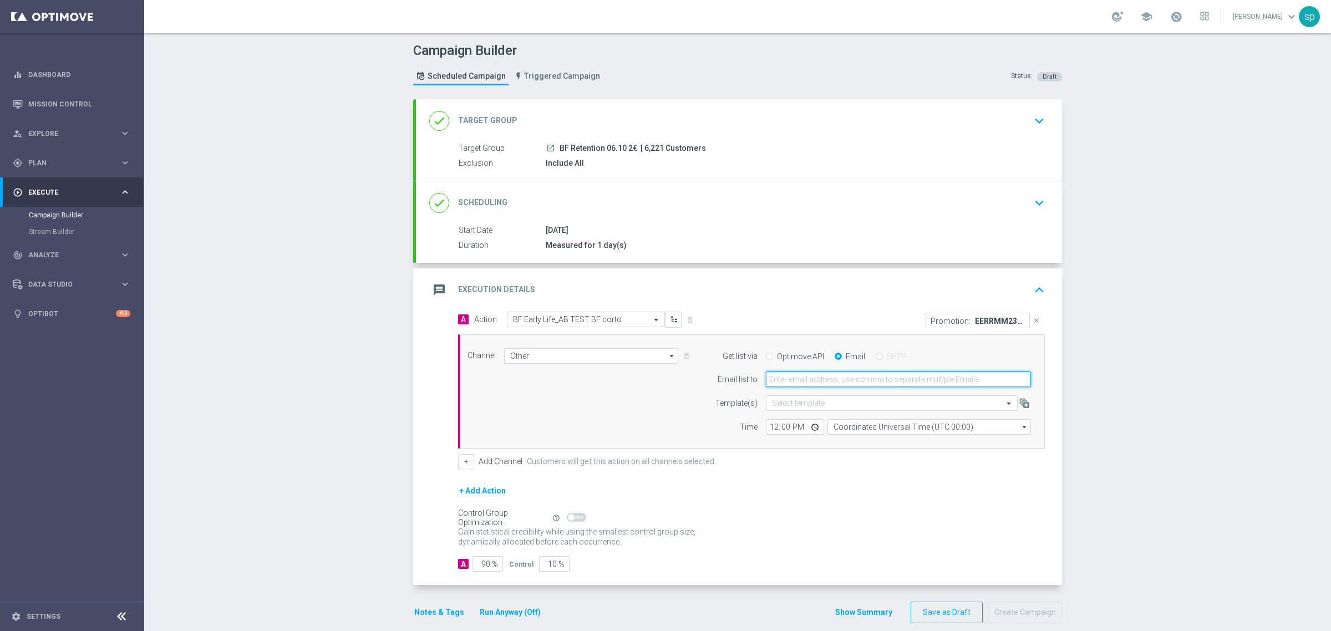
click at [849, 380] on input "email" at bounding box center [898, 380] width 265 height 16
type input "[PERSON_NAME][EMAIL_ADDRESS][PERSON_NAME][DOMAIN_NAME]"
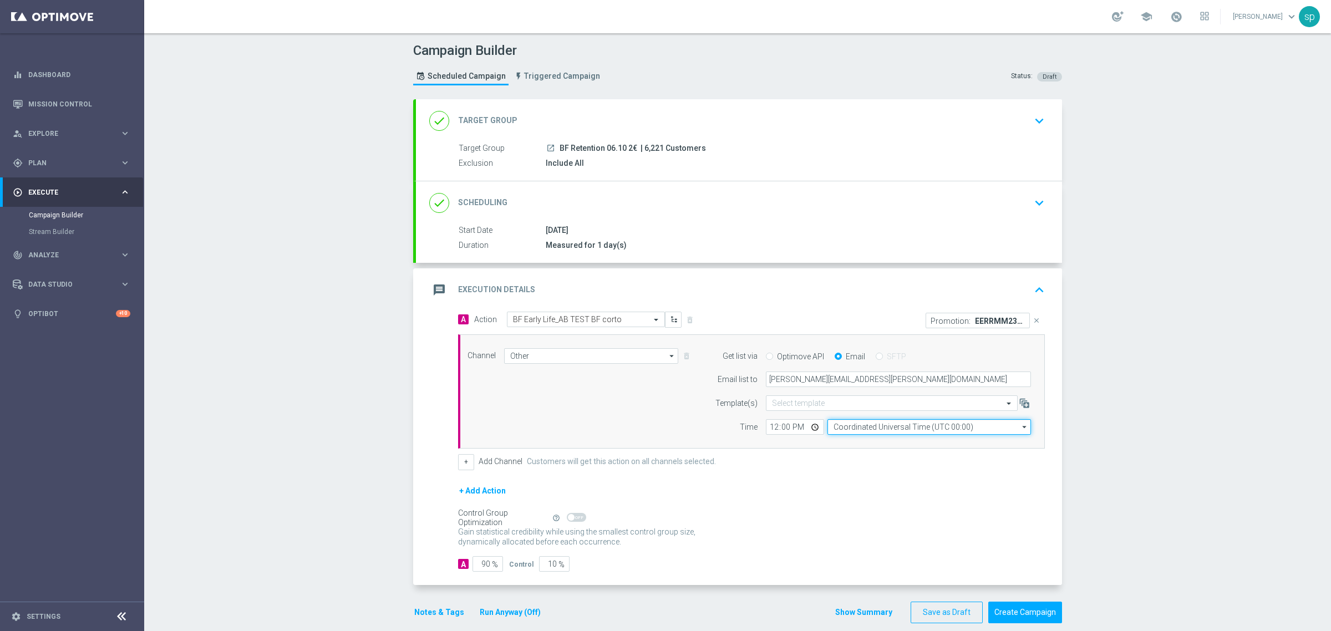
click at [877, 433] on input "Coordinated Universal Time (UTC 00:00)" at bounding box center [930, 427] width 204 height 16
click at [890, 444] on div "Central European Time ([GEOGRAPHIC_DATA]) (UTC +02:00)" at bounding box center [923, 443] width 181 height 10
type input "Central European Time ([GEOGRAPHIC_DATA]) (UTC +02:00)"
click at [772, 427] on input "12:00" at bounding box center [795, 427] width 58 height 16
type input "18:10"
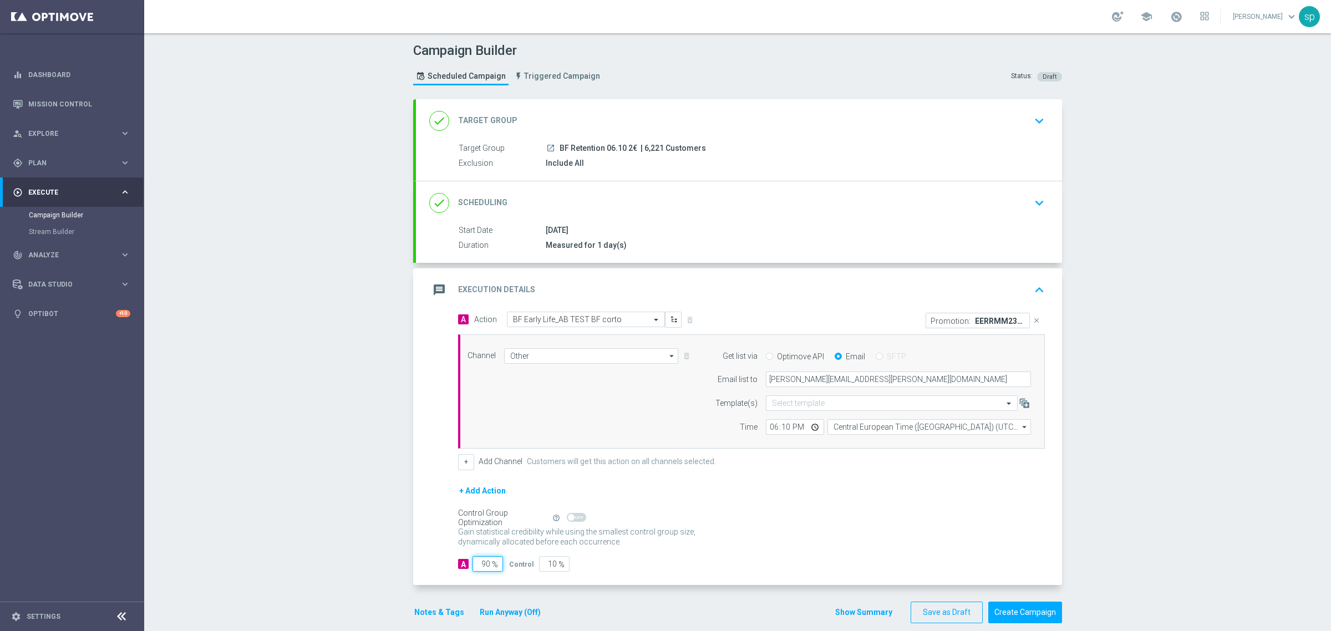
click at [484, 566] on input "90" at bounding box center [488, 564] width 31 height 16
type input "9"
type input "91"
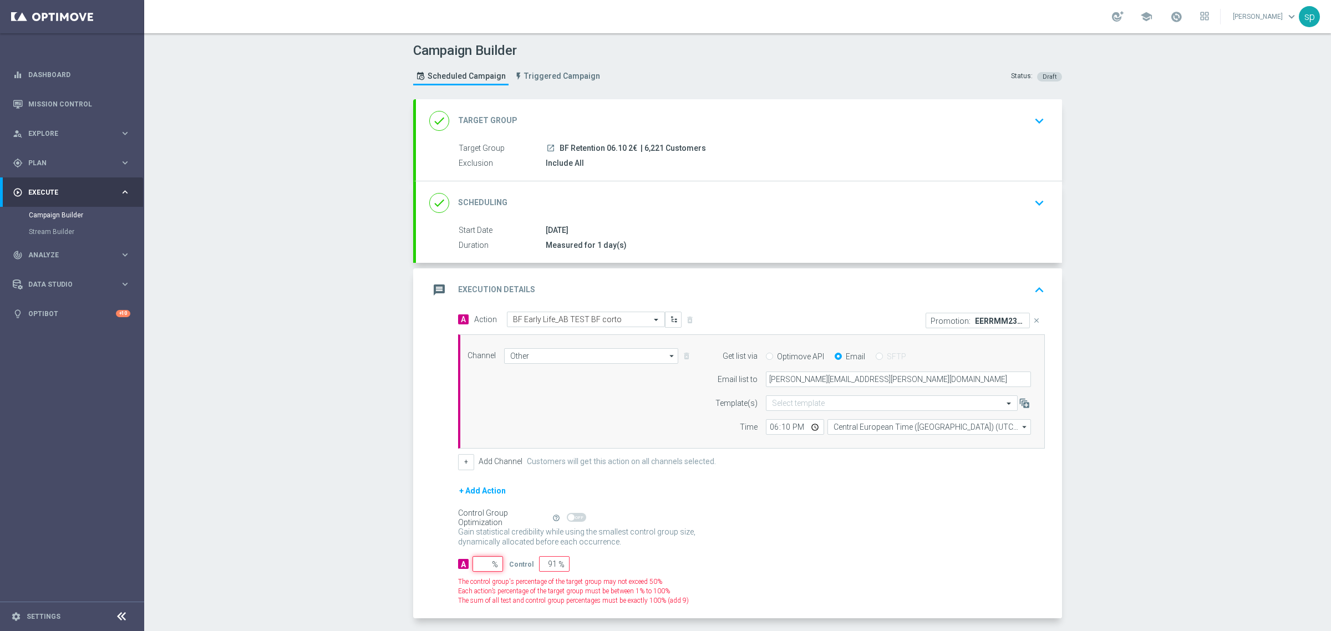
type input "100"
type input "10"
type input "90"
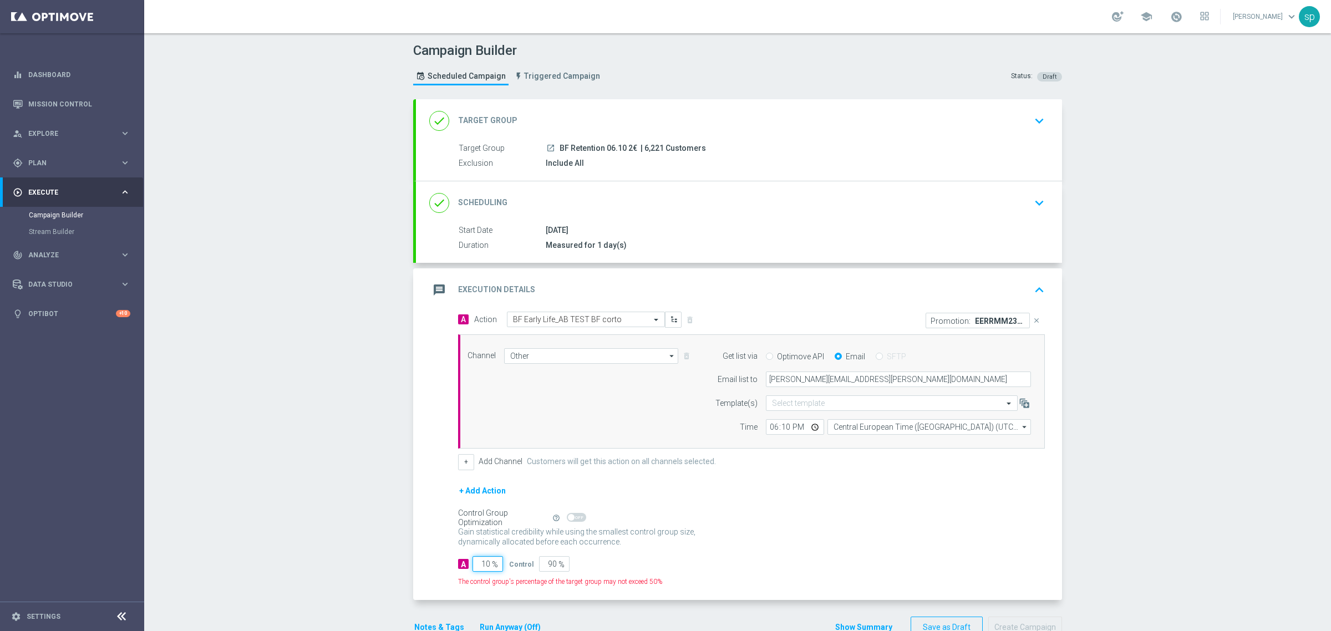
type input "100"
type input "0"
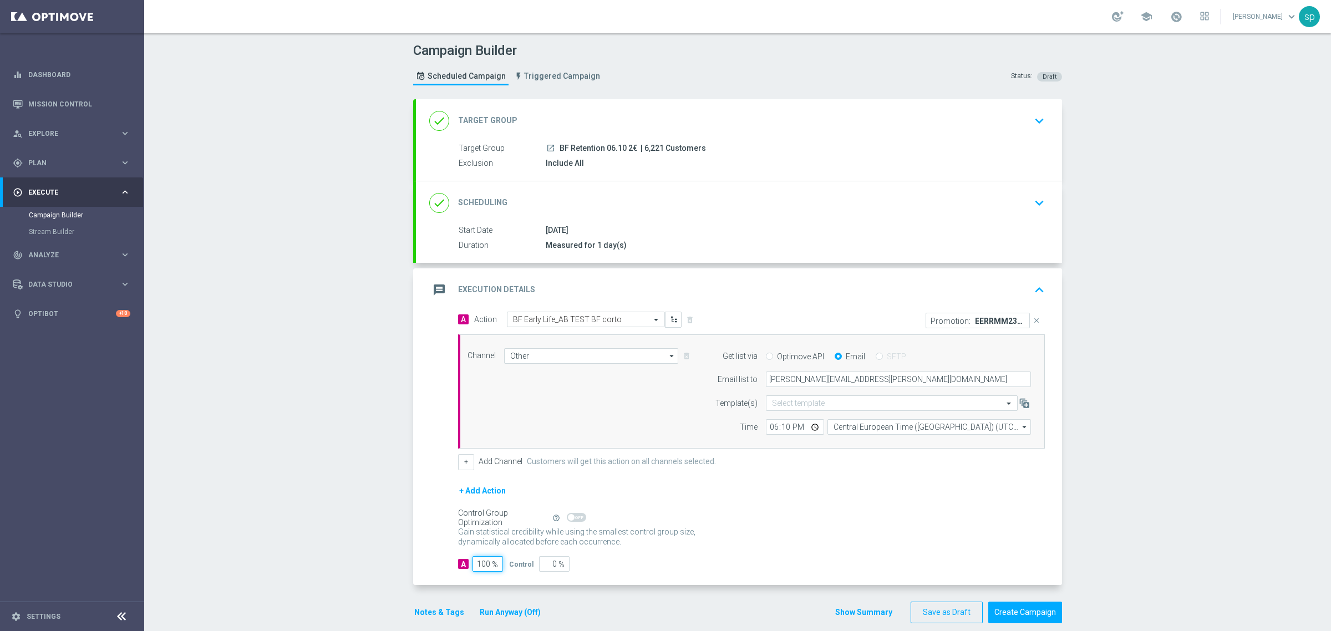
scroll to position [16, 0]
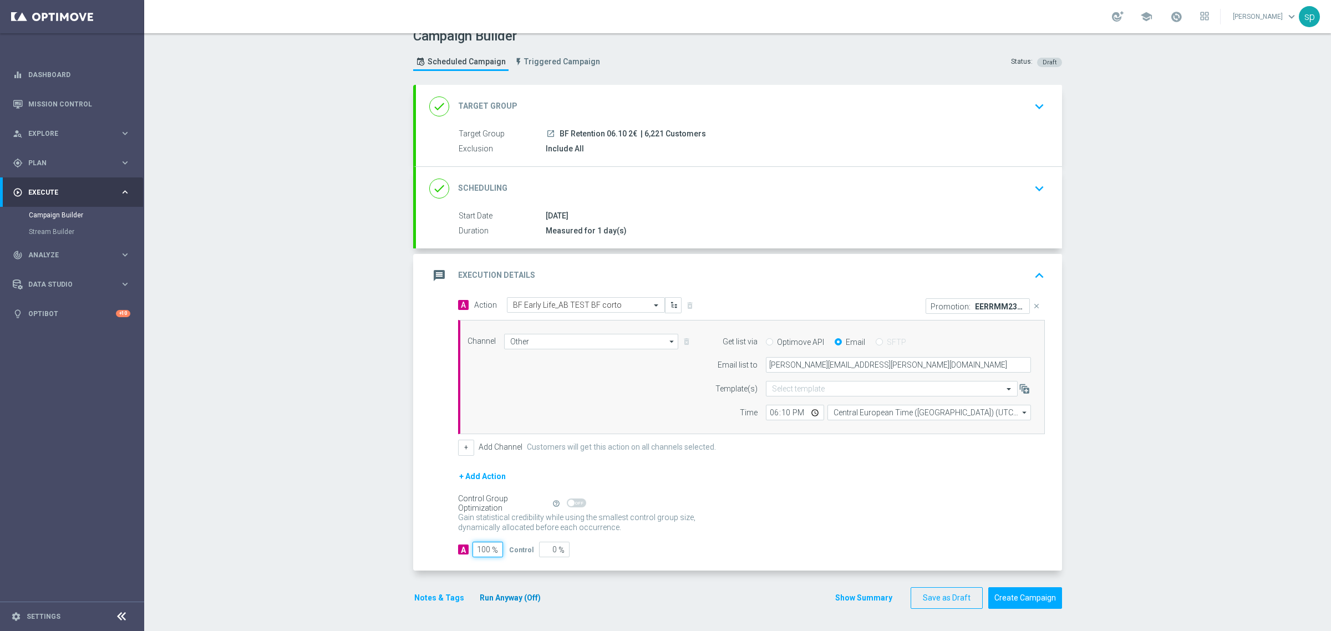
type input "100"
click at [512, 597] on button "Run Anyway (Off)" at bounding box center [510, 598] width 63 height 14
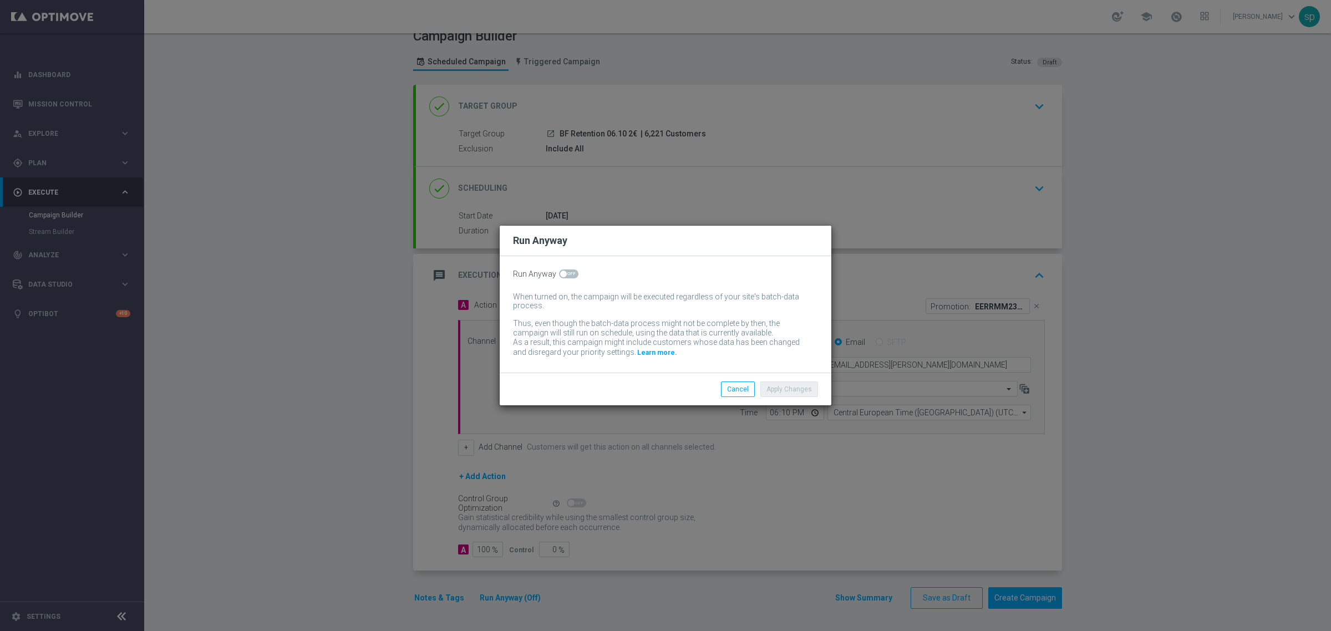
click at [571, 270] on span at bounding box center [568, 274] width 19 height 9
click at [571, 270] on input "checkbox" at bounding box center [568, 274] width 19 height 9
checkbox input "true"
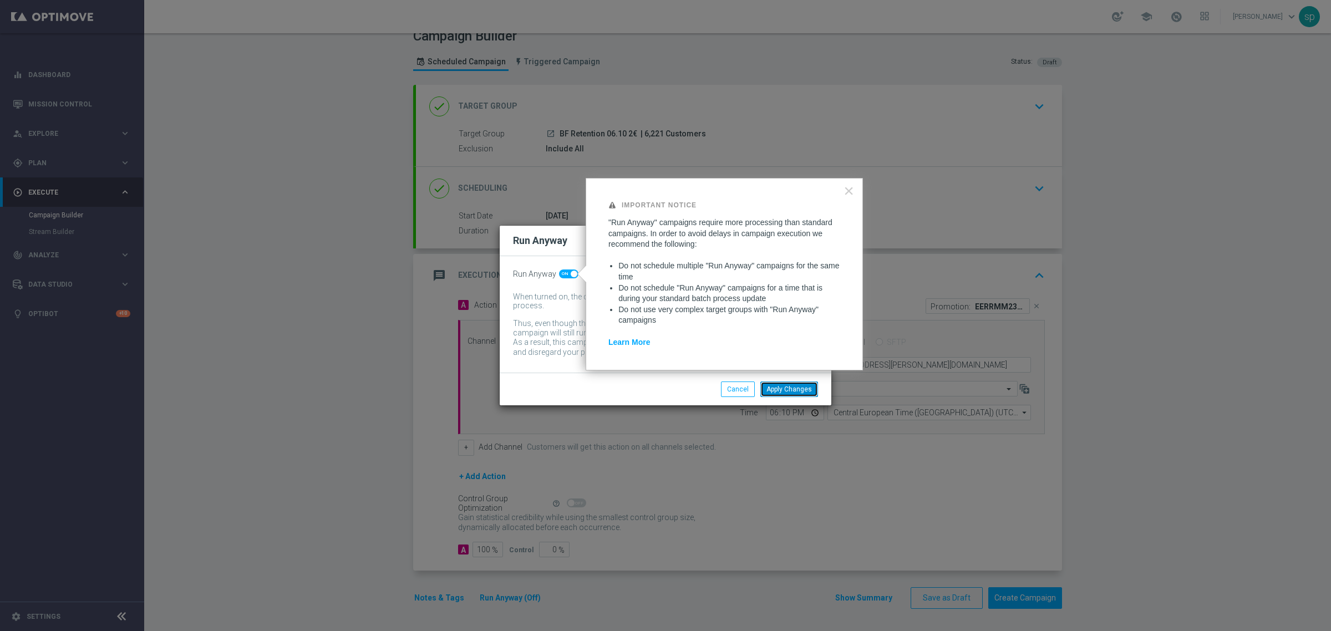
click at [790, 395] on button "Apply Changes" at bounding box center [789, 390] width 58 height 16
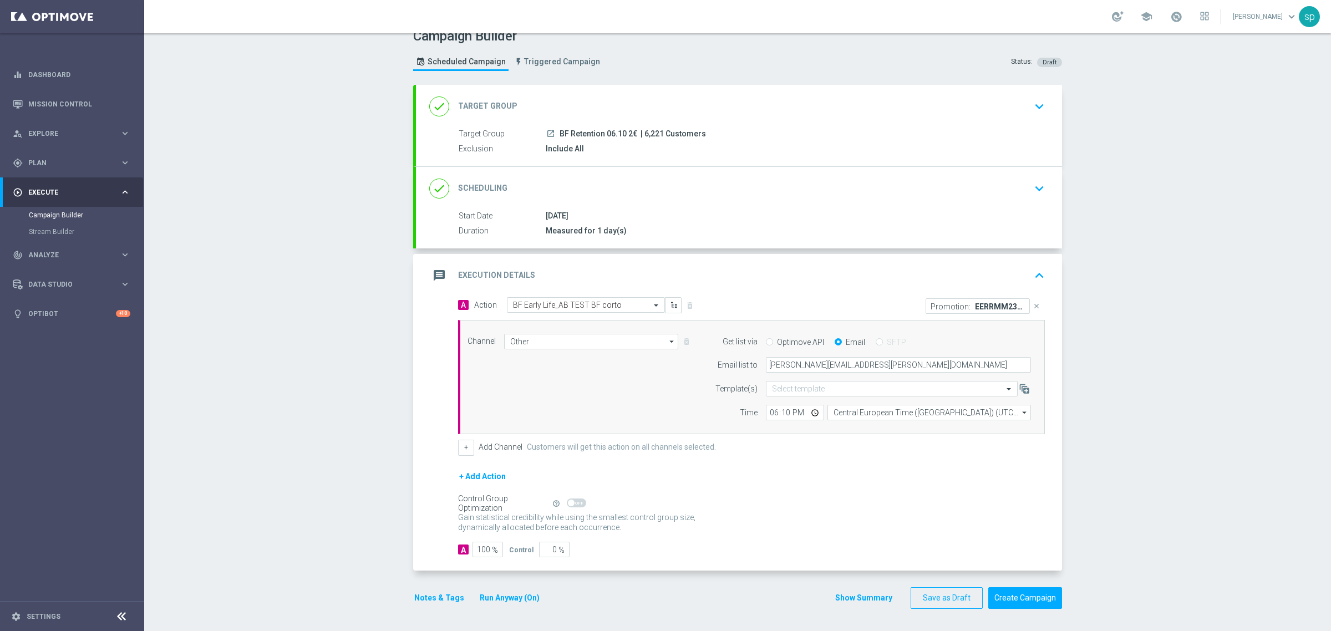
click at [450, 599] on button "Notes & Tags" at bounding box center [439, 598] width 52 height 14
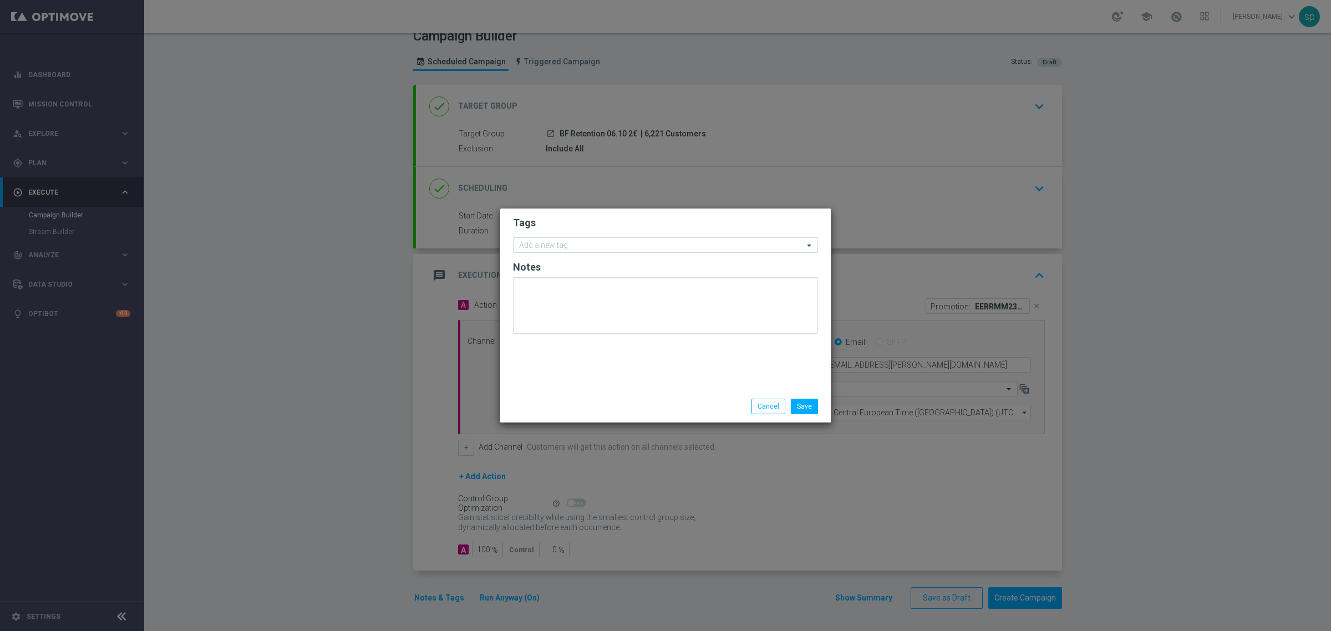
click at [562, 241] on input "text" at bounding box center [661, 245] width 285 height 9
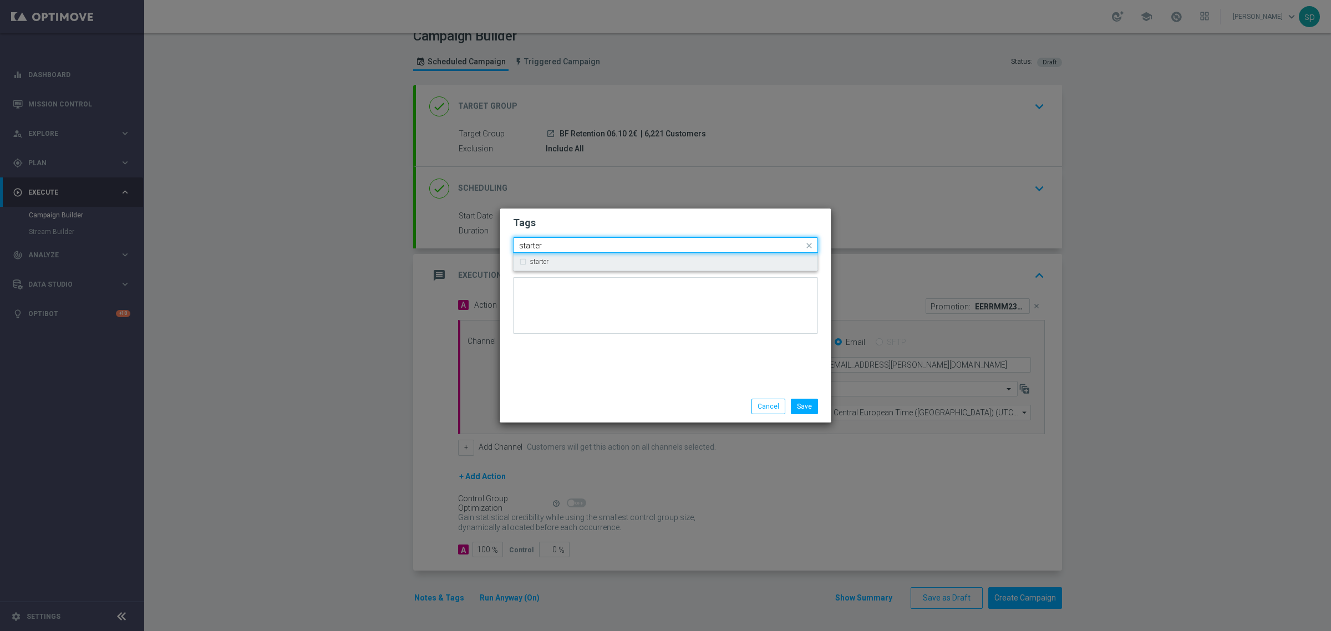
click at [577, 265] on div "starter" at bounding box center [671, 261] width 282 height 7
drag, startPoint x: 560, startPoint y: 245, endPoint x: 450, endPoint y: 234, distance: 110.9
click at [450, 234] on modal-container "Tags Quick find × starter starter starter Notes Save Cancel" at bounding box center [665, 315] width 1331 height 631
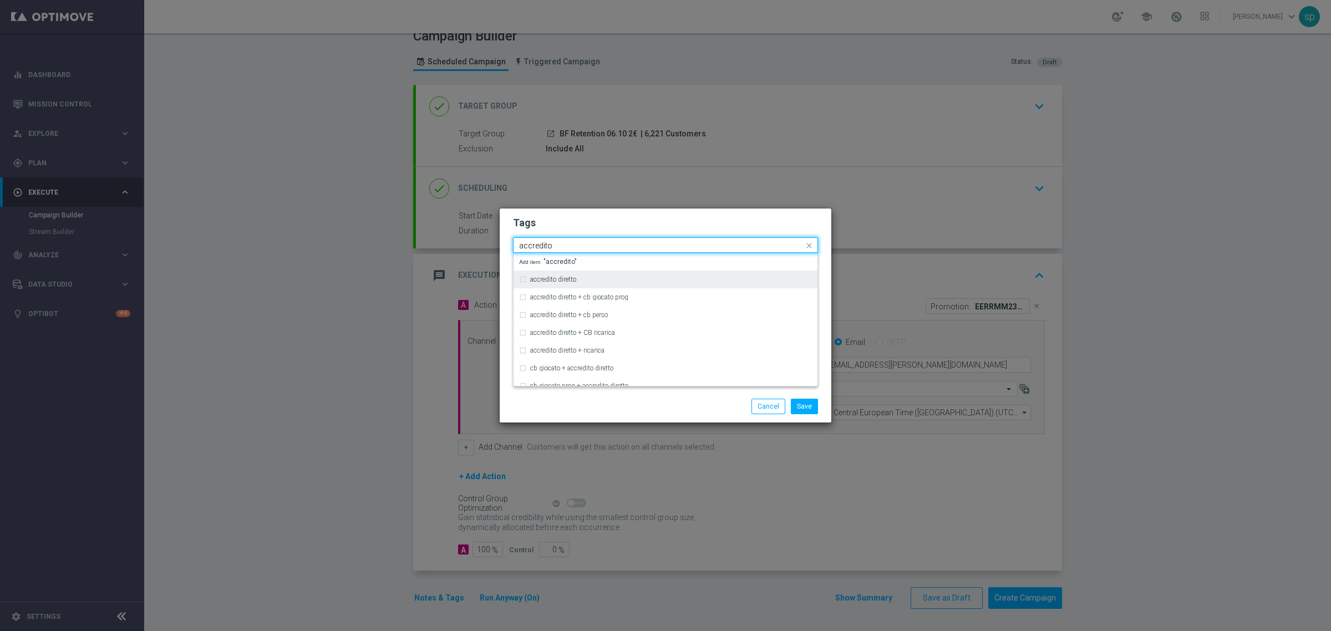
click at [557, 273] on div "accredito diretto" at bounding box center [665, 280] width 293 height 18
drag, startPoint x: 494, startPoint y: 248, endPoint x: 412, endPoint y: 220, distance: 86.8
click at [437, 252] on modal-container "Tags Quick find × starter × accredito diretto accredito accredito diretto accre…" at bounding box center [665, 315] width 1331 height 631
click at [559, 255] on div "all" at bounding box center [665, 262] width 293 height 18
drag, startPoint x: 553, startPoint y: 242, endPoint x: 442, endPoint y: 243, distance: 111.5
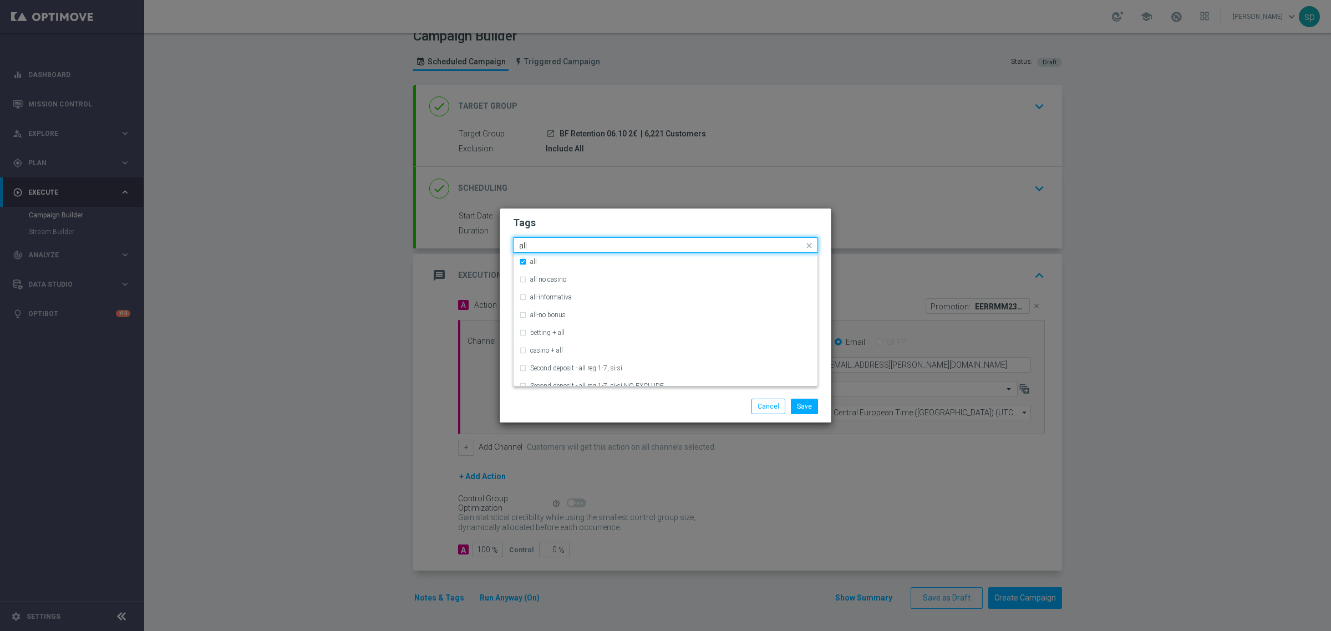
click at [442, 243] on modal-container "Tags Quick find × starter × accredito diretto × all all all all no casino all-i…" at bounding box center [665, 315] width 1331 height 631
click at [581, 351] on div "bonus free" at bounding box center [671, 350] width 282 height 7
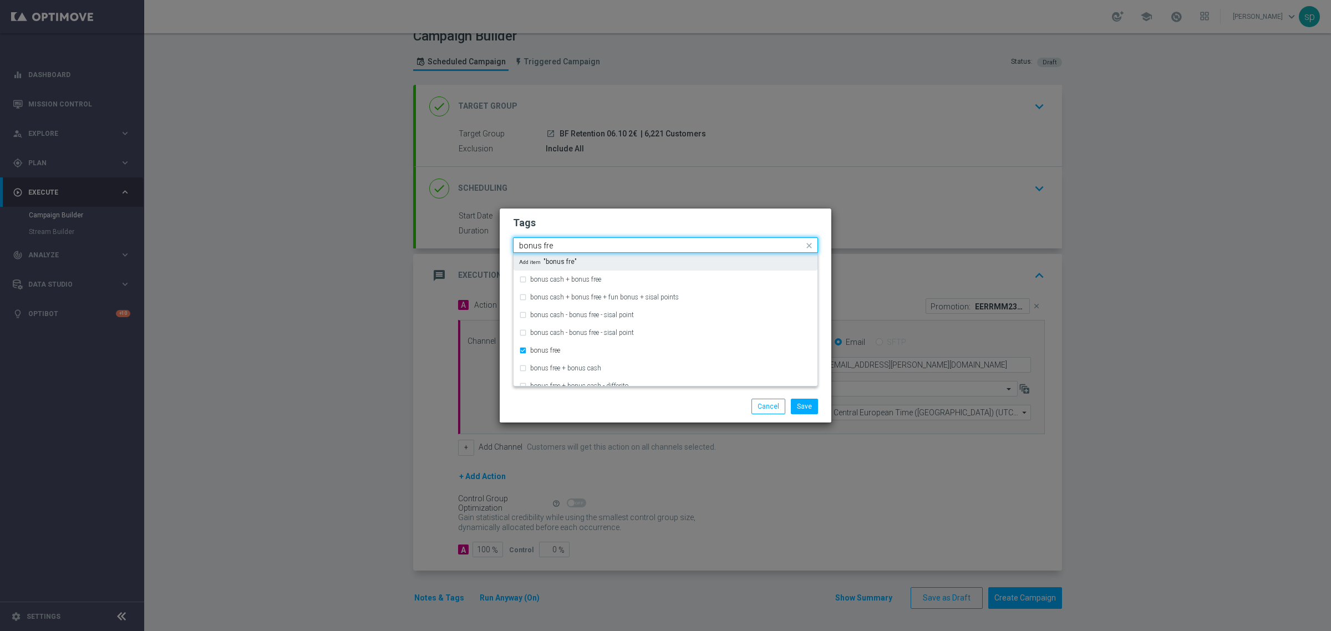
drag, startPoint x: 567, startPoint y: 242, endPoint x: 392, endPoint y: 251, distance: 176.0
click at [392, 251] on modal-container "Tags Quick find × starter × accredito diretto × all × bonus free bonus fre bonu…" at bounding box center [665, 315] width 1331 height 631
click at [542, 258] on label "retention" at bounding box center [542, 261] width 25 height 7
type input "retention"
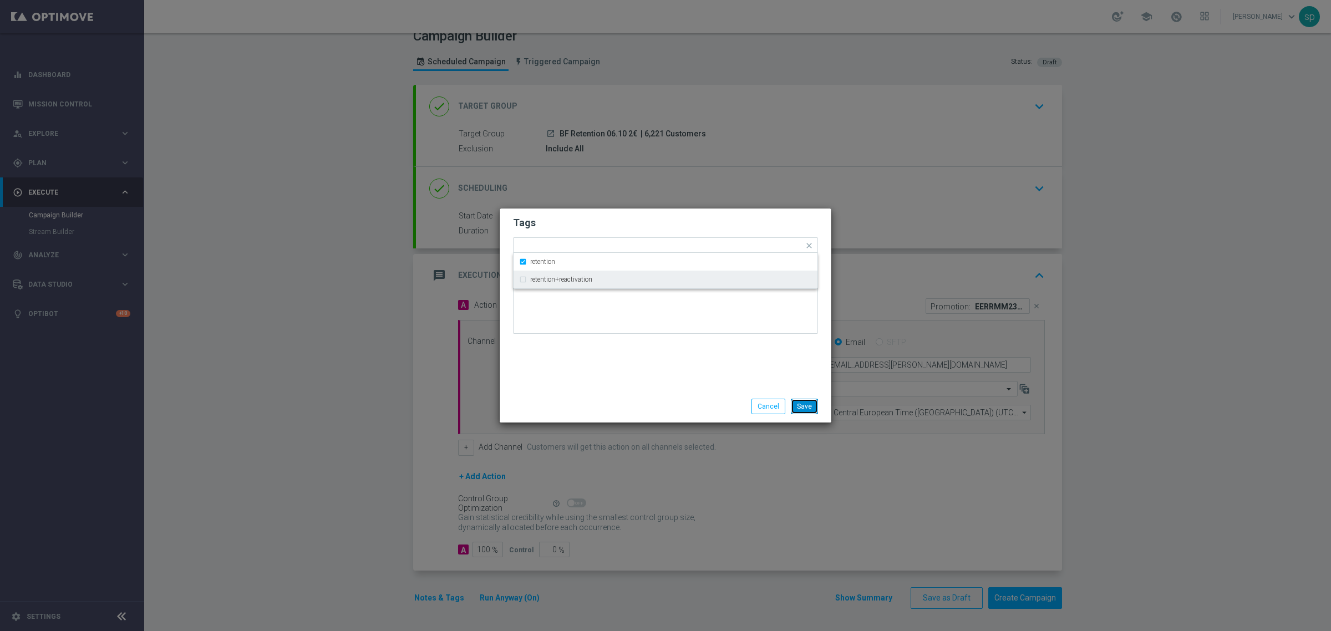
click at [811, 402] on button "Save" at bounding box center [804, 407] width 27 height 16
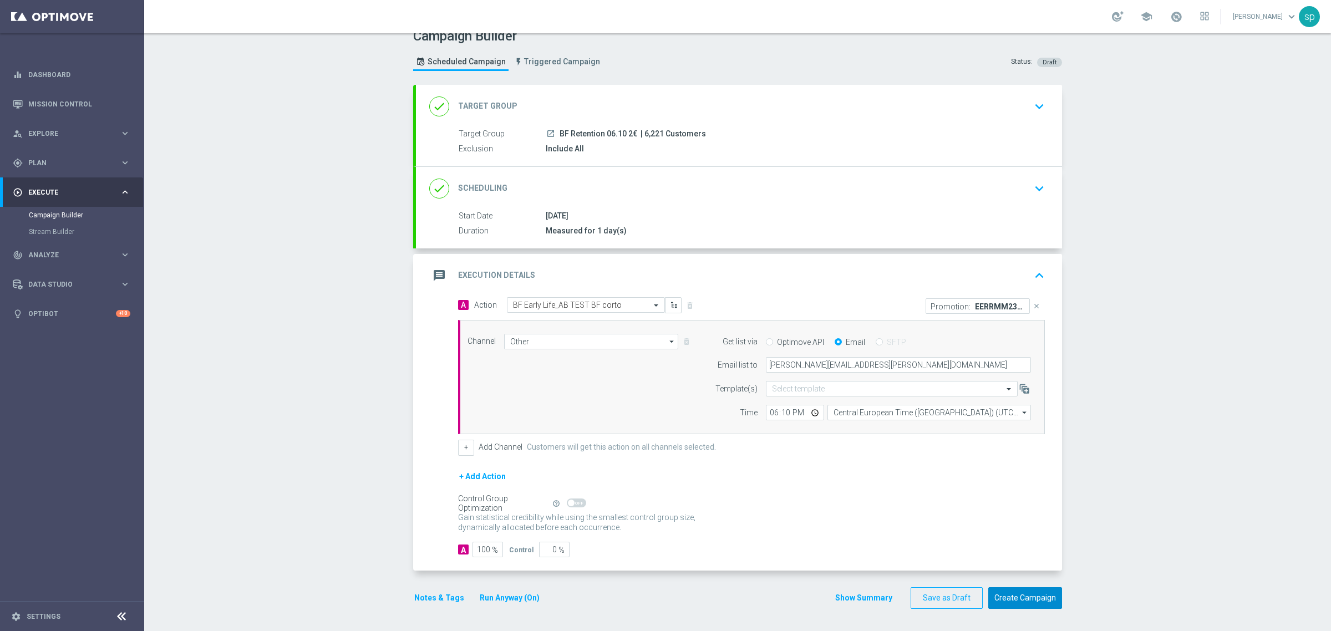
click at [1016, 593] on button "Create Campaign" at bounding box center [1025, 598] width 74 height 22
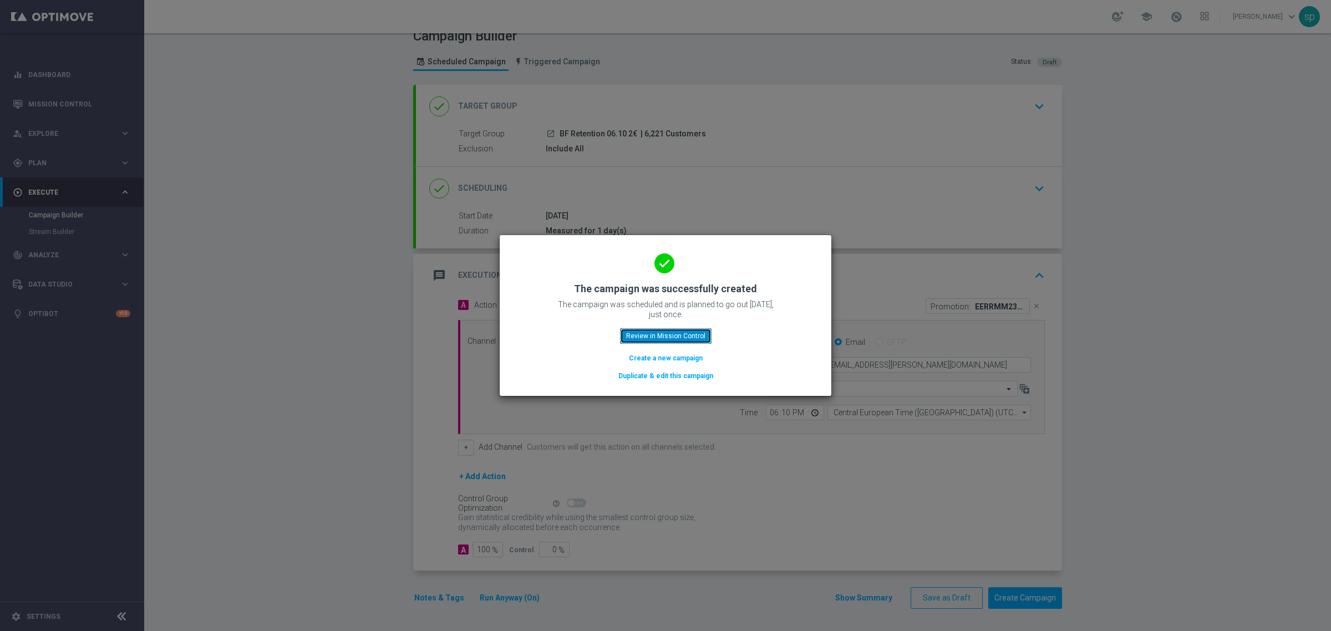
click at [694, 336] on button "Review in Mission Control" at bounding box center [666, 336] width 92 height 16
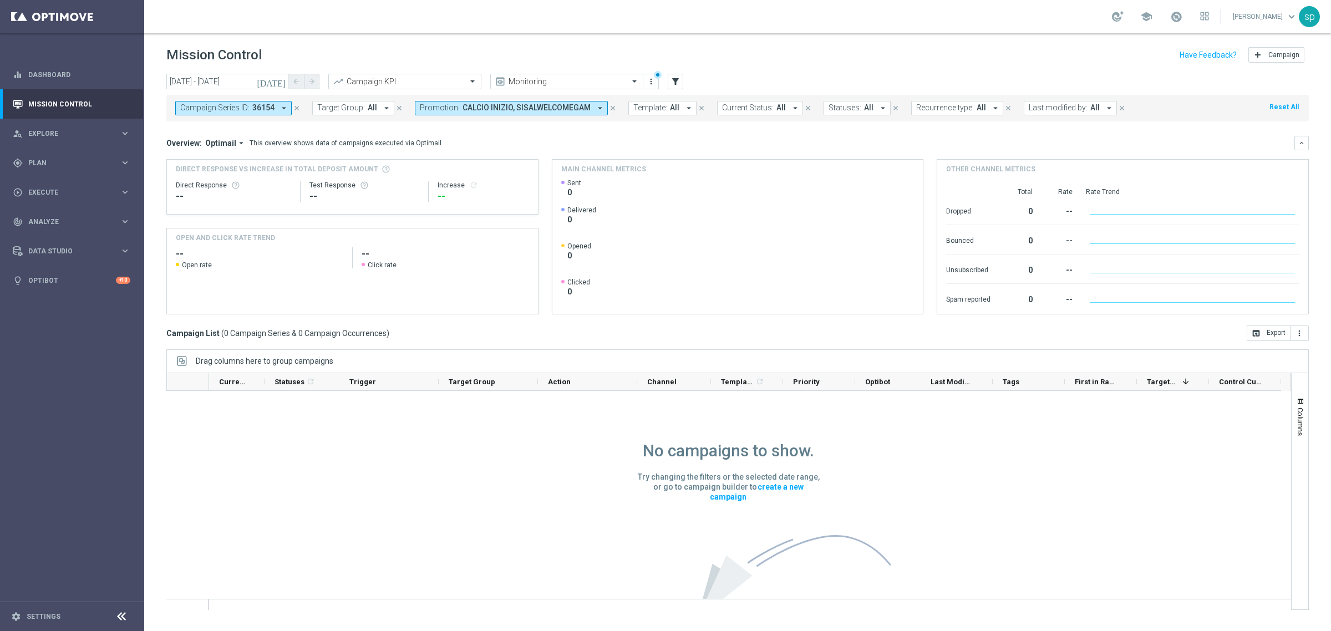
click at [570, 105] on span "CALCIO INIZIO, SISALWELCOMEGAM" at bounding box center [527, 107] width 128 height 9
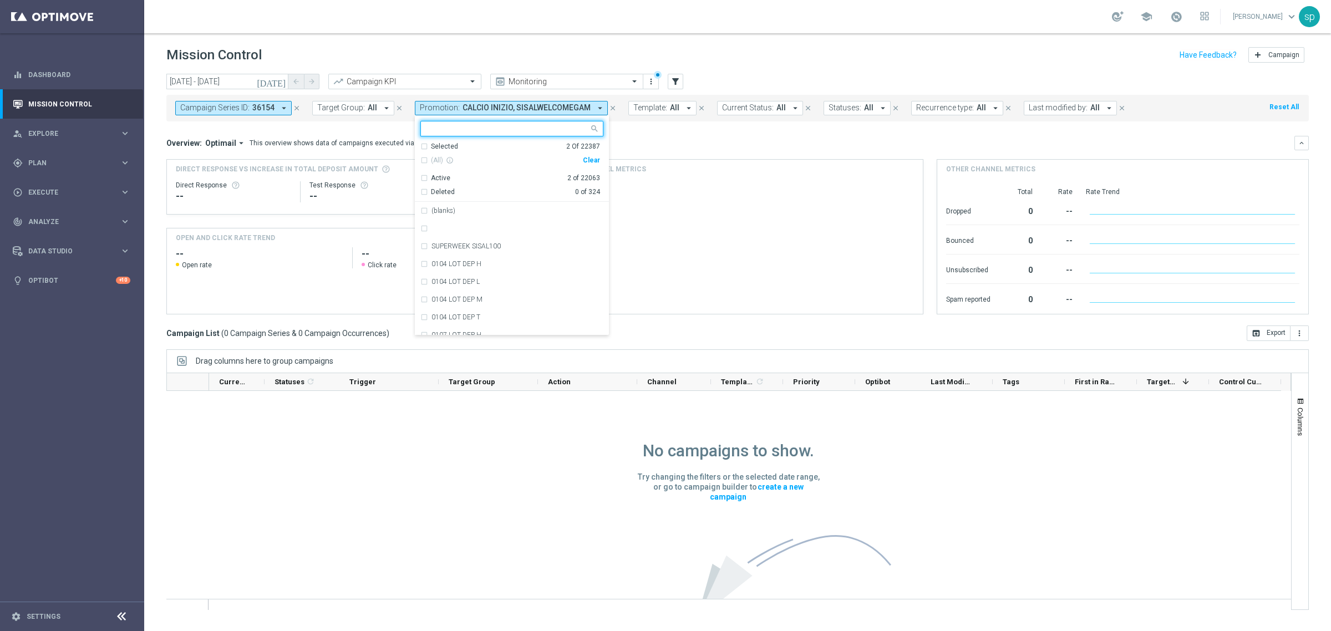
click at [0, 0] on div "Clear" at bounding box center [0, 0] width 0 height 0
click at [632, 131] on mini-dashboard "Overview: Optimail arrow_drop_down This overview shows data of campaigns execut…" at bounding box center [737, 223] width 1143 height 204
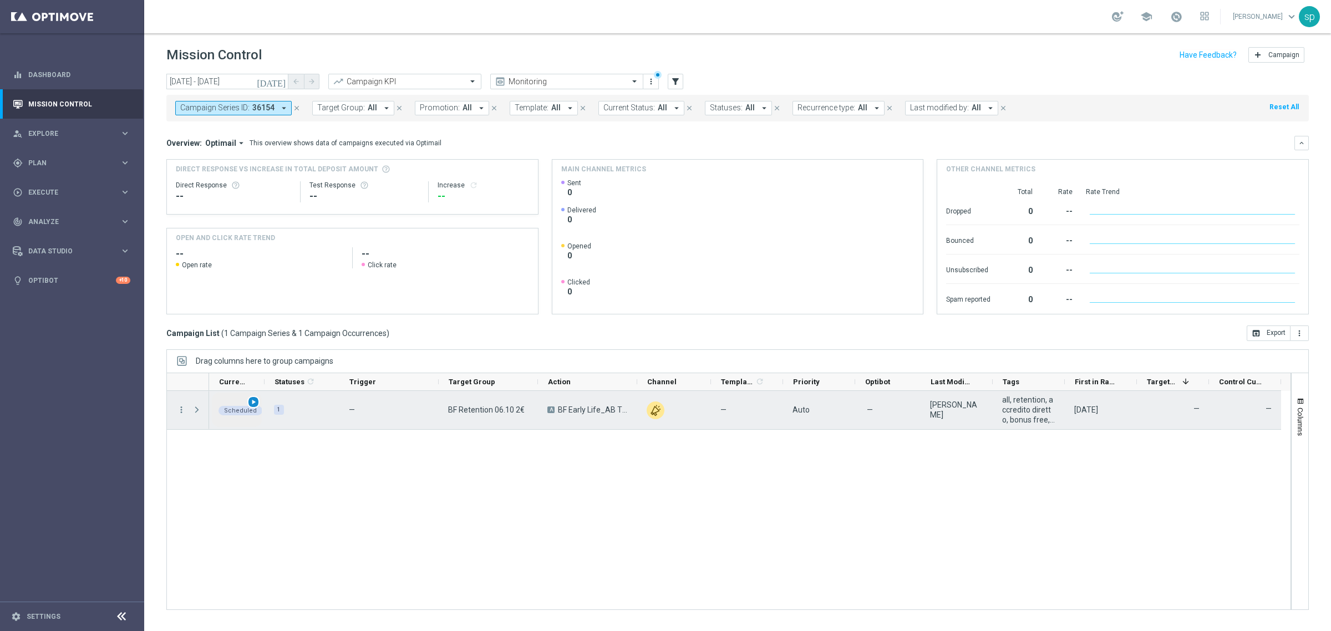
click at [252, 400] on span "play_arrow" at bounding box center [254, 402] width 8 height 8
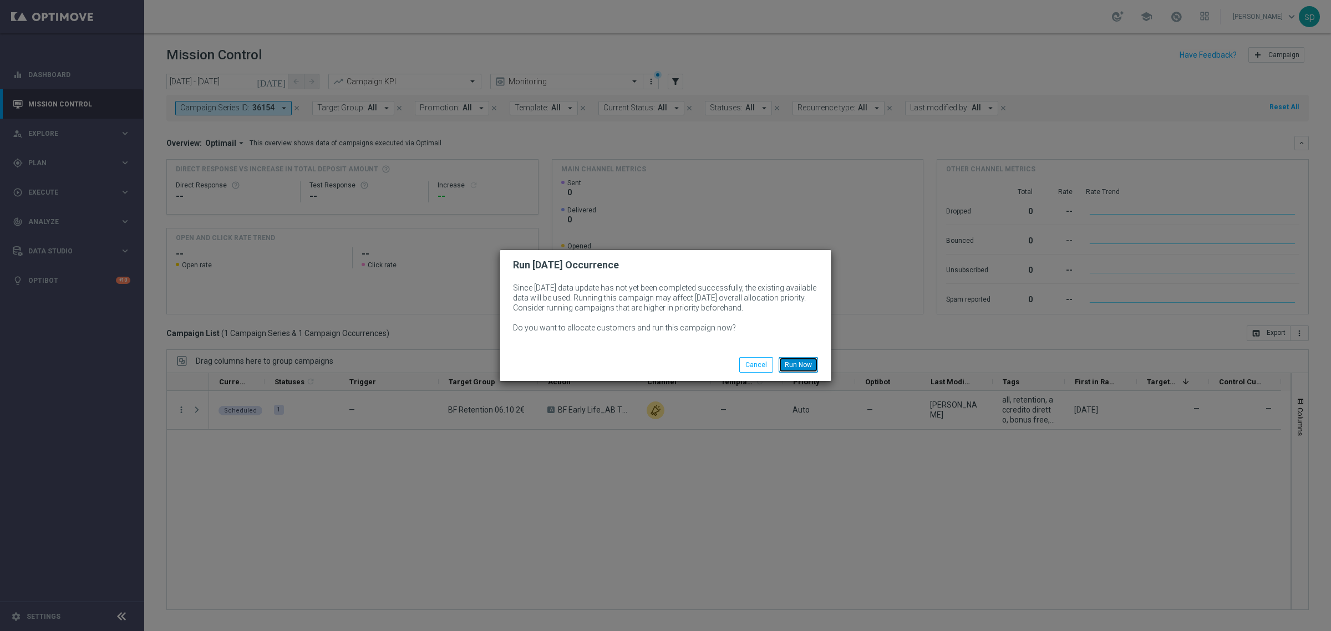
click at [796, 357] on button "Run Now" at bounding box center [798, 365] width 39 height 16
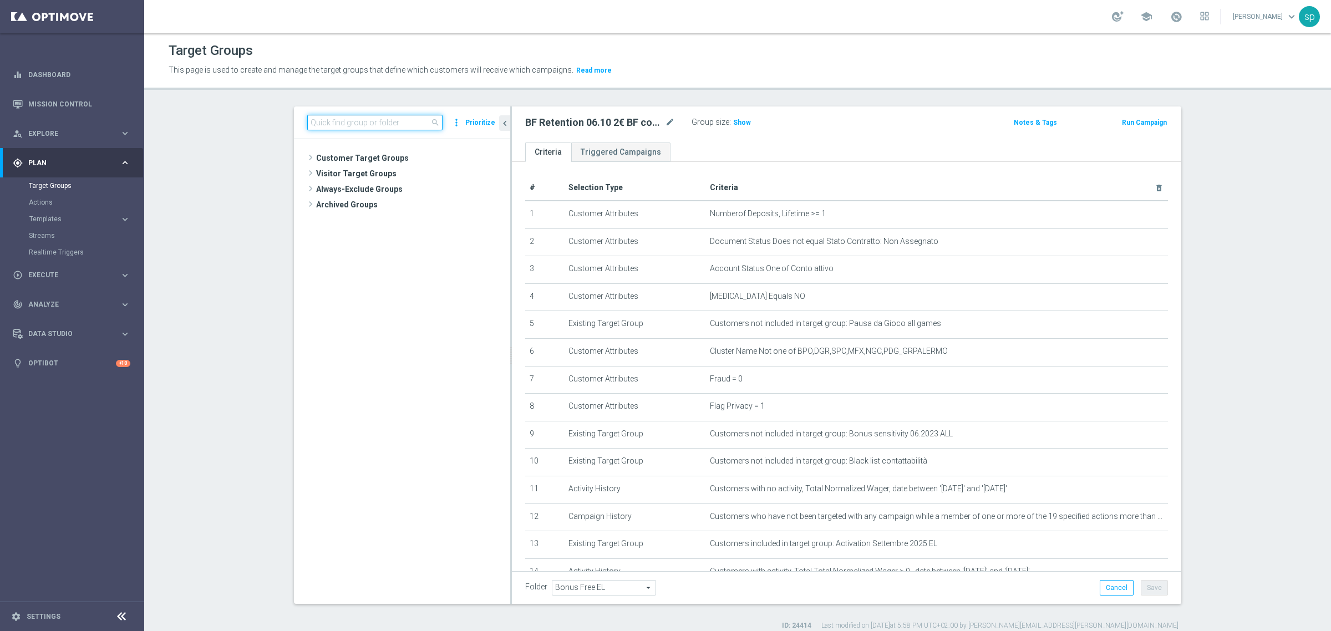
click at [388, 117] on input at bounding box center [374, 123] width 135 height 16
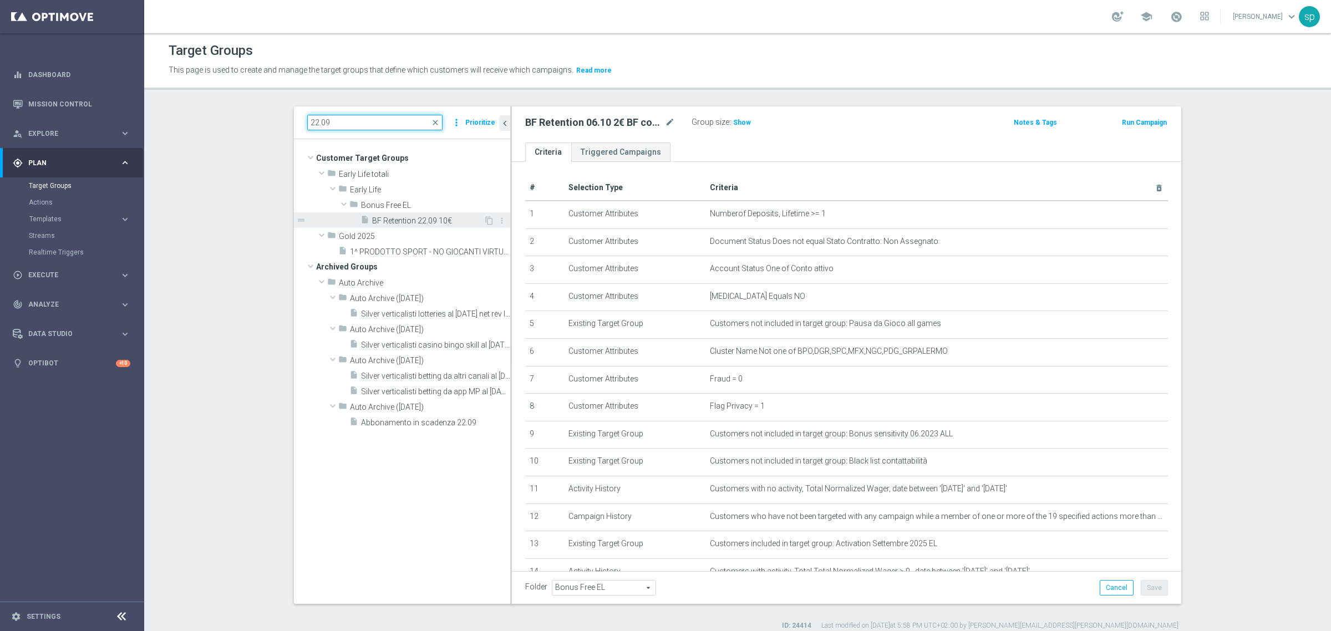
type input "22.09"
click at [420, 222] on span "BF Retention 22.09 10€" at bounding box center [427, 220] width 111 height 9
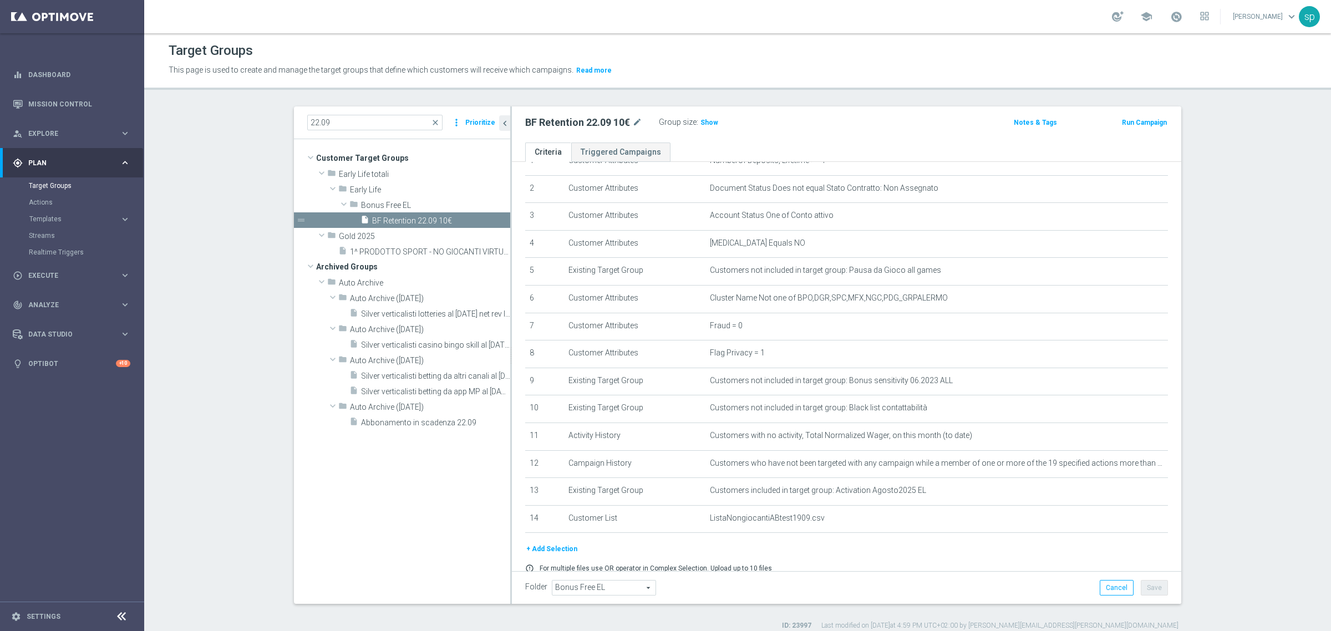
scroll to position [67, 0]
